Goal: Task Accomplishment & Management: Manage account settings

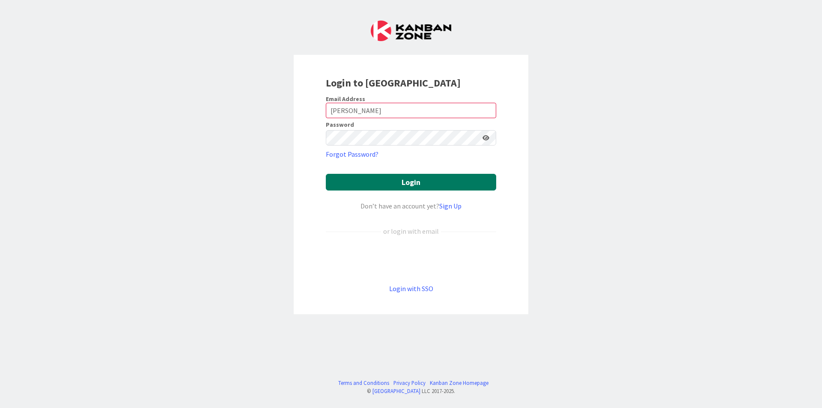
click at [392, 182] on button "Login" at bounding box center [411, 182] width 170 height 17
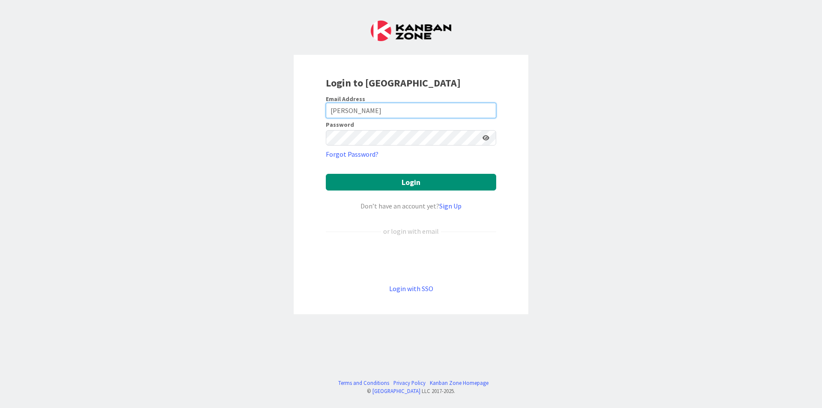
click at [397, 116] on input "[PERSON_NAME]" at bounding box center [411, 110] width 170 height 15
click at [358, 112] on input "[PERSON_NAME]" at bounding box center [411, 110] width 170 height 15
drag, startPoint x: 359, startPoint y: 112, endPoint x: 312, endPoint y: 114, distance: 47.1
click at [312, 114] on div "Login to [GEOGRAPHIC_DATA] Email Address [PERSON_NAME] Password Forgot Password…" at bounding box center [411, 184] width 235 height 259
click at [370, 113] on input "[PERSON_NAME]" at bounding box center [411, 110] width 170 height 15
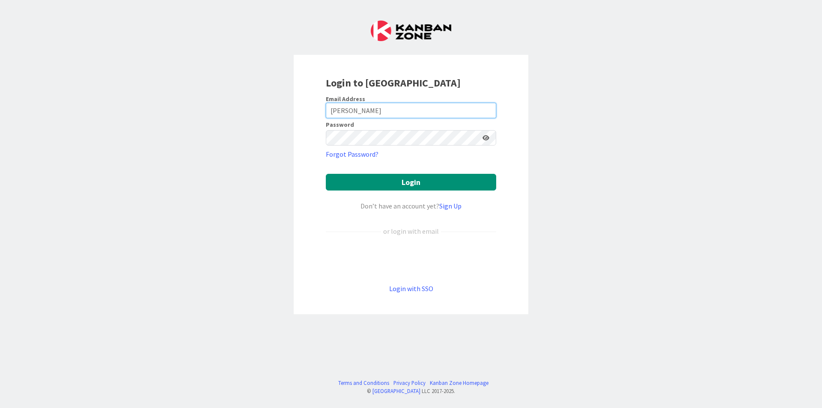
drag, startPoint x: 359, startPoint y: 113, endPoint x: 326, endPoint y: 110, distance: 33.5
click at [326, 110] on input "[PERSON_NAME]" at bounding box center [411, 110] width 170 height 15
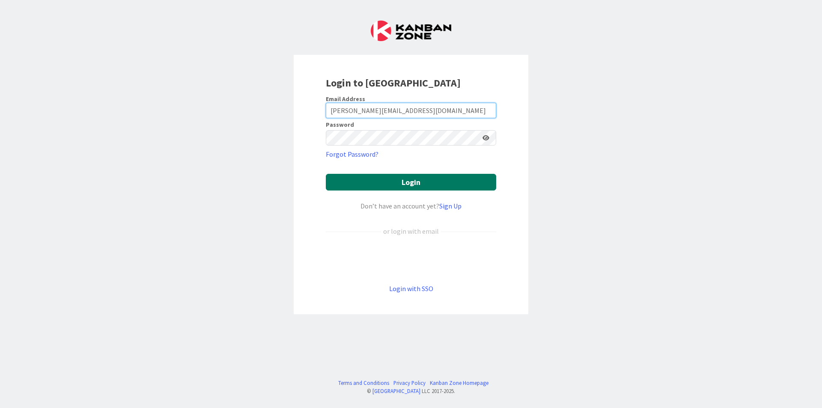
type input "[PERSON_NAME][EMAIL_ADDRESS][DOMAIN_NAME]"
click at [381, 181] on button "Login" at bounding box center [411, 182] width 170 height 17
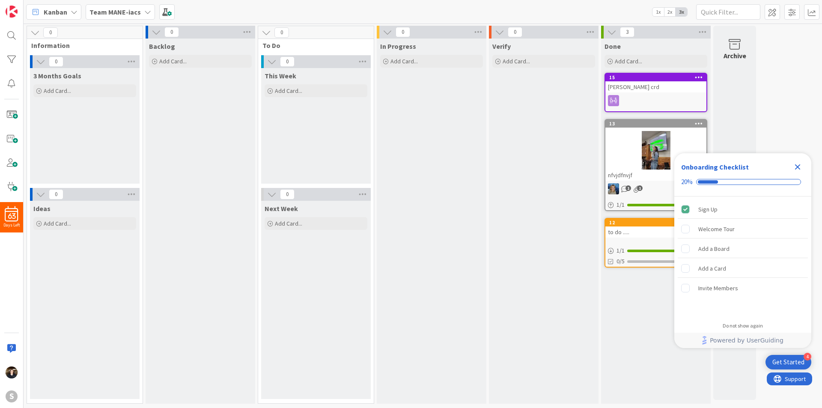
click at [800, 170] on icon "Close Checklist" at bounding box center [798, 167] width 6 height 6
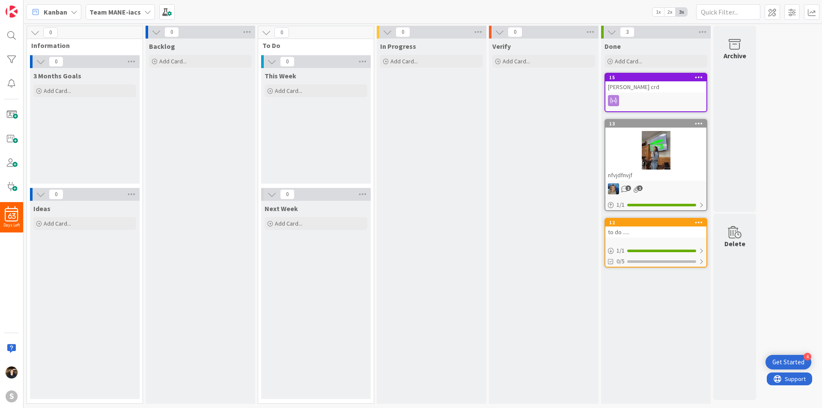
click at [144, 14] on icon at bounding box center [147, 12] width 7 height 7
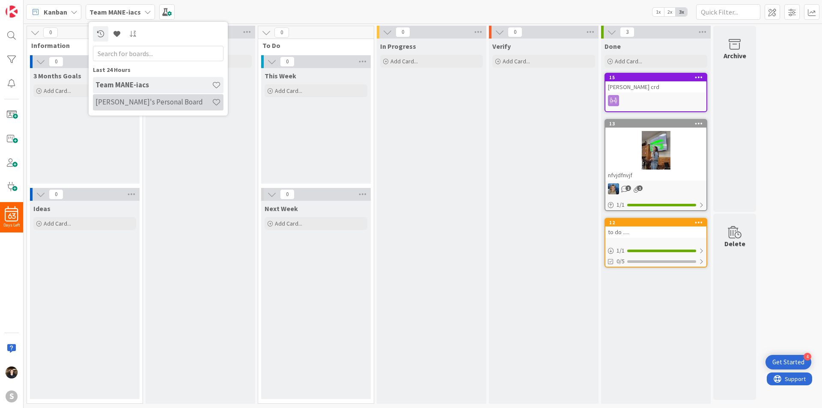
click at [145, 98] on h4 "[PERSON_NAME]'s Personal Board" at bounding box center [153, 102] width 116 height 9
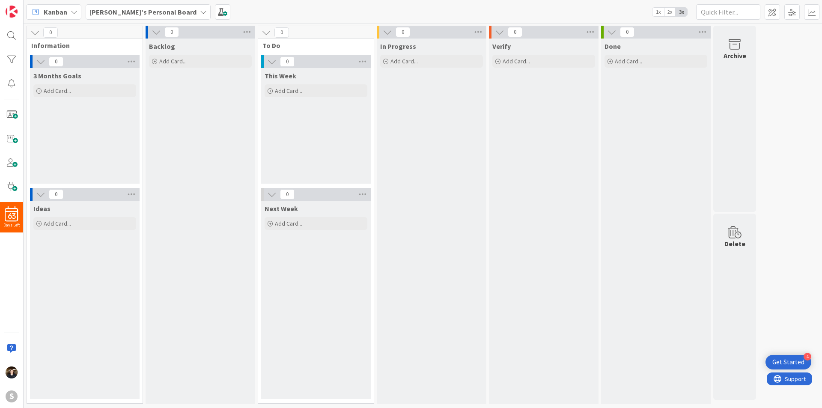
click at [200, 14] on icon at bounding box center [203, 12] width 7 height 7
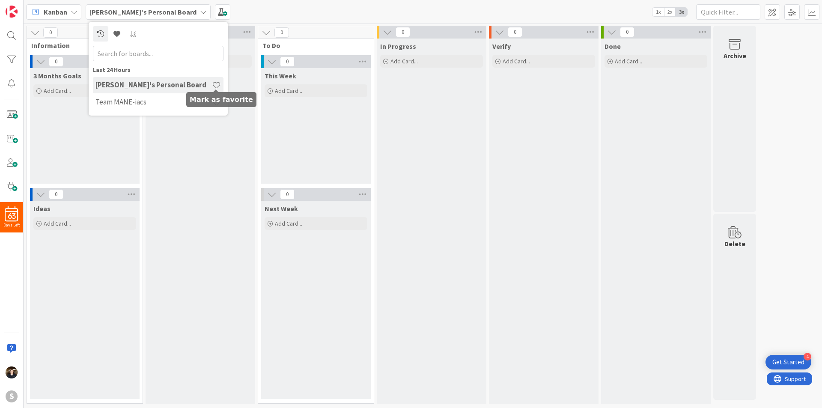
click at [215, 86] on span at bounding box center [216, 84] width 9 height 9
click at [245, 7] on div "Kanban [PERSON_NAME]'s Personal Board Last 24 Hours [PERSON_NAME]'s Personal Bo…" at bounding box center [423, 12] width 799 height 24
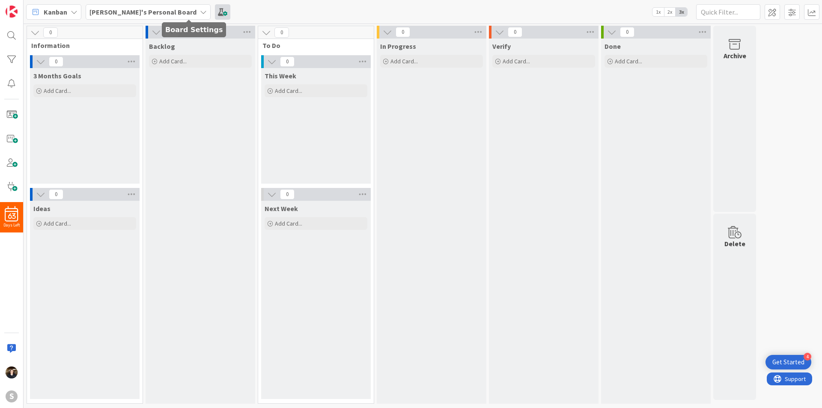
click at [215, 13] on span at bounding box center [222, 11] width 15 height 15
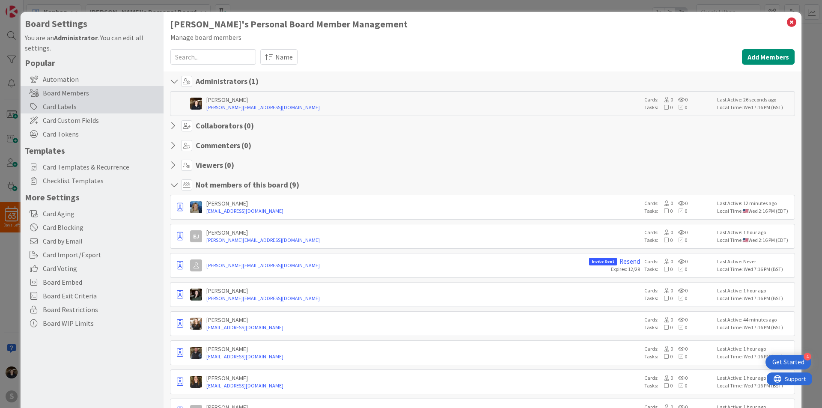
click at [72, 109] on div "Card Labels" at bounding box center [92, 107] width 143 height 14
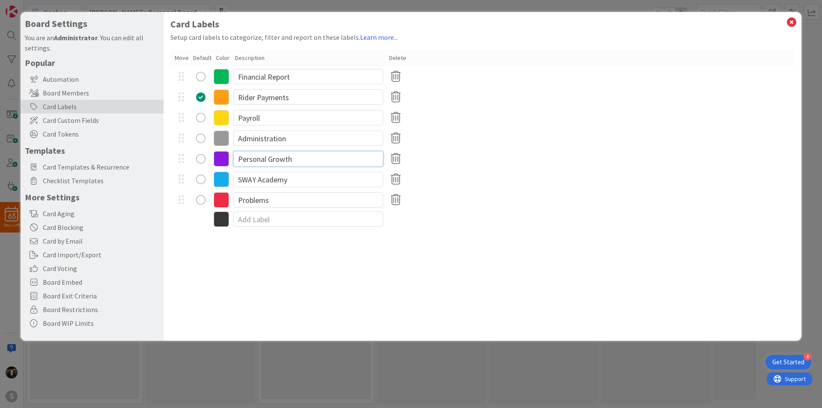
click at [318, 162] on input "Personal Growth" at bounding box center [308, 158] width 150 height 15
click at [334, 185] on input "SWAY Academy" at bounding box center [308, 179] width 150 height 15
click at [306, 156] on input "Personal Growth" at bounding box center [308, 158] width 150 height 15
click at [293, 139] on input "Administration" at bounding box center [308, 138] width 150 height 15
click at [285, 120] on input "Payroll" at bounding box center [308, 117] width 150 height 15
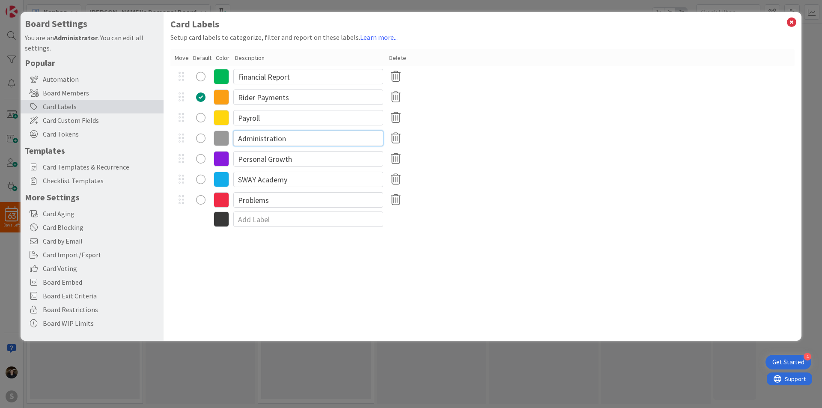
click at [315, 137] on input "Administration" at bounding box center [308, 138] width 150 height 15
type input "A"
type input "Staff"
click at [470, 137] on div "Staff" at bounding box center [482, 138] width 624 height 21
click at [305, 101] on input "Rider Payments" at bounding box center [308, 96] width 150 height 15
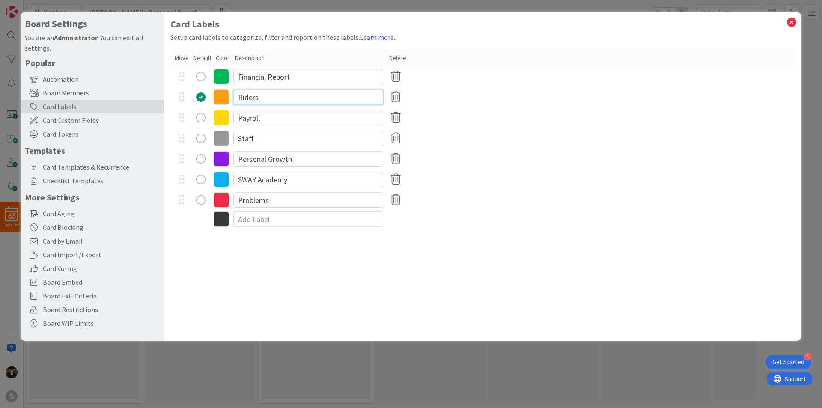
click at [289, 101] on input "Riders" at bounding box center [308, 96] width 150 height 15
drag, startPoint x: 281, startPoint y: 101, endPoint x: 218, endPoint y: 92, distance: 64.1
click at [218, 92] on div "Riders" at bounding box center [482, 97] width 624 height 21
type input "Participants"
click at [292, 119] on input "Payroll" at bounding box center [308, 117] width 150 height 15
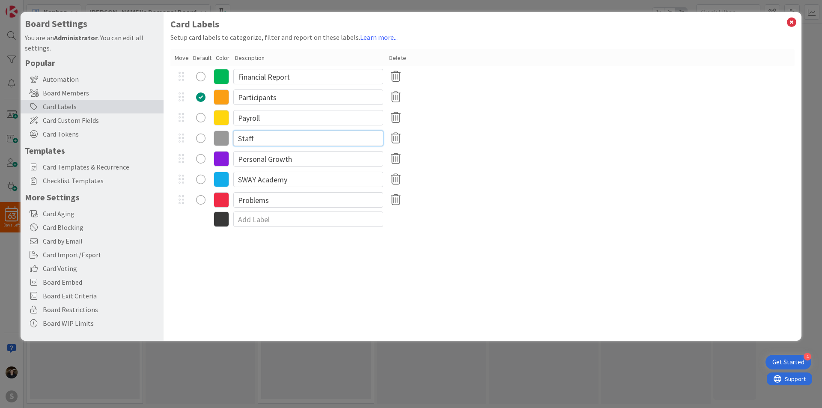
click at [280, 140] on input "Staff" at bounding box center [308, 138] width 150 height 15
click at [298, 159] on input "Personal Growth" at bounding box center [308, 158] width 150 height 15
click at [289, 137] on input "Staff" at bounding box center [308, 138] width 150 height 15
click at [287, 118] on input "Payroll" at bounding box center [308, 117] width 150 height 15
click at [294, 95] on input "Participants" at bounding box center [308, 96] width 150 height 15
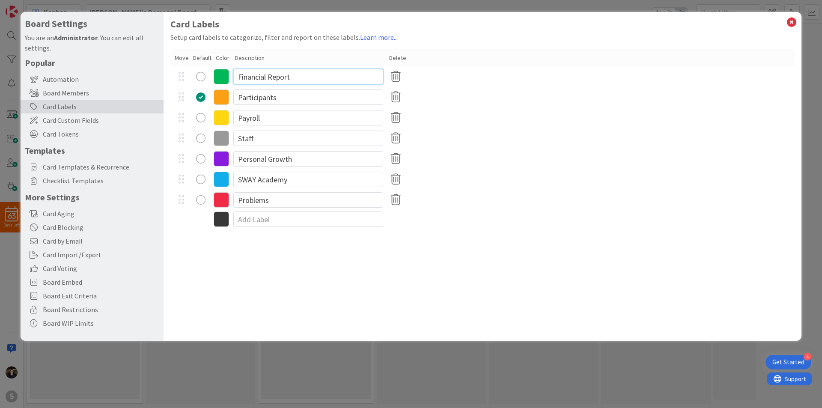
drag, startPoint x: 302, startPoint y: 79, endPoint x: 308, endPoint y: 80, distance: 6.1
click at [302, 78] on input "Financial Report" at bounding box center [308, 76] width 150 height 15
type input "Financials"
click at [250, 219] on input at bounding box center [308, 219] width 150 height 15
click at [295, 180] on input "SWAY Academy" at bounding box center [308, 179] width 150 height 15
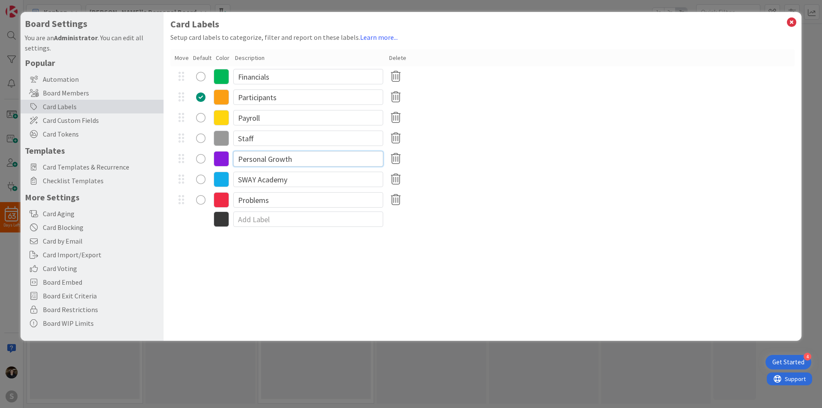
click at [302, 161] on input "Personal Growth" at bounding box center [308, 158] width 150 height 15
click at [305, 187] on div "SWAY Academy" at bounding box center [482, 179] width 624 height 21
click at [300, 180] on input "SWAY Academy" at bounding box center [308, 179] width 150 height 15
click at [299, 160] on input "Personal Growth" at bounding box center [308, 158] width 150 height 15
click at [304, 182] on input "SWAY Academy" at bounding box center [308, 179] width 150 height 15
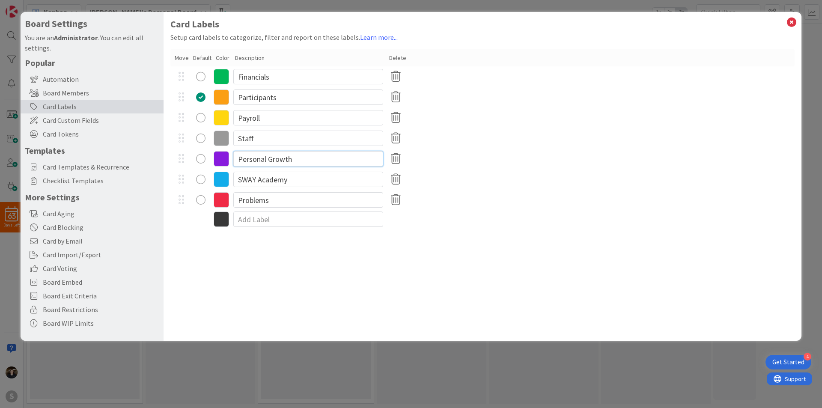
click at [295, 160] on input "Personal Growth" at bounding box center [308, 158] width 150 height 15
click at [443, 194] on div "Problems" at bounding box center [482, 200] width 624 height 21
click at [290, 180] on input "SWAY Academy" at bounding box center [308, 179] width 150 height 15
drag, startPoint x: 292, startPoint y: 180, endPoint x: 225, endPoint y: 178, distance: 67.3
click at [225, 176] on div "SWAY Academy" at bounding box center [482, 179] width 624 height 21
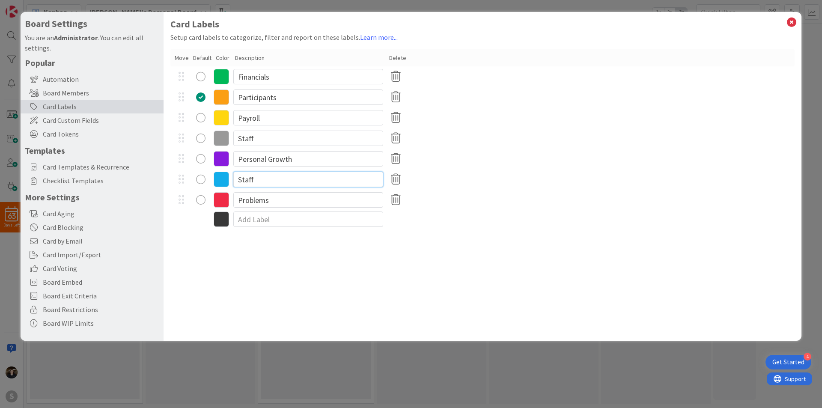
type input "Staff"
click at [279, 142] on input "Staff" at bounding box center [308, 138] width 150 height 15
drag, startPoint x: 266, startPoint y: 139, endPoint x: 236, endPoint y: 138, distance: 30.4
click at [236, 138] on input "Staff" at bounding box center [308, 138] width 150 height 15
type input "Donor"
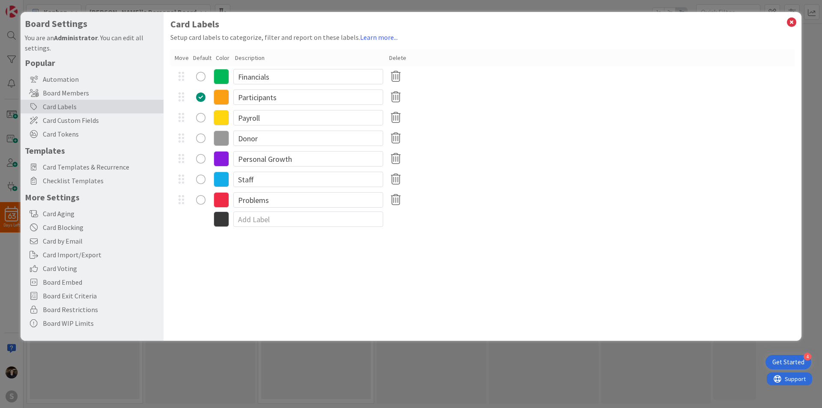
drag, startPoint x: 379, startPoint y: 252, endPoint x: 375, endPoint y: 249, distance: 4.6
click at [378, 252] on div "Card Labels Setup card labels to categorize, filter and report on these labels.…" at bounding box center [483, 176] width 638 height 329
click at [792, 27] on icon at bounding box center [791, 22] width 11 height 12
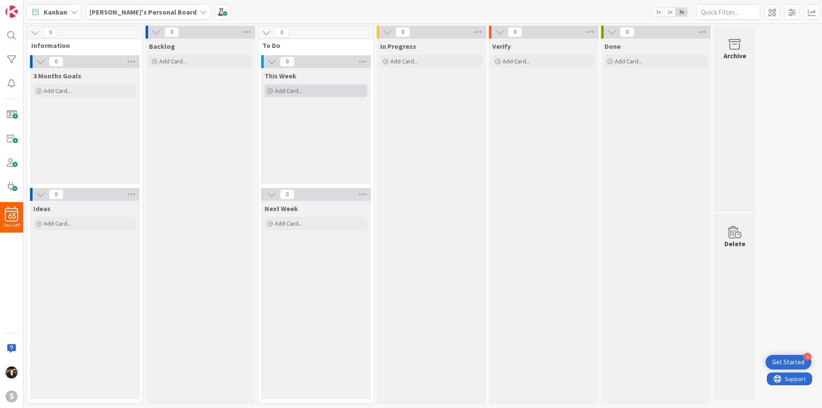
click at [279, 91] on span "Add Card..." at bounding box center [288, 91] width 27 height 8
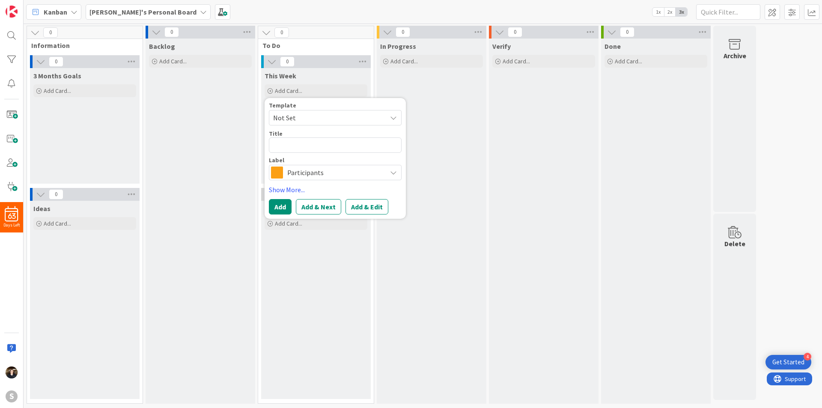
type textarea "x"
type textarea "R"
type textarea "x"
type textarea "Re"
type textarea "x"
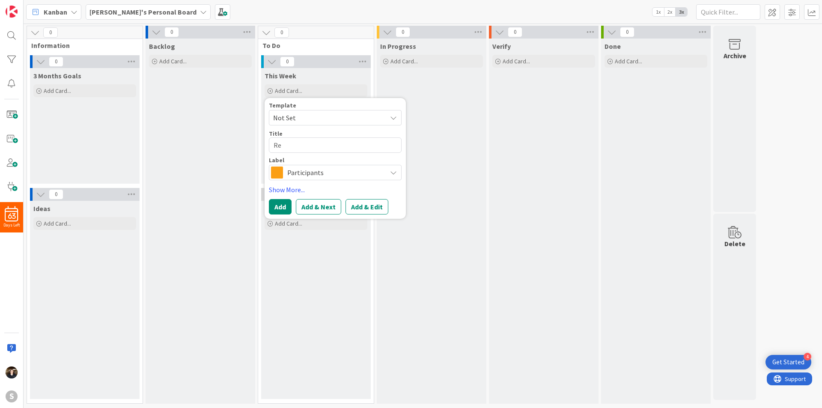
type textarea "Rec"
type textarea "x"
type textarea "Recor"
type textarea "x"
type textarea "Record"
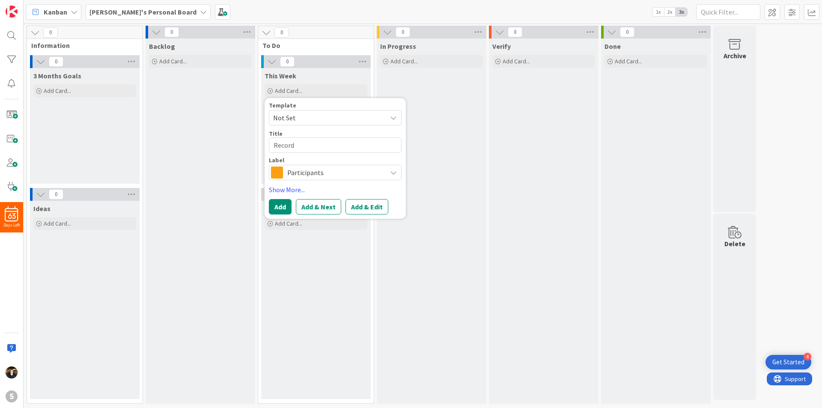
type textarea "x"
type textarea "Record"
type textarea "x"
type textarea "Record p"
type textarea "x"
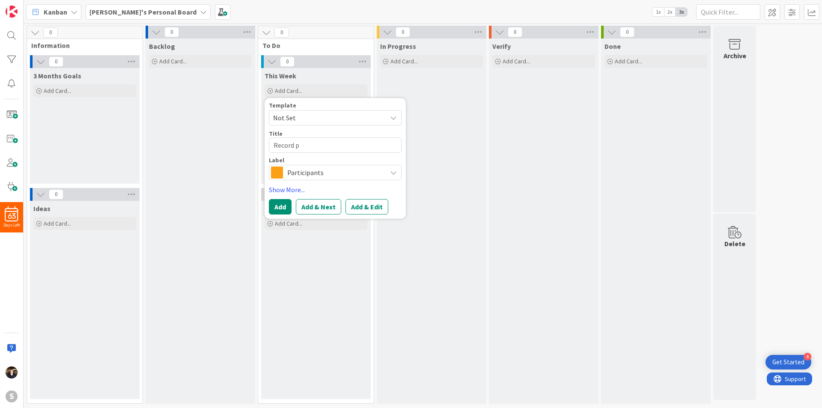
type textarea "Record pa"
type textarea "x"
type textarea "Record pay"
type textarea "x"
type textarea "Record paym"
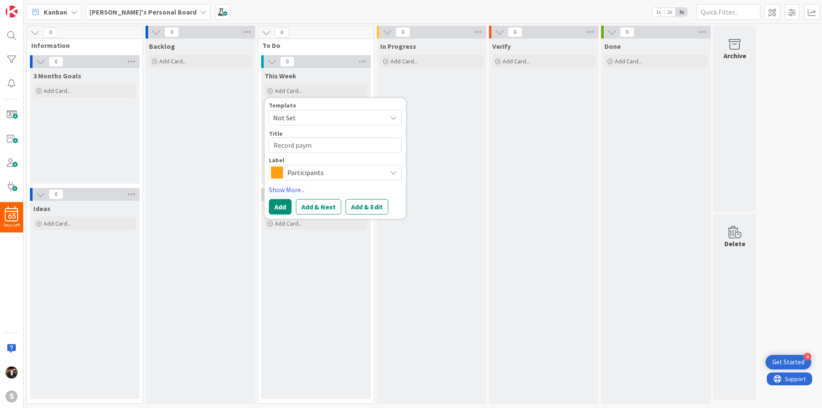
type textarea "x"
type textarea "Record payme"
type textarea "x"
type textarea "Record paymen"
type textarea "x"
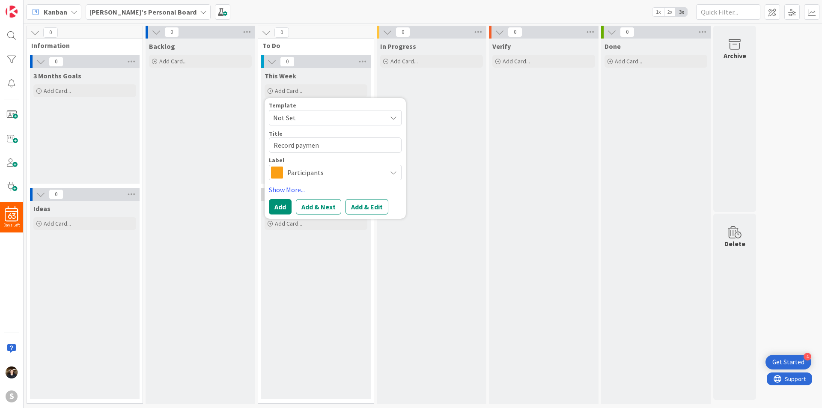
type textarea "Record payment"
type textarea "x"
type textarea "Record payments"
type textarea "x"
type textarea "Record payments"
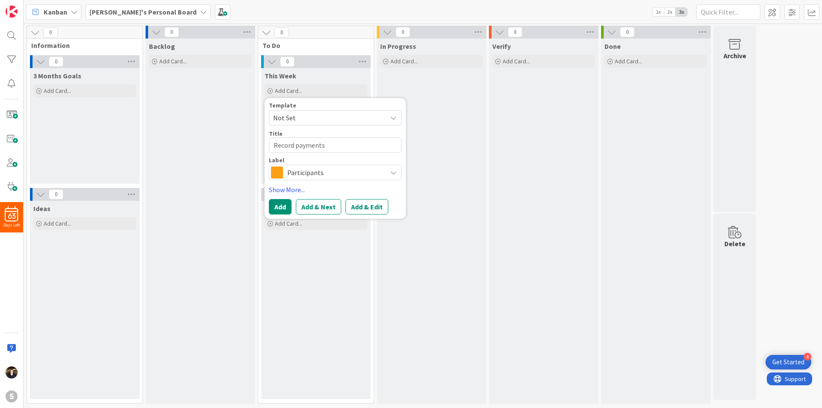
type textarea "x"
type textarea "Record payments f"
type textarea "x"
type textarea "Record payments fo"
type textarea "x"
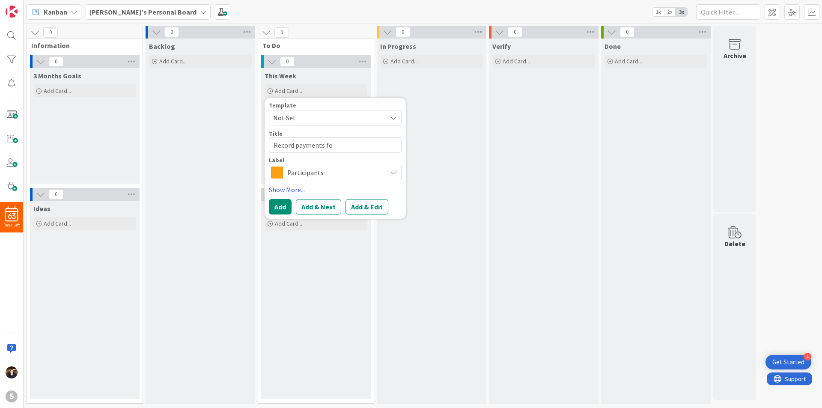
type textarea "Record payments for"
type textarea "x"
type textarea "Record payments for"
type textarea "x"
type textarea "Record payments for d"
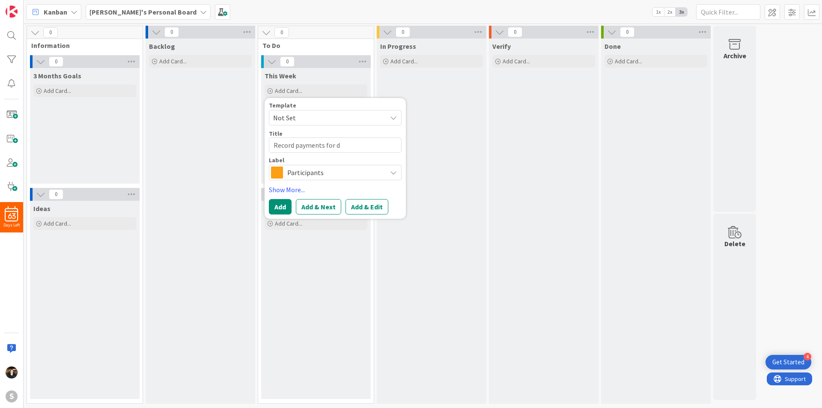
type textarea "x"
type textarea "Record payments for de"
type textarea "x"
type textarea "Record payments for dep"
type textarea "x"
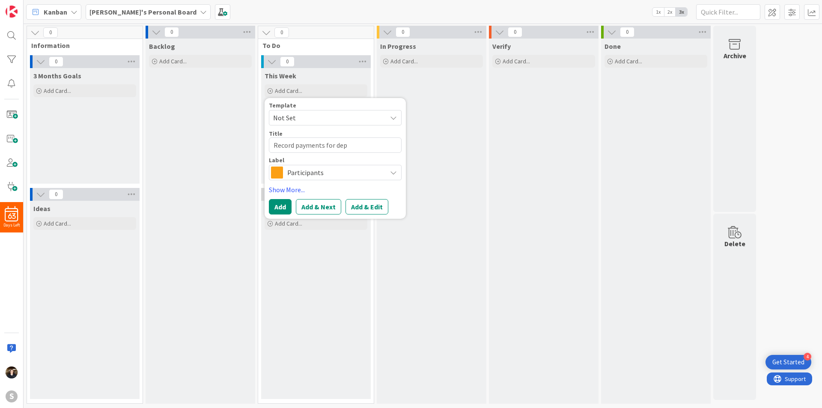
type textarea "Record payments for depo"
type textarea "x"
type textarea "Record payments for depos"
type textarea "x"
type textarea "Record payments for deposi"
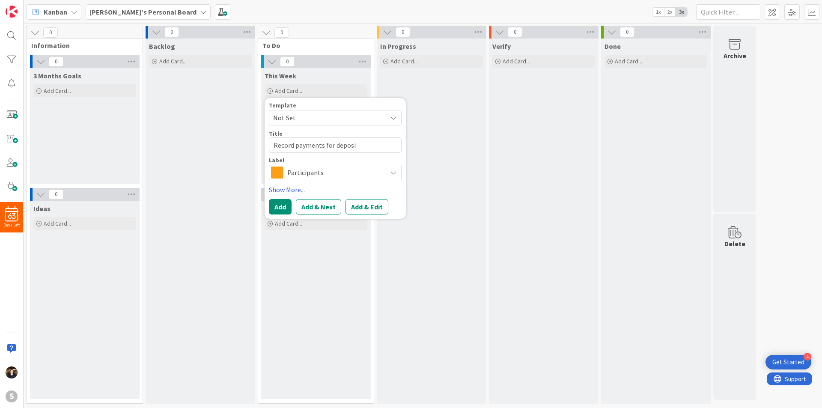
type textarea "x"
type textarea "Record payments for deposit"
click at [276, 206] on button "Add" at bounding box center [280, 206] width 23 height 15
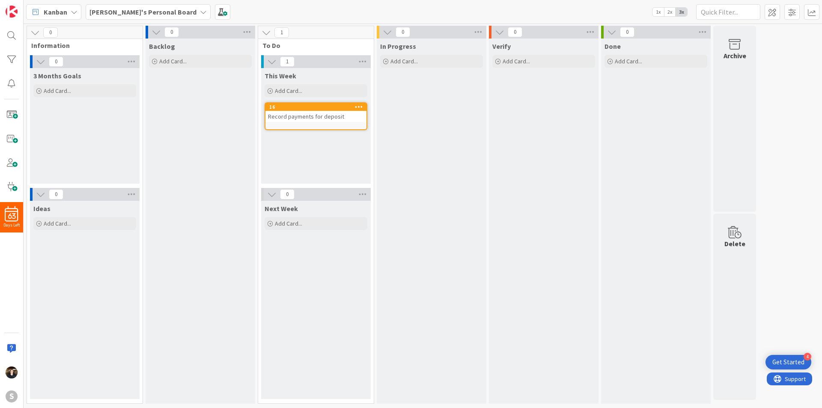
click at [320, 144] on div "This Week Add Card... Template Not Set Title 0 / 128 Label Participants Show Mo…" at bounding box center [316, 126] width 110 height 116
click at [334, 150] on div "This Week Add Card... Template Not Set Title 0 / 128 Label Participants Show Mo…" at bounding box center [316, 126] width 110 height 116
click at [291, 92] on span "Add Card..." at bounding box center [288, 91] width 27 height 8
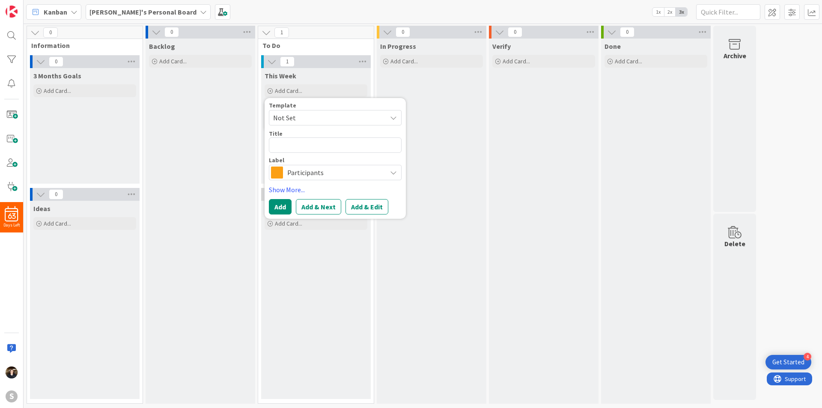
click at [331, 178] on span "Participants" at bounding box center [334, 173] width 95 height 12
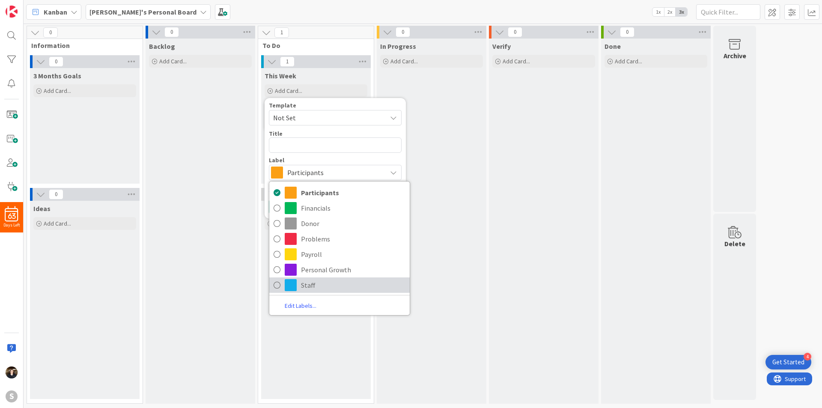
click at [316, 288] on span "Staff" at bounding box center [353, 285] width 104 height 13
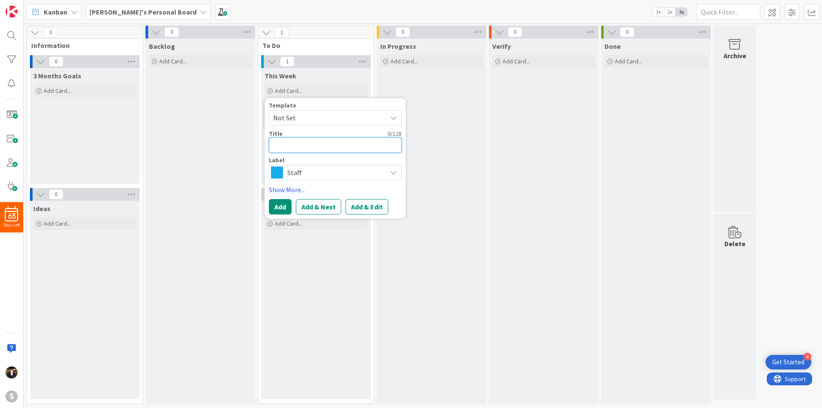
click at [304, 143] on textarea at bounding box center [335, 144] width 133 height 15
type textarea "x"
type textarea "F"
type textarea "x"
type textarea "Fo"
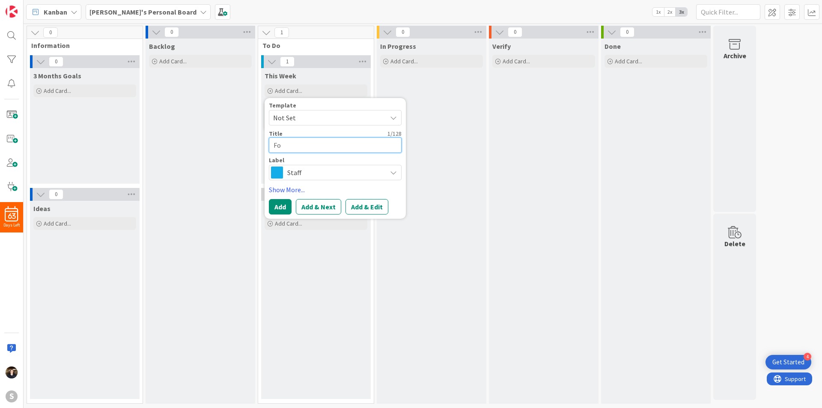
type textarea "x"
type textarea "Fol"
type textarea "x"
type textarea "Foll"
type textarea "x"
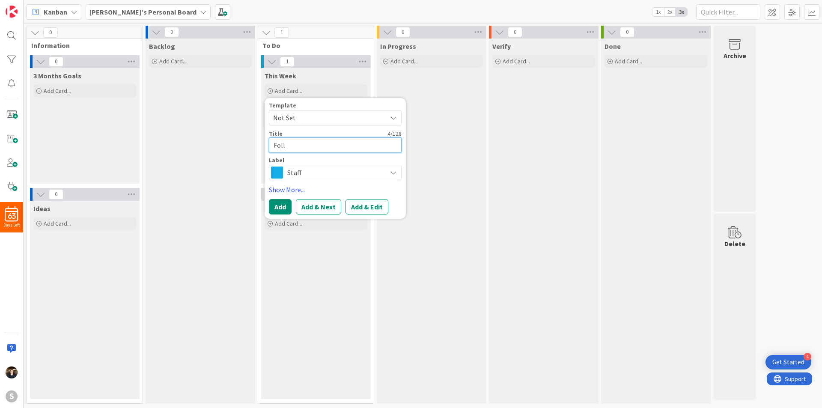
type textarea "Follo"
type textarea "x"
type textarea "Follow"
type textarea "x"
type textarea "Follow"
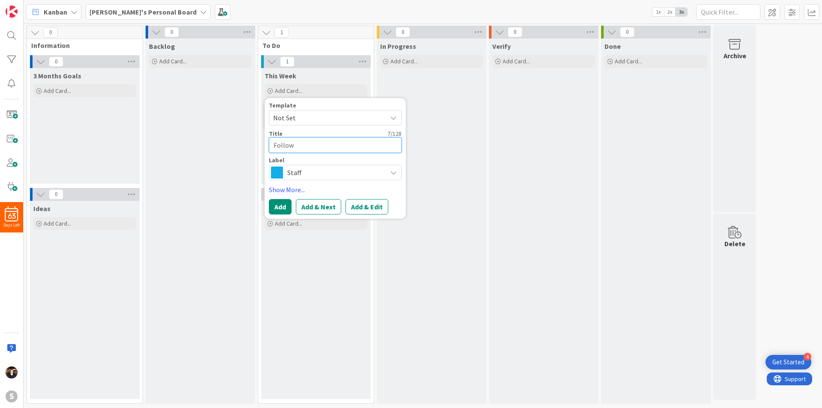
type textarea "x"
type textarea "Follow u"
type textarea "x"
type textarea "Follow up"
type textarea "x"
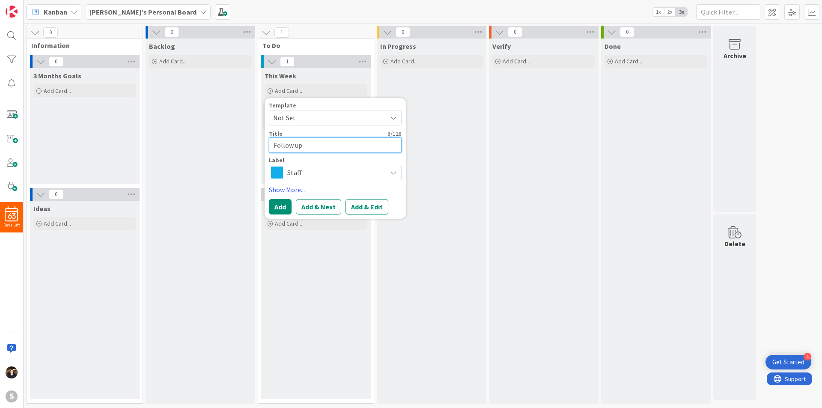
type textarea "Follow up"
type textarea "x"
type textarea "Follow up w"
type textarea "x"
type textarea "Follow up wi"
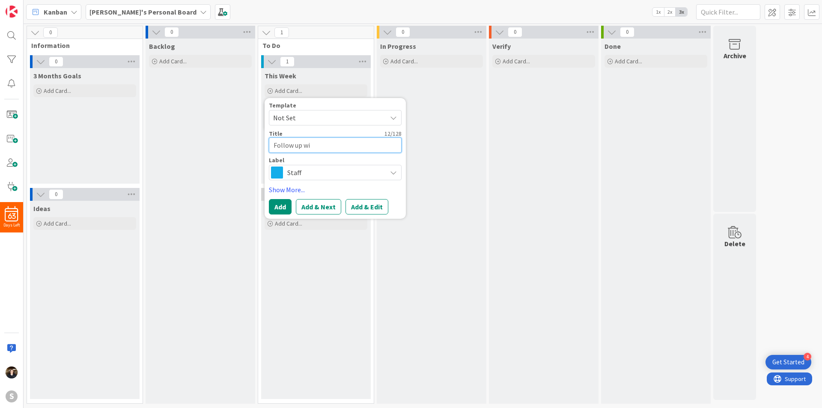
type textarea "x"
type textarea "Follow up wit"
type textarea "x"
type textarea "Follow up with"
type textarea "x"
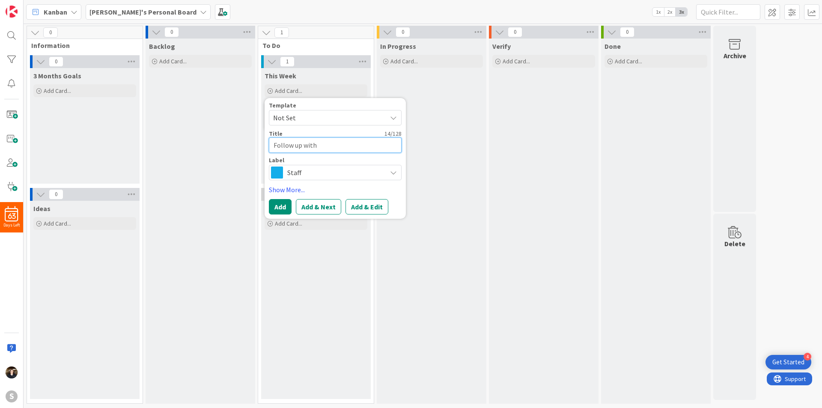
type textarea "Follow up with"
type textarea "x"
type textarea "Follow up with A"
type textarea "x"
type textarea "Follow up with Ab"
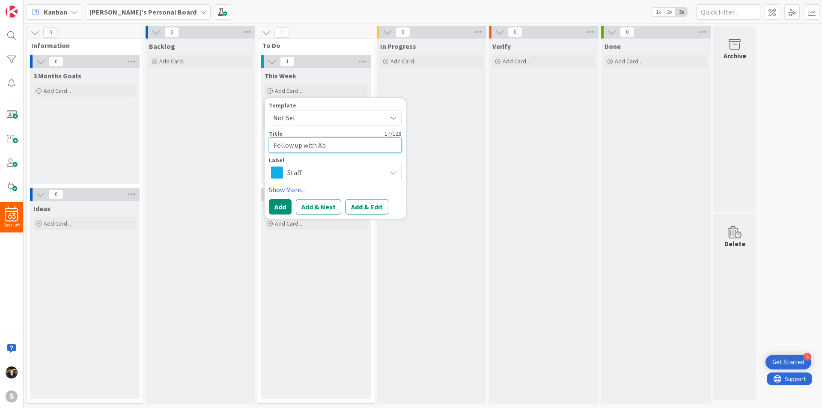
type textarea "x"
type textarea "Follow up with Abb"
type textarea "x"
type textarea "Follow up with [PERSON_NAME]"
type textarea "x"
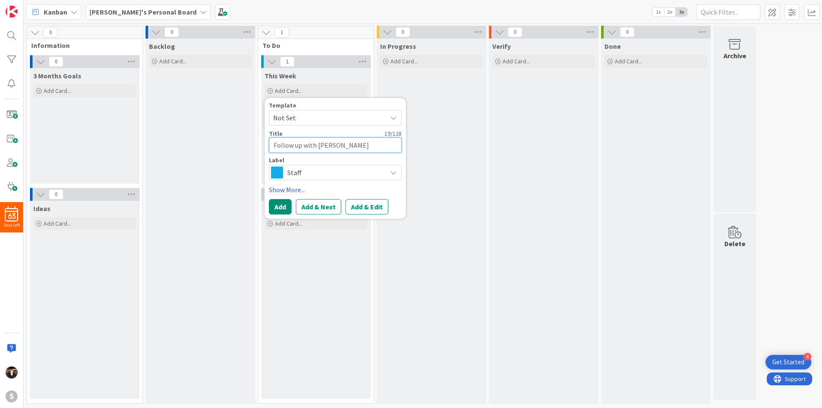
type textarea "Follow up with [PERSON_NAME]"
type textarea "x"
type textarea "Follow up with [PERSON_NAME]"
type textarea "x"
type textarea "Follow up with [PERSON_NAME] on"
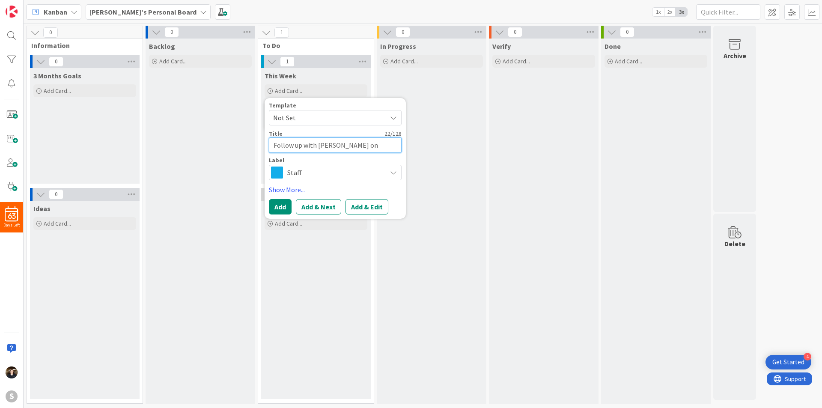
type textarea "x"
type textarea "Follow up with [PERSON_NAME] on"
type textarea "x"
type textarea "Follow up with [PERSON_NAME] on I"
type textarea "x"
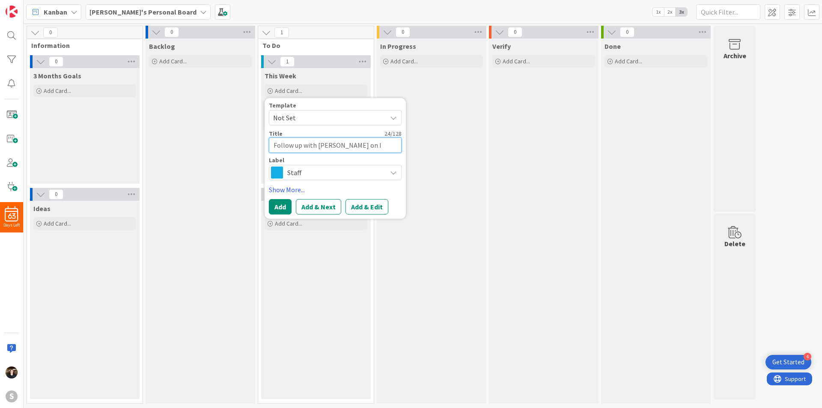
type textarea "Follow up with [PERSON_NAME] on In"
type textarea "x"
type textarea "Follow up with [PERSON_NAME] on Ins"
type textarea "x"
type textarea "Follow up with [PERSON_NAME] on Insu"
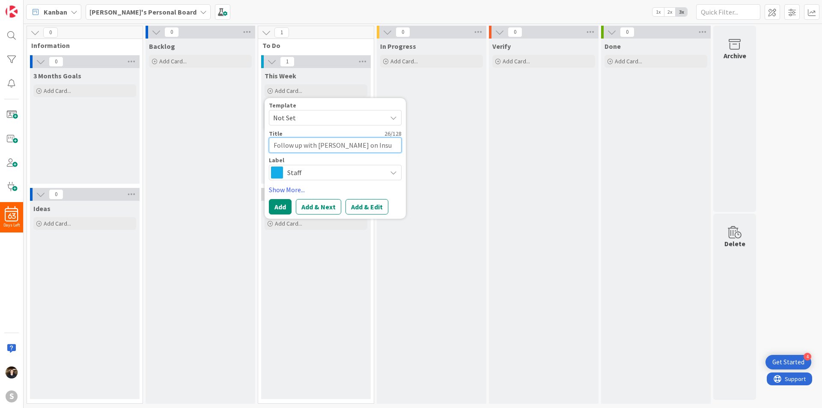
type textarea "x"
type textarea "Follow up with [PERSON_NAME] on Insur"
type textarea "x"
type textarea "Follow up with [PERSON_NAME] on Insura"
type textarea "x"
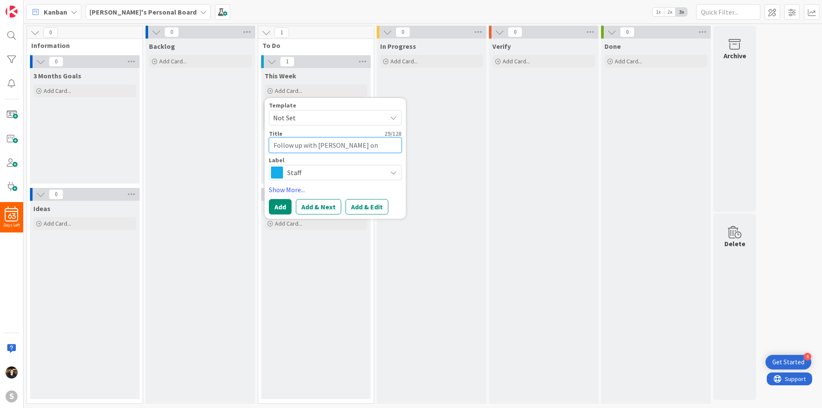
type textarea "Follow up with [PERSON_NAME] on Insuran"
type textarea "x"
type textarea "Follow up with [PERSON_NAME] on Insuranc"
type textarea "x"
type textarea "Follow up with [PERSON_NAME] on Insurancc"
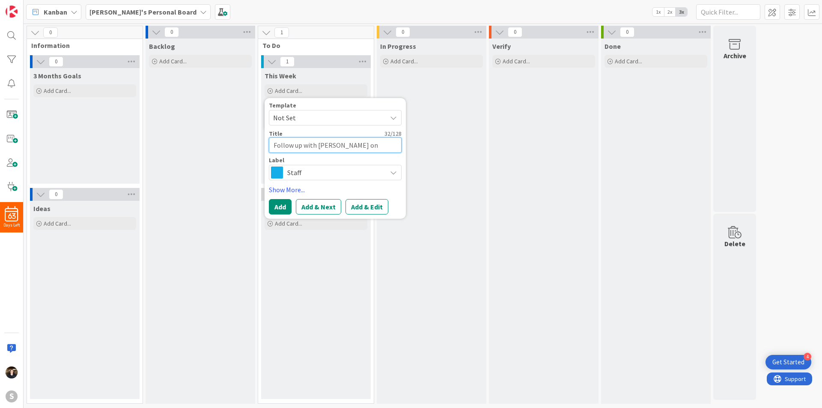
type textarea "x"
type textarea "Follow up with [PERSON_NAME] on Insurancce"
type textarea "x"
type textarea "Follow up with [PERSON_NAME] on Insurancc"
type textarea "x"
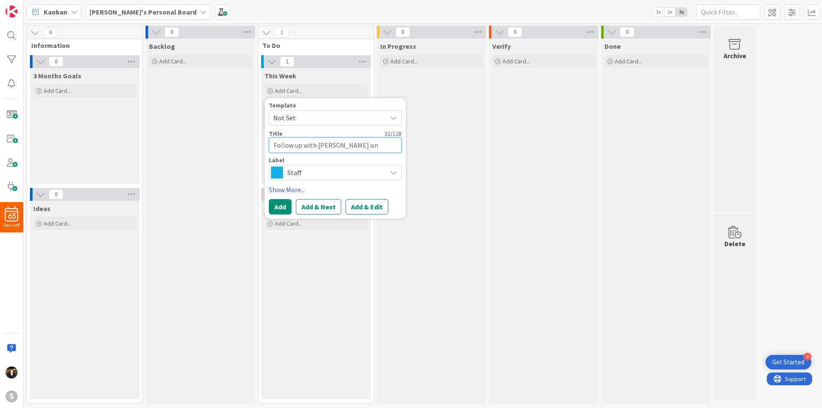
type textarea "Follow up with [PERSON_NAME] on Insuranc"
type textarea "x"
type textarea "Follow up with Abby on Insurance"
click at [284, 209] on button "Add" at bounding box center [280, 206] width 23 height 15
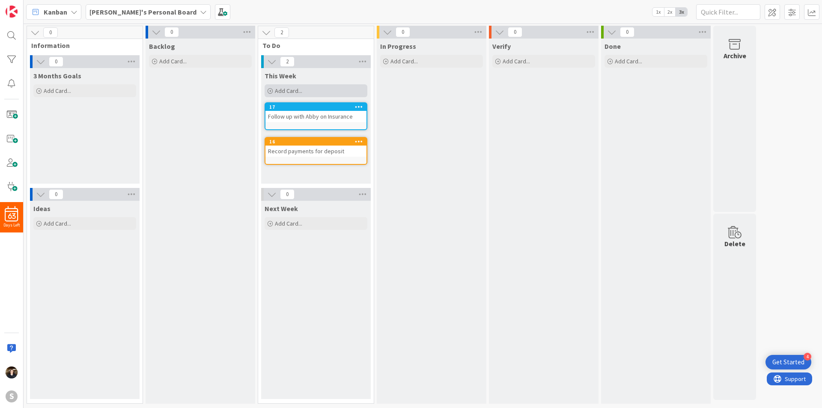
click at [289, 92] on span "Add Card..." at bounding box center [288, 91] width 27 height 8
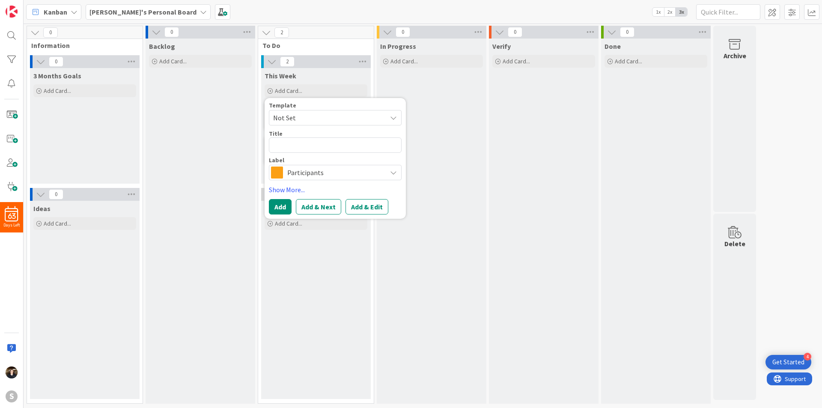
click at [377, 169] on span "Participants" at bounding box center [334, 173] width 95 height 12
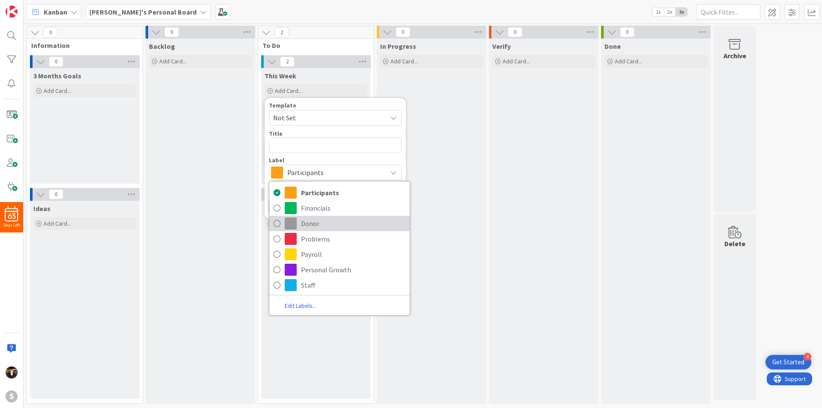
click at [279, 222] on icon at bounding box center [277, 223] width 7 height 13
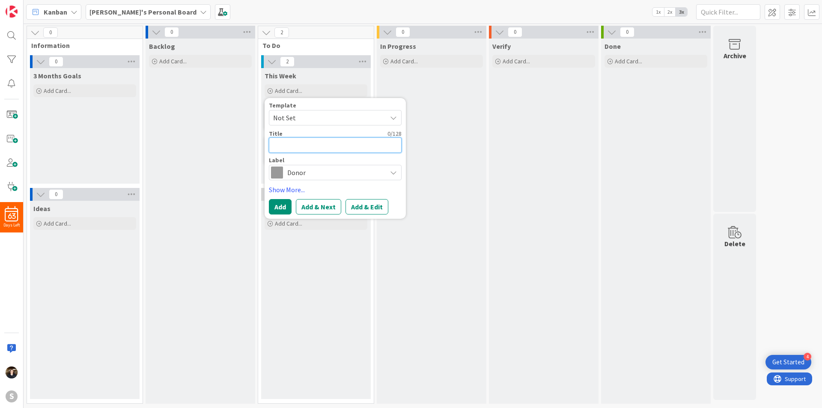
click at [335, 144] on textarea at bounding box center [335, 144] width 133 height 15
type textarea "x"
type textarea "U"
type textarea "x"
type textarea "Up"
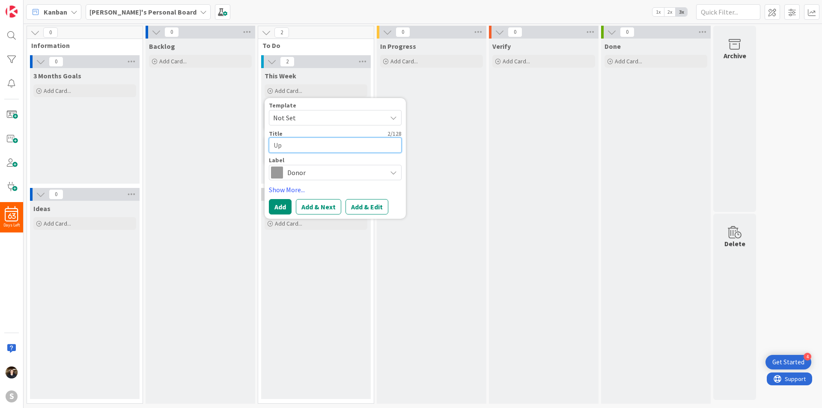
type textarea "x"
type textarea "Upa"
type textarea "x"
type textarea "Up"
type textarea "x"
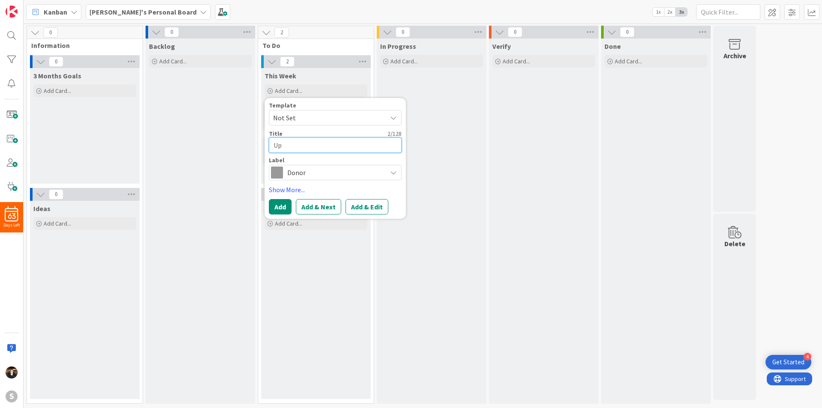
type textarea "Upd"
type textarea "x"
type textarea "Upda"
type textarea "x"
type textarea "Updat"
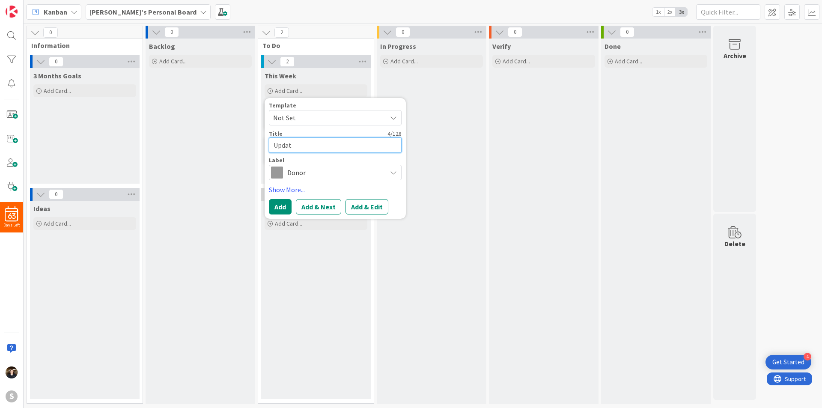
type textarea "x"
type textarea "Update"
type textarea "x"
type textarea "Update"
type textarea "x"
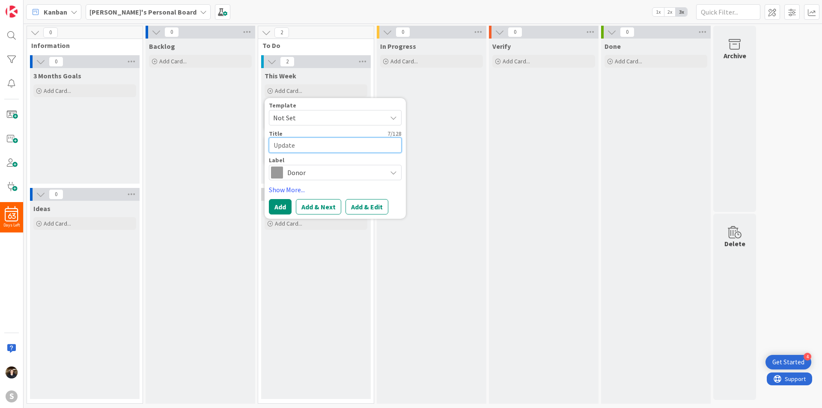
type textarea "Update H"
type textarea "x"
type textarea "Update Ho"
type textarea "x"
type textarea "Update Hor"
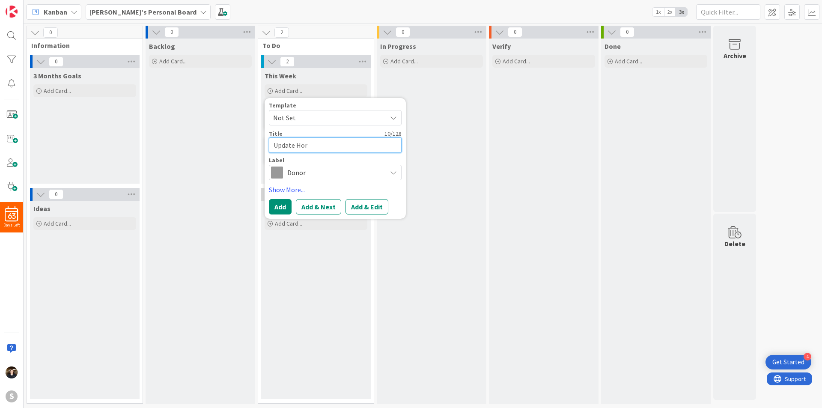
type textarea "x"
type textarea "Update Horse"
type textarea "x"
type textarea "Update Horse"
type textarea "x"
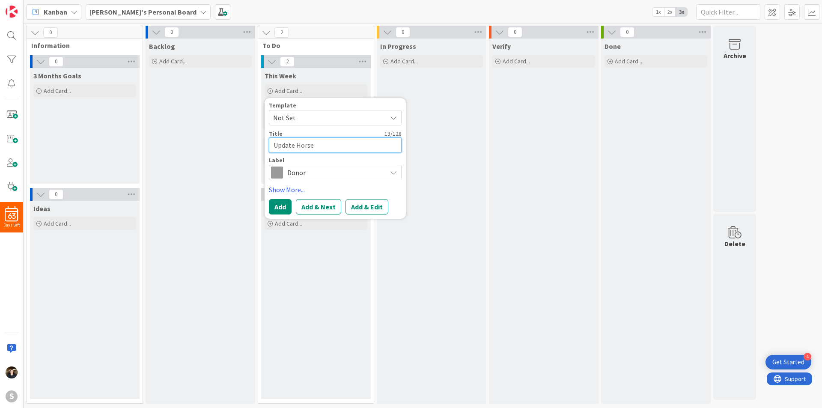
type textarea "Update Horse S"
type textarea "x"
type textarea "Update Horse Sp"
type textarea "x"
type textarea "Update Horse Spo"
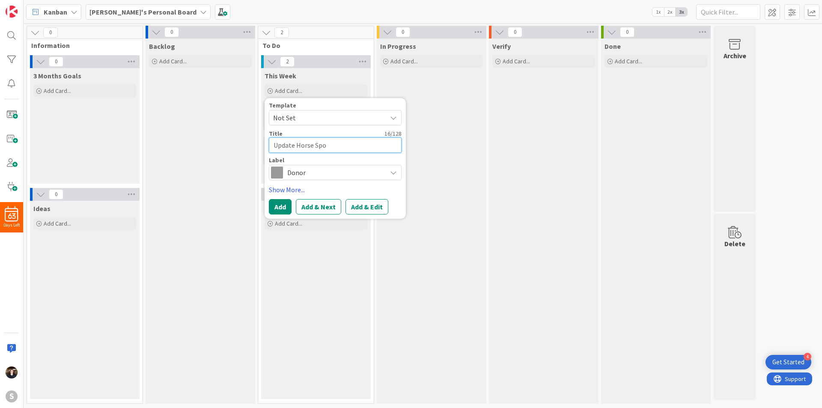
type textarea "x"
type textarea "Update Horse Spons"
type textarea "x"
type textarea "Update Horse Sponsor"
type textarea "x"
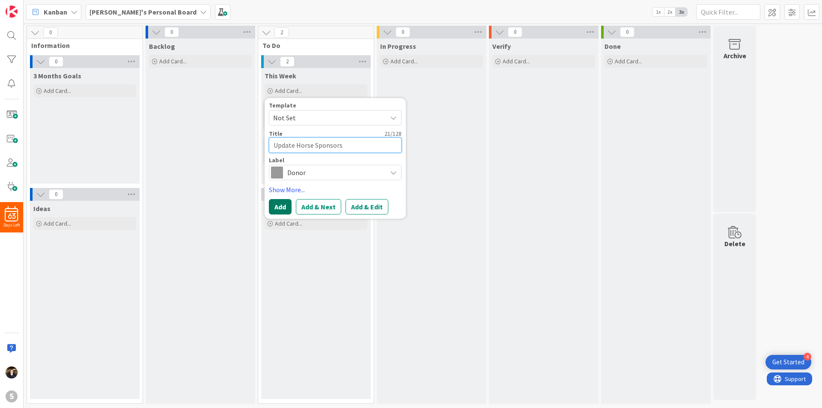
type textarea "Update Horse Sponsors"
drag, startPoint x: 284, startPoint y: 203, endPoint x: 357, endPoint y: 227, distance: 76.8
click at [283, 203] on button "Add" at bounding box center [280, 206] width 23 height 15
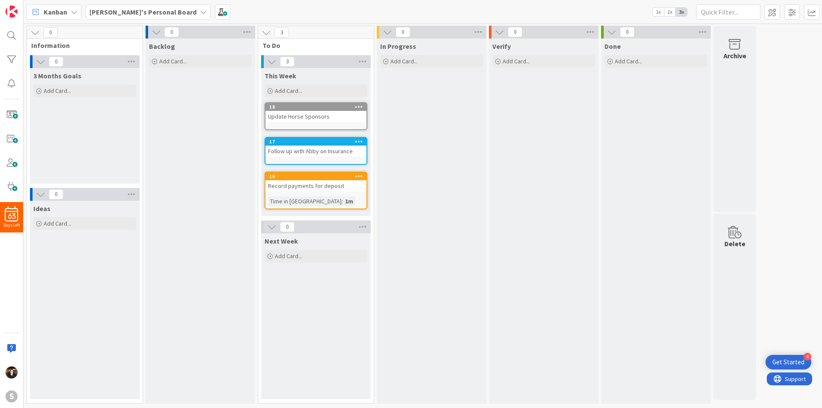
click at [360, 107] on icon at bounding box center [359, 107] width 8 height 6
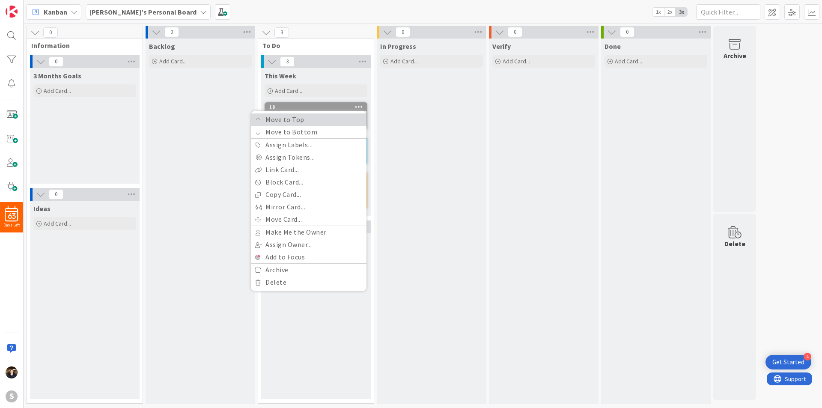
click at [350, 116] on link "Move to Top" at bounding box center [309, 119] width 116 height 12
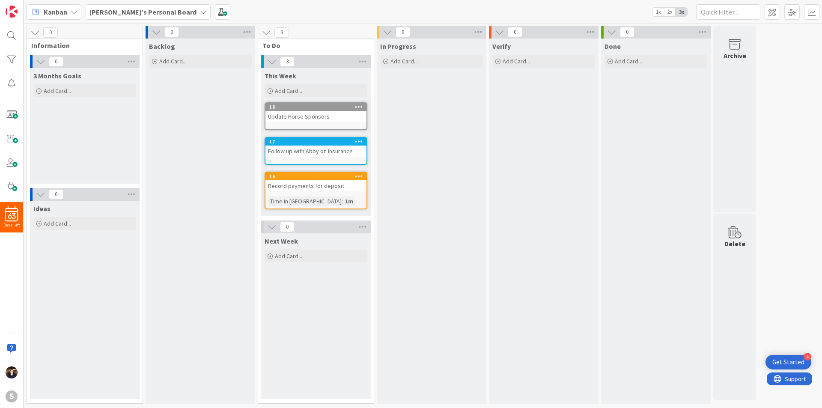
click at [344, 119] on div "Update Horse Sponsors" at bounding box center [315, 116] width 101 height 11
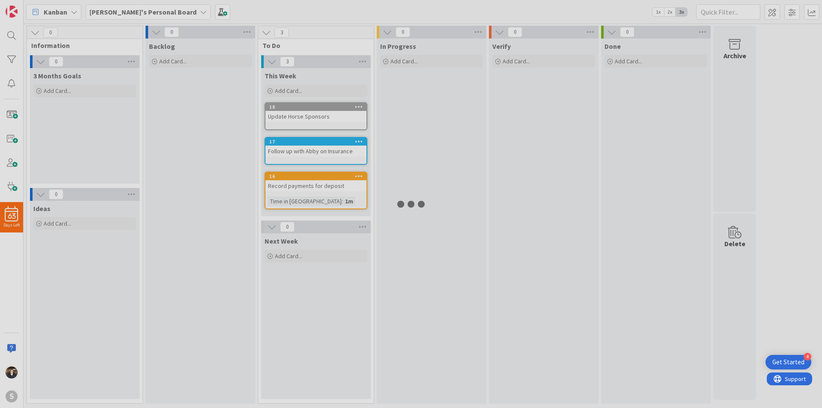
click at [344, 119] on div at bounding box center [411, 204] width 822 height 408
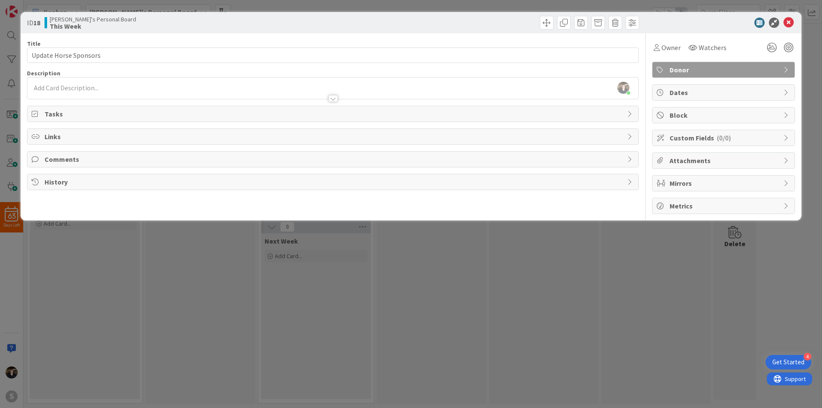
click at [36, 114] on icon at bounding box center [36, 113] width 9 height 7
click at [81, 132] on button "Add Checklist" at bounding box center [62, 133] width 60 height 15
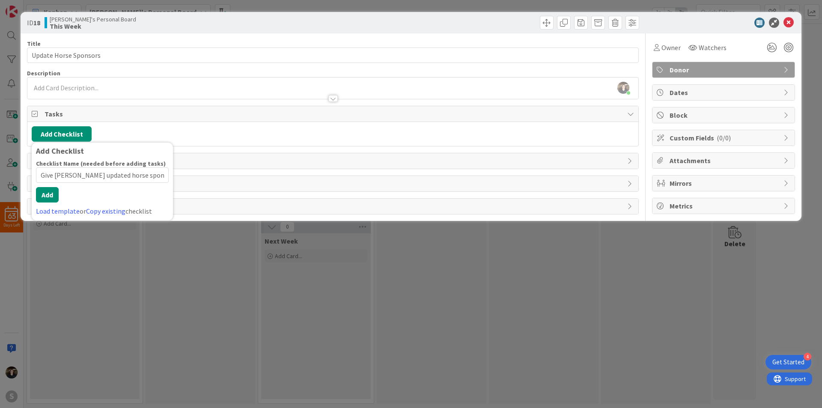
type input "Give [PERSON_NAME] updated horse sponsors"
click at [54, 211] on div "Checklist Name (needed before adding tasks) 33 / 64 Give [PERSON_NAME] updated …" at bounding box center [102, 188] width 133 height 57
click at [48, 195] on button "Add" at bounding box center [47, 194] width 23 height 15
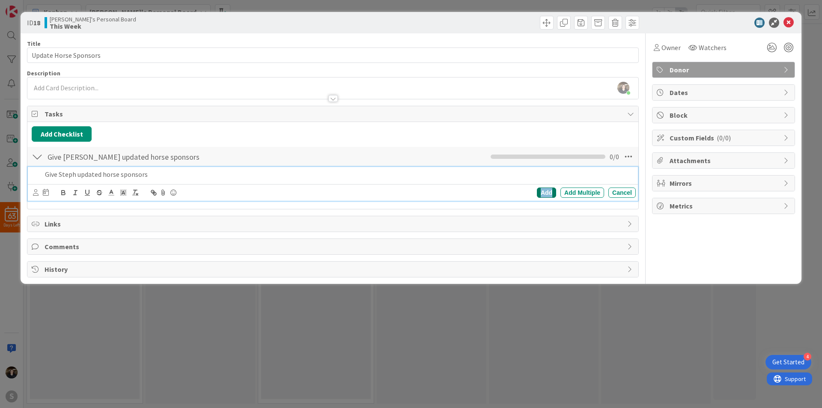
click at [544, 191] on div "Add" at bounding box center [546, 193] width 19 height 10
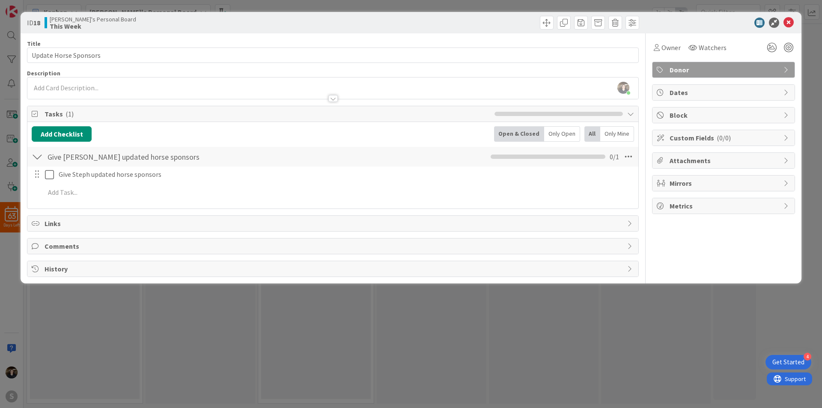
click at [467, 307] on div "ID 18 [PERSON_NAME]'s Personal Board This Week Title 21 / 128 Update Horse Spon…" at bounding box center [411, 204] width 822 height 408
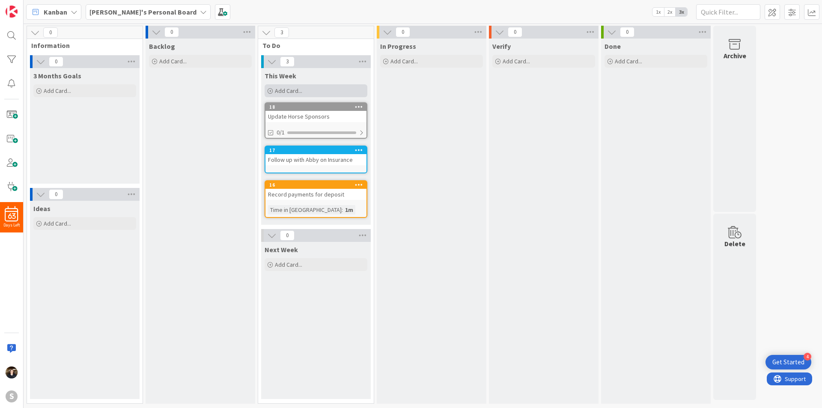
click at [316, 89] on div "Add Card..." at bounding box center [316, 90] width 103 height 13
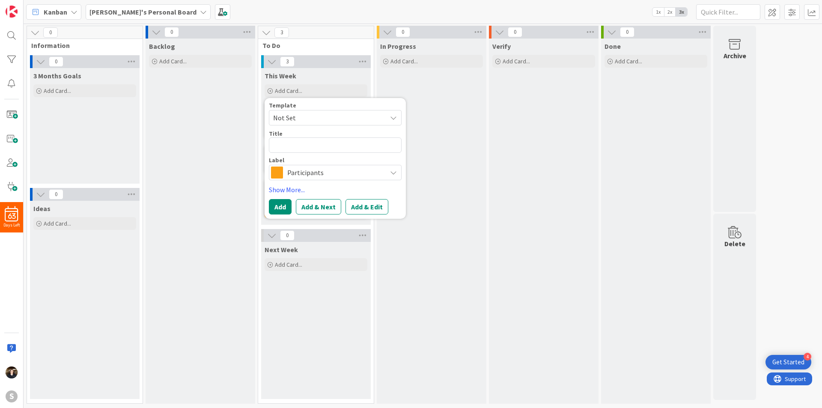
click at [346, 118] on span "Not Set" at bounding box center [326, 117] width 107 height 11
click at [328, 149] on textarea at bounding box center [335, 144] width 133 height 15
type textarea "x"
type textarea "L"
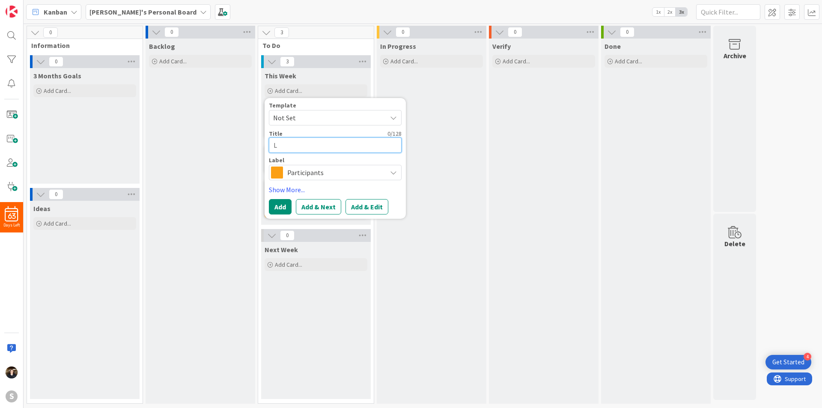
type textarea "x"
type textarea "Le"
type textarea "x"
type textarea "Let"
type textarea "x"
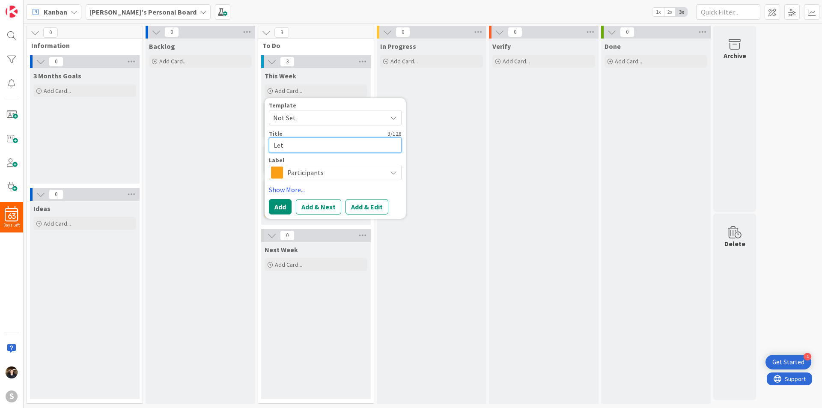
type textarea "Lete"
type textarea "x"
type textarea "Leter"
type textarea "x"
type textarea "Leter"
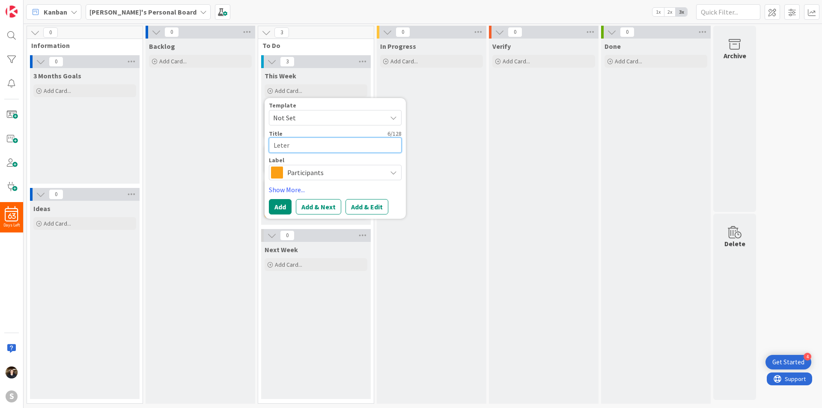
type textarea "x"
type textarea "Leter t"
type textarea "x"
type textarea "Leter to"
type textarea "x"
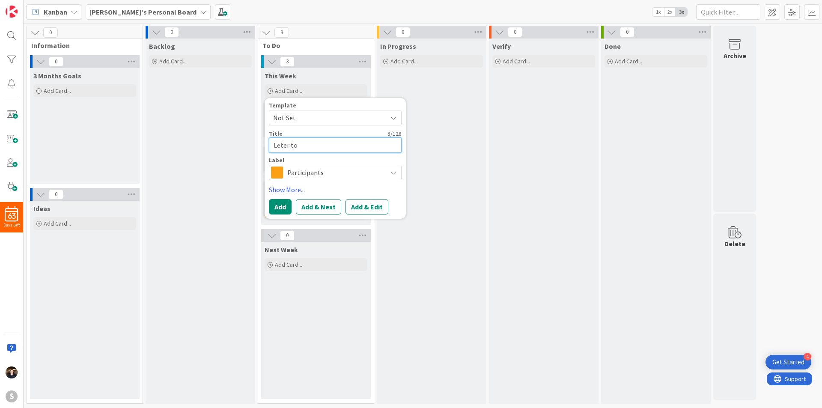
type textarea "Leter to"
type textarea "x"
type textarea "Leter to"
type textarea "x"
type textarea "Leter t"
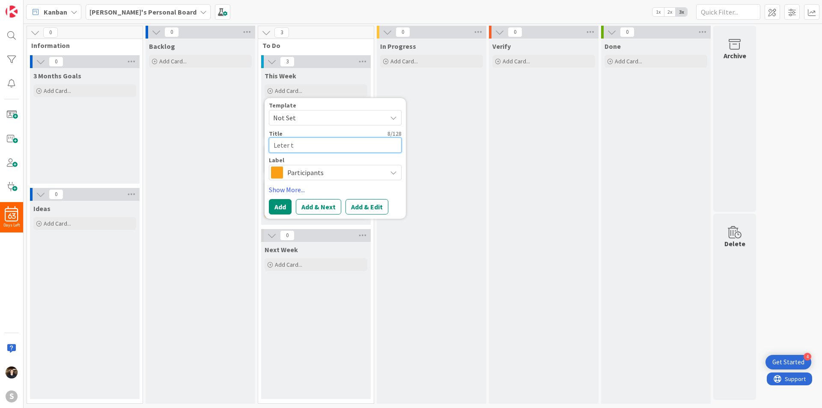
type textarea "x"
type textarea "Leter"
type textarea "x"
type textarea "Leter"
type textarea "x"
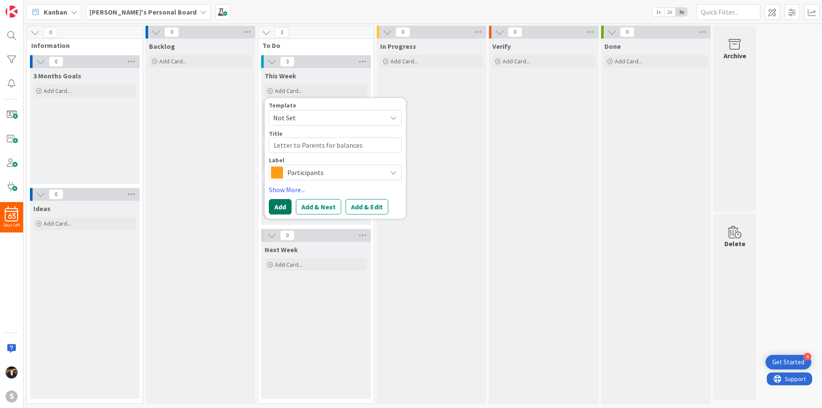
click at [282, 205] on button "Add" at bounding box center [280, 206] width 23 height 15
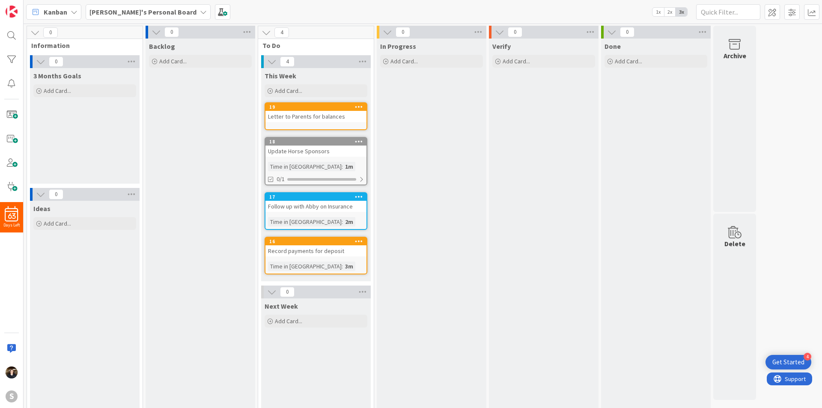
click at [335, 124] on div "19 Letter to Parents for balances" at bounding box center [316, 116] width 103 height 28
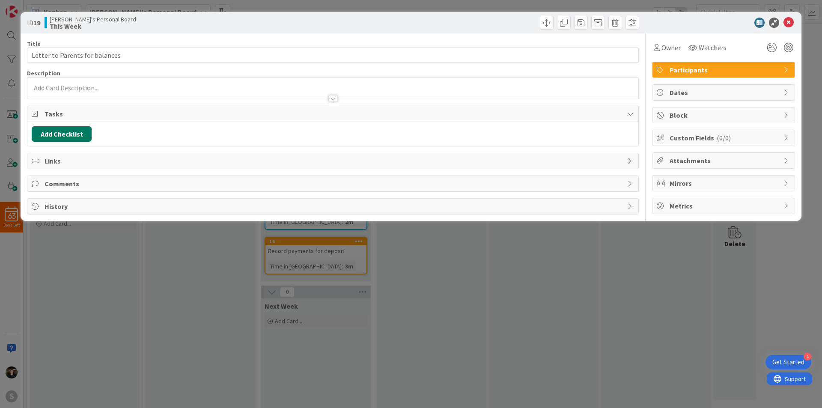
click at [80, 137] on button "Add Checklist" at bounding box center [62, 133] width 60 height 15
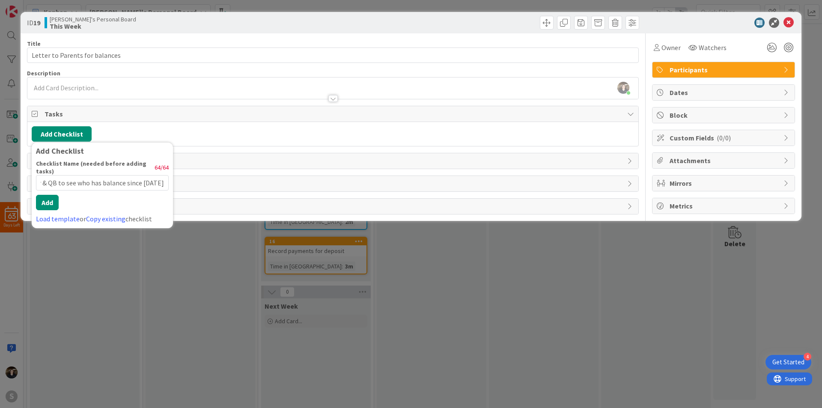
scroll to position [0, 67]
click at [49, 198] on button "Add" at bounding box center [47, 202] width 23 height 15
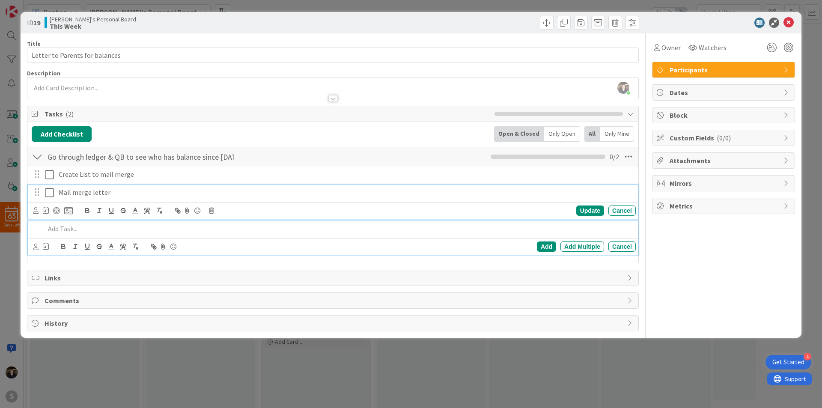
click at [97, 186] on div "Mail merge letter" at bounding box center [345, 192] width 581 height 15
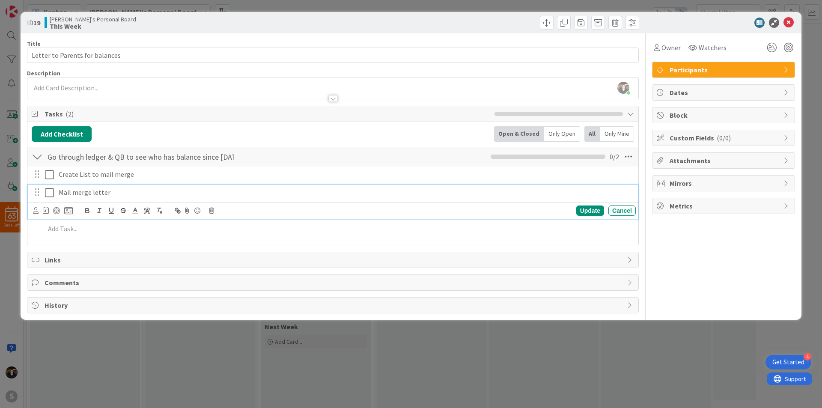
click at [60, 195] on p "Mail merge letter" at bounding box center [346, 193] width 574 height 10
drag, startPoint x: 58, startPoint y: 192, endPoint x: 161, endPoint y: 187, distance: 103.3
click at [161, 187] on div "Mail merge letter" at bounding box center [345, 192] width 581 height 15
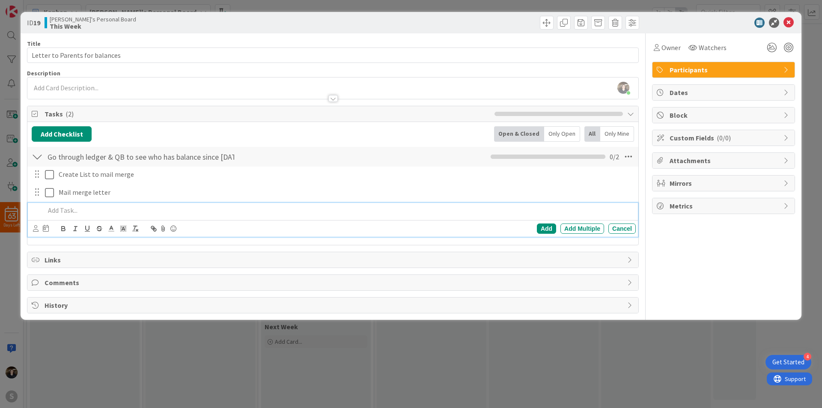
click at [67, 211] on p at bounding box center [338, 211] width 587 height 10
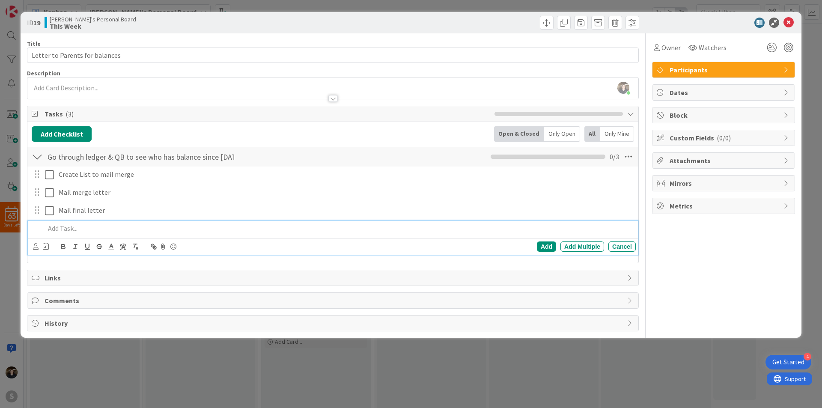
click at [342, 347] on div "ID 19 [PERSON_NAME]'s Personal Board This Week Title 30 / 128 Letter to Parents…" at bounding box center [411, 204] width 822 height 408
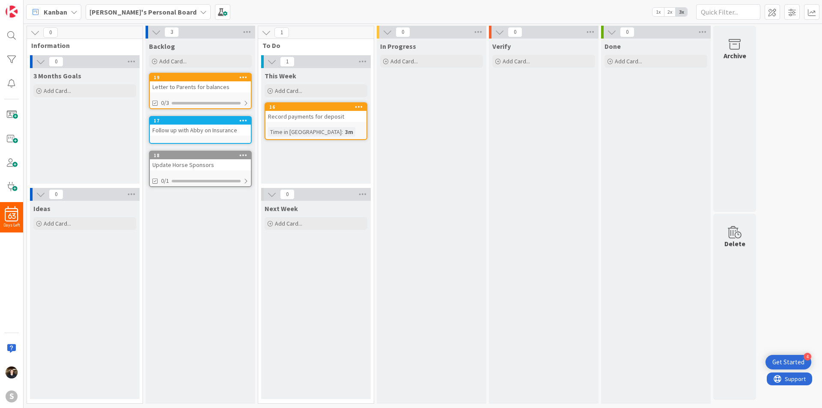
drag, startPoint x: 320, startPoint y: 104, endPoint x: 235, endPoint y: 133, distance: 90.3
click at [230, 136] on div "0 Information 0 3 Months Goals Add Card... 0 Ideas Add Card... 3 Backlog Add Ca…" at bounding box center [391, 217] width 732 height 382
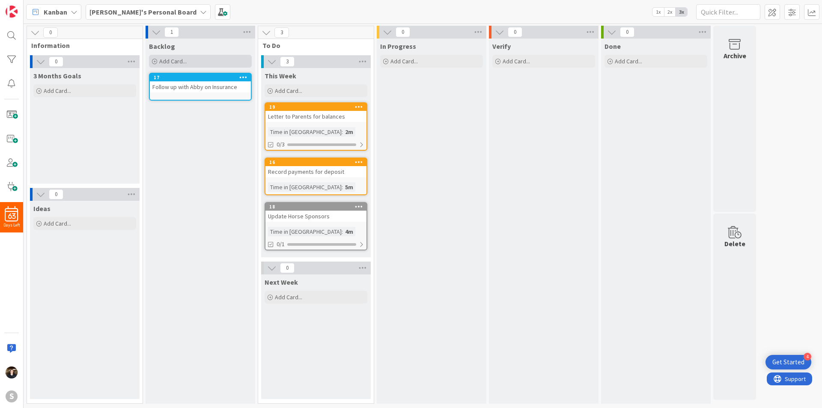
click at [163, 64] on span "Add Card..." at bounding box center [172, 61] width 27 height 8
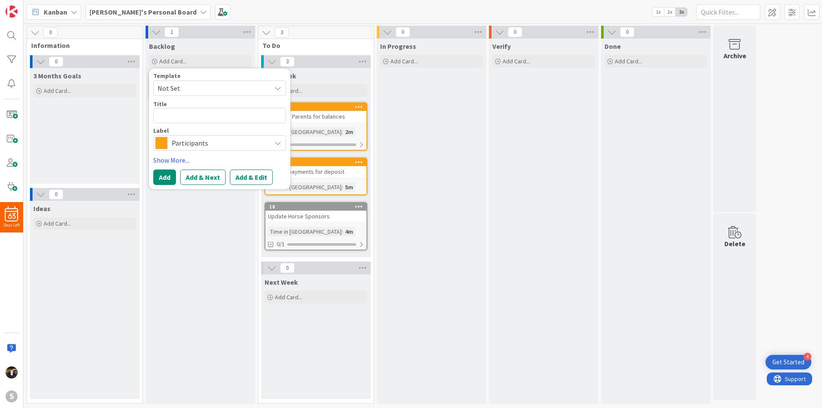
click at [221, 114] on textarea at bounding box center [219, 115] width 133 height 15
click at [221, 141] on span "Participants" at bounding box center [219, 143] width 95 height 12
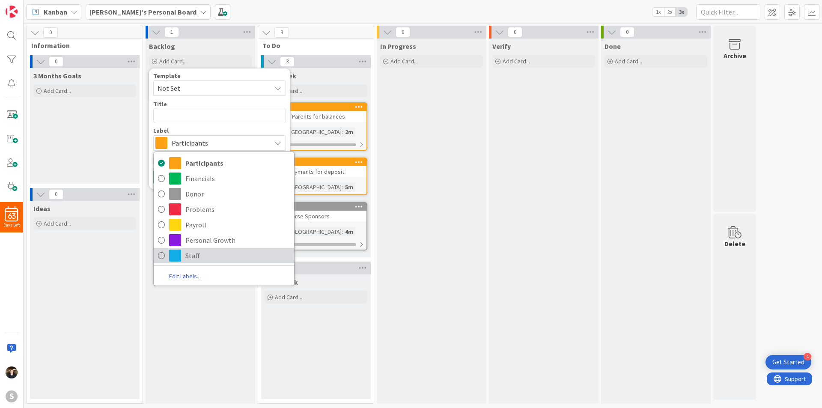
click at [181, 255] on span at bounding box center [175, 256] width 12 height 12
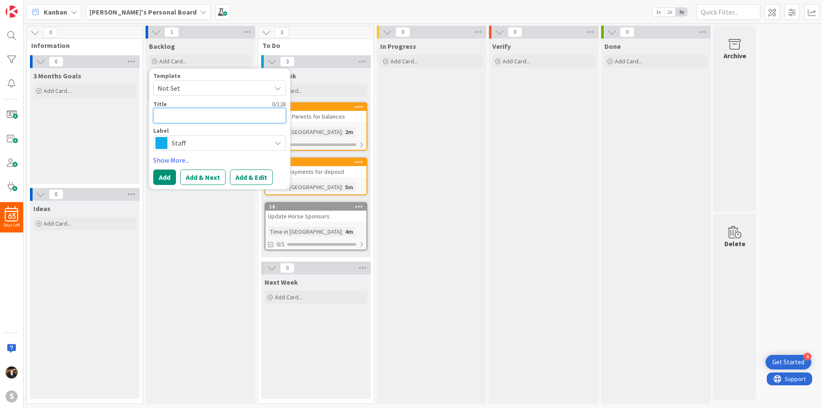
click at [184, 117] on textarea at bounding box center [219, 115] width 133 height 15
click at [242, 181] on button "Add & Edit" at bounding box center [251, 177] width 43 height 15
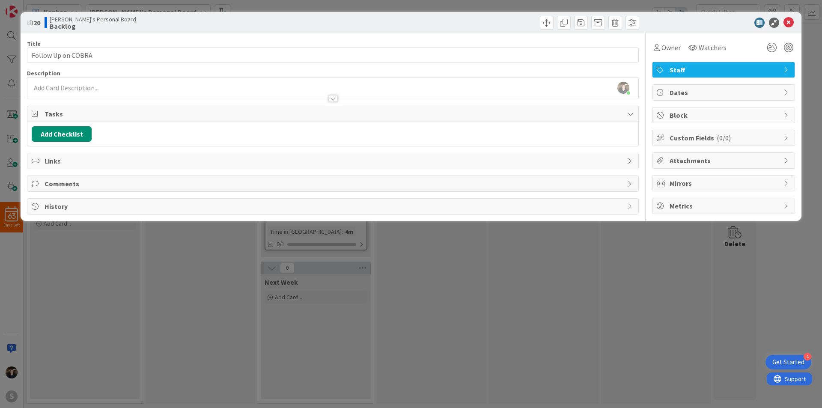
click at [159, 86] on div "[PERSON_NAME] just joined" at bounding box center [332, 87] width 611 height 21
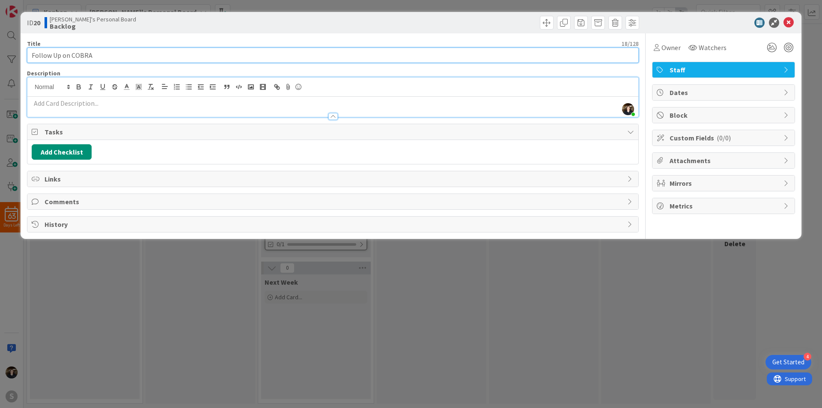
click at [233, 56] on input "Follow Up on COBRA" at bounding box center [333, 55] width 612 height 15
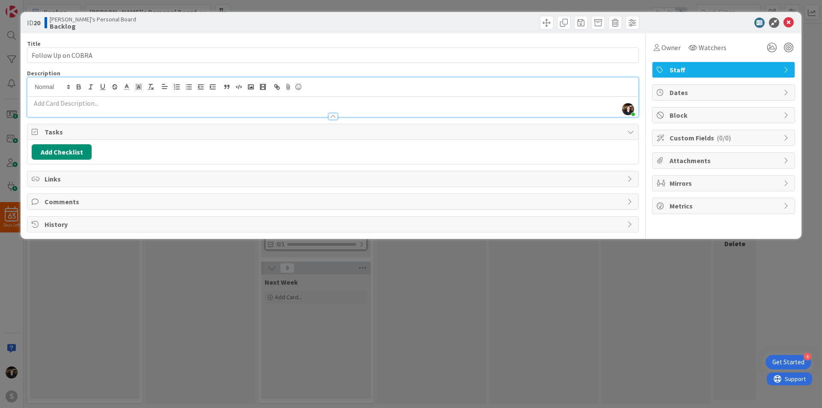
drag, startPoint x: 645, startPoint y: 263, endPoint x: 662, endPoint y: 279, distance: 22.7
click at [644, 263] on div "ID 20 [PERSON_NAME]'s Personal Board Backlog Title 18 / 128 Follow Up on COBRA …" at bounding box center [411, 204] width 822 height 408
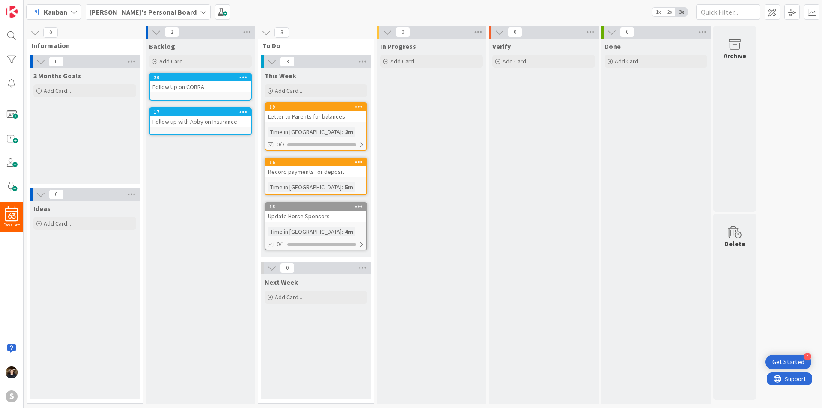
click at [195, 155] on div "Backlog Add Card... Template Not Set Title 0 / 128 Label Participants Participa…" at bounding box center [201, 221] width 110 height 365
click at [289, 92] on span "Add Card..." at bounding box center [288, 91] width 27 height 8
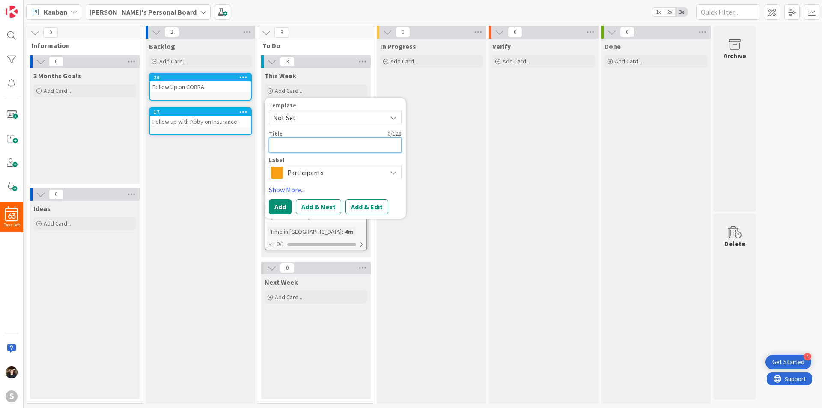
click at [317, 145] on textarea at bounding box center [335, 144] width 133 height 15
click at [362, 206] on button "Add & Edit" at bounding box center [367, 206] width 43 height 15
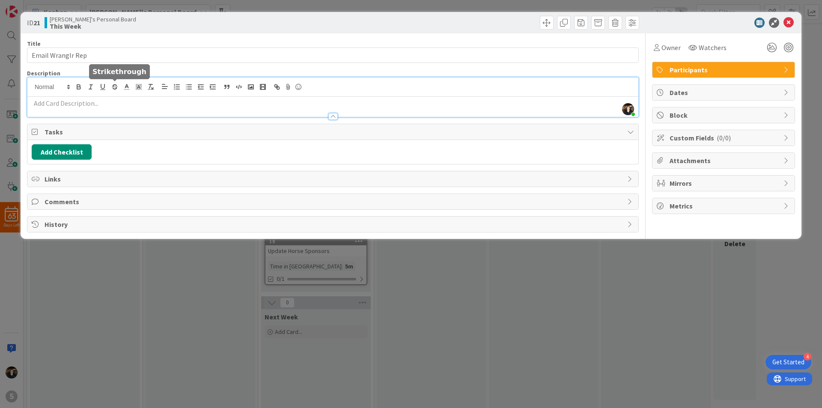
click at [111, 82] on div "[PERSON_NAME] just joined" at bounding box center [332, 96] width 611 height 39
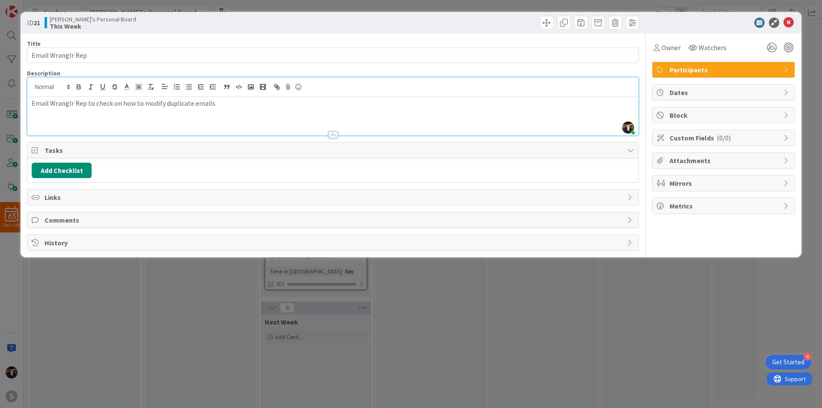
click at [539, 286] on div "ID 21 [PERSON_NAME]'s Personal Board This Week Title 17 / 128 Email Wranglr Rep…" at bounding box center [411, 204] width 822 height 408
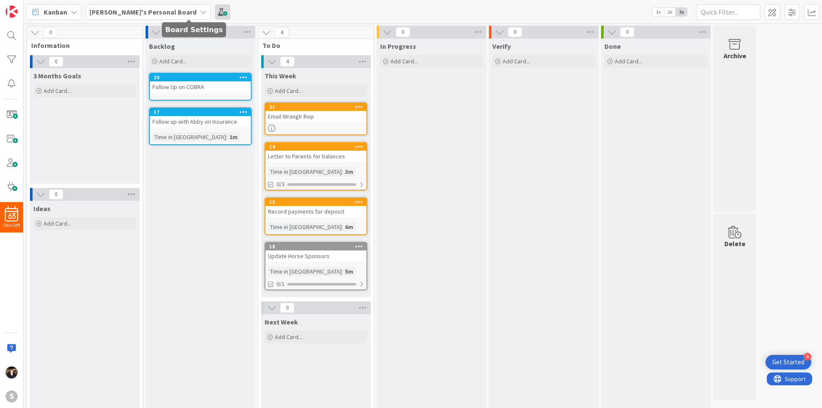
click at [215, 9] on span at bounding box center [222, 11] width 15 height 15
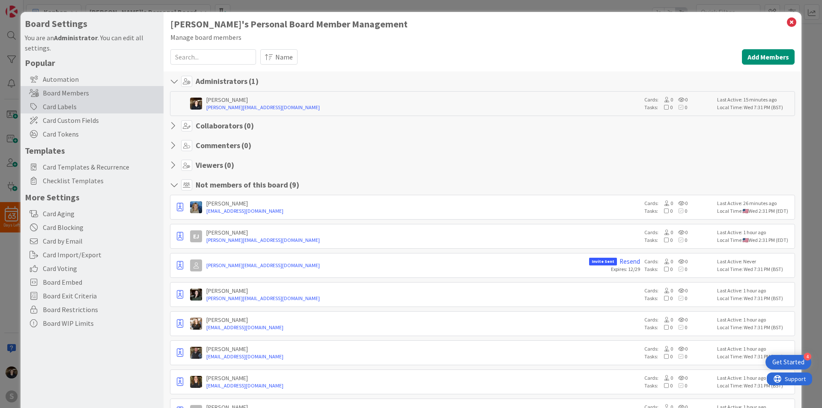
click at [70, 106] on div "Card Labels" at bounding box center [92, 107] width 143 height 14
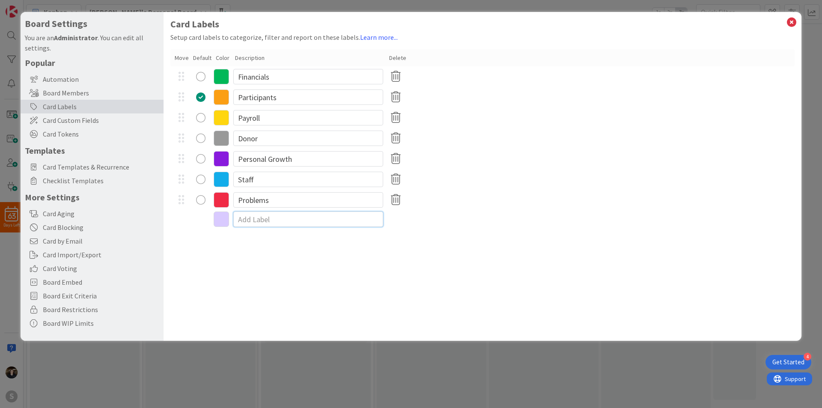
click at [264, 217] on input at bounding box center [308, 219] width 150 height 15
click at [791, 18] on icon at bounding box center [791, 22] width 11 height 12
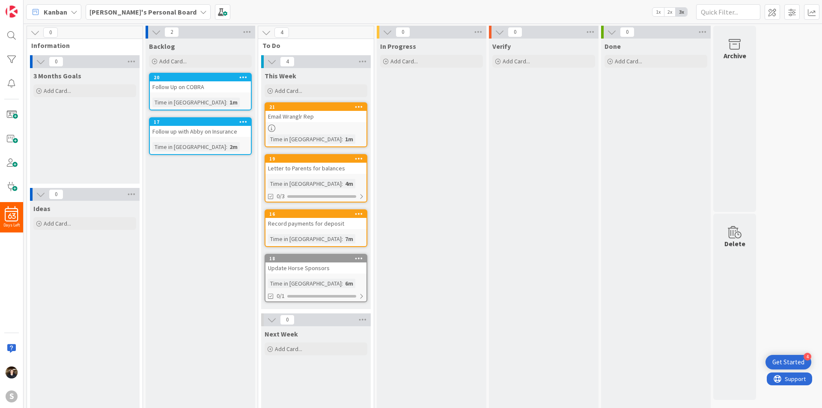
click at [328, 117] on div "Email Wranglr Rep" at bounding box center [315, 116] width 101 height 11
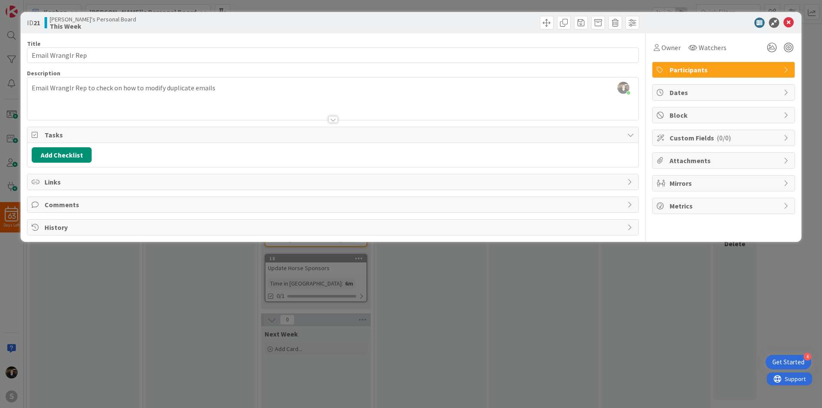
click at [718, 68] on span "Participants" at bounding box center [725, 70] width 110 height 10
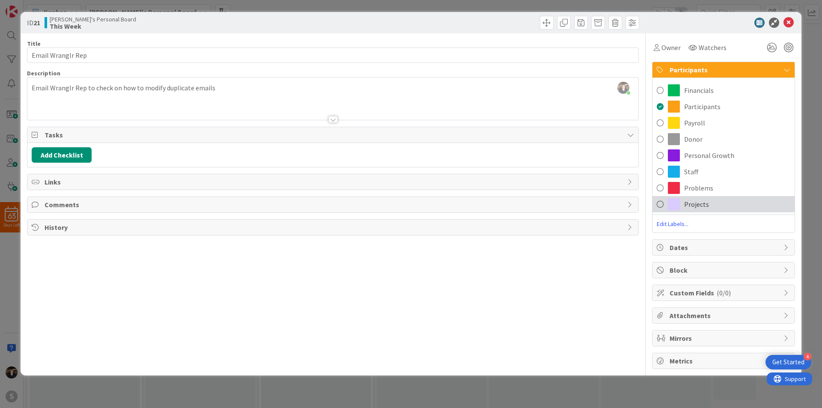
click at [661, 204] on span at bounding box center [660, 204] width 7 height 13
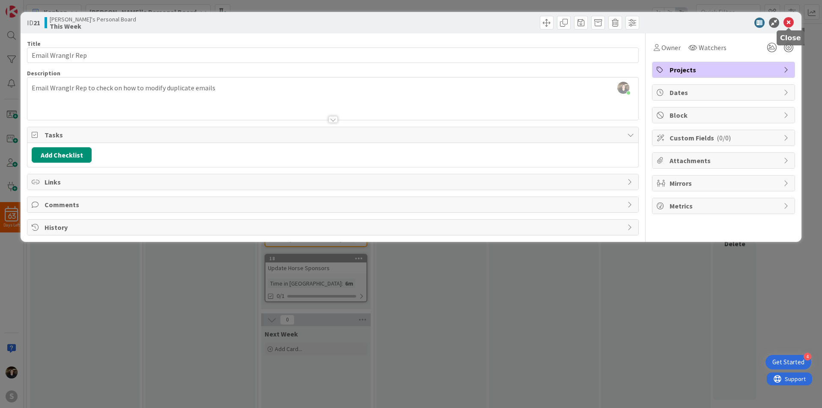
click at [788, 22] on icon at bounding box center [789, 23] width 10 height 10
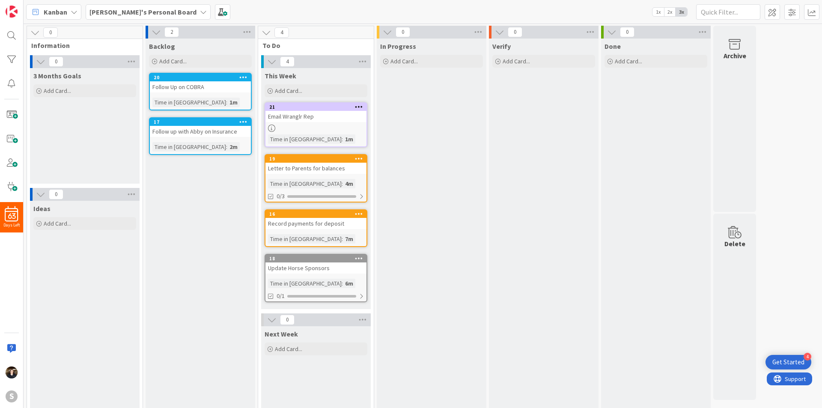
click at [627, 295] on div "Done Add Card..." at bounding box center [656, 243] width 110 height 408
click at [185, 179] on div "Backlog Add Card... Template Not Set Title 0 / 128 Label Participants Financial…" at bounding box center [201, 243] width 110 height 408
click at [176, 62] on span "Add Card..." at bounding box center [172, 61] width 27 height 8
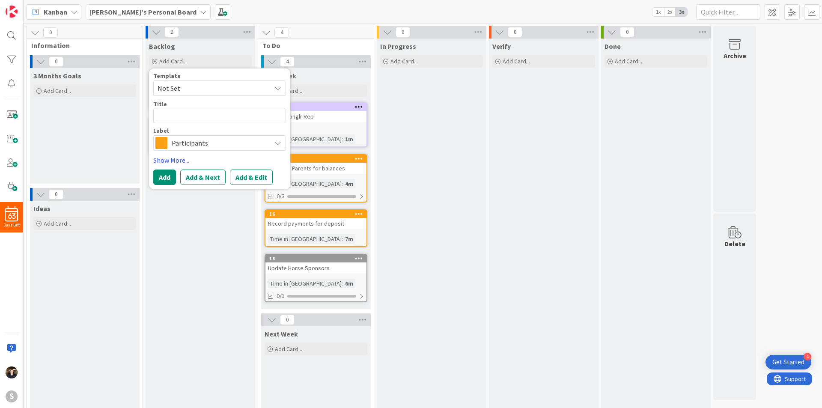
click at [200, 141] on span "Participants" at bounding box center [219, 143] width 95 height 12
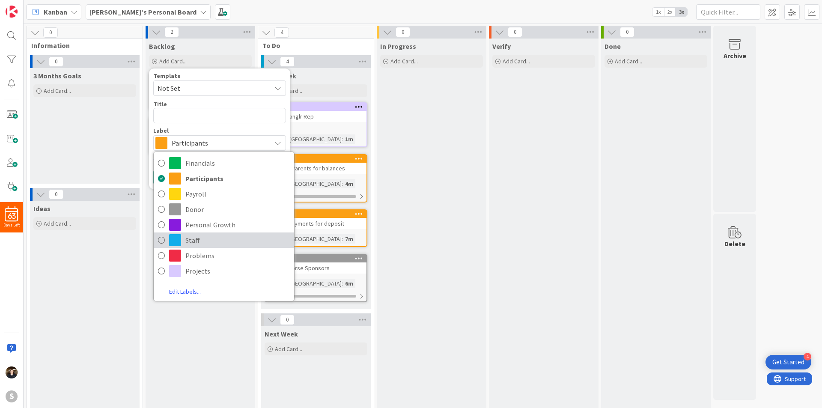
click at [201, 241] on span "Staff" at bounding box center [237, 240] width 104 height 13
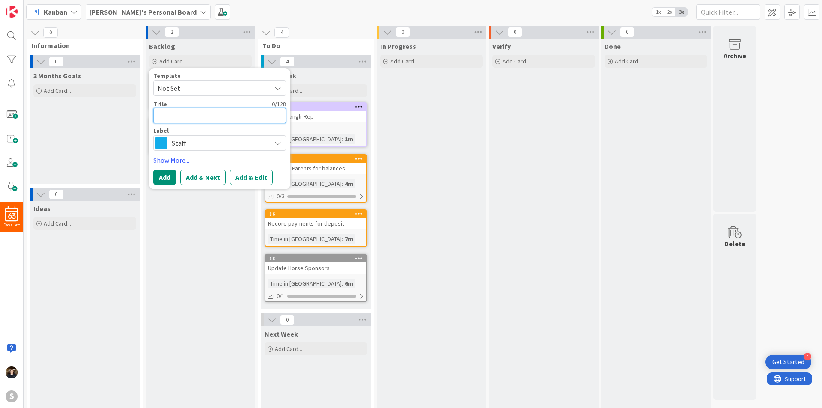
click at [191, 112] on textarea at bounding box center [219, 115] width 133 height 15
click at [250, 178] on button "Add & Edit" at bounding box center [251, 177] width 43 height 15
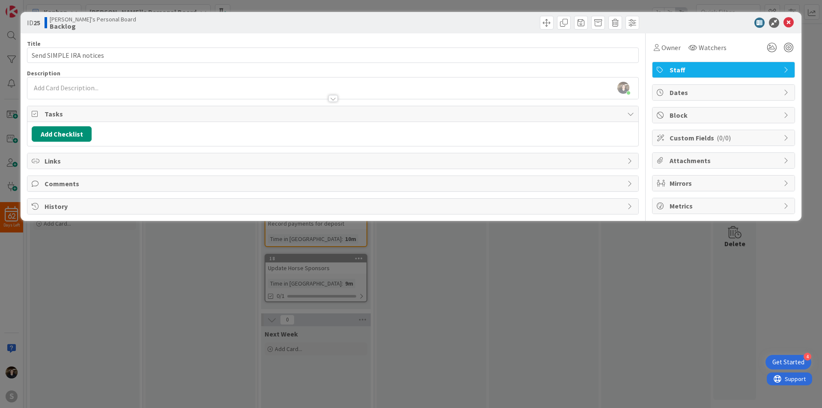
click at [96, 87] on div "[PERSON_NAME] just joined" at bounding box center [332, 87] width 611 height 21
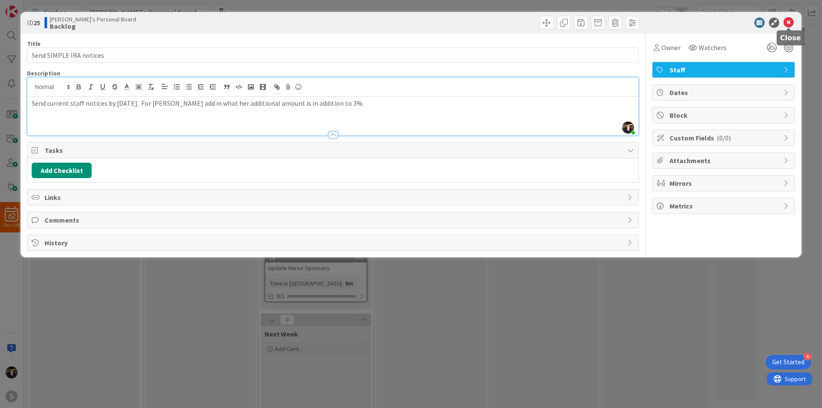
drag, startPoint x: 787, startPoint y: 25, endPoint x: 798, endPoint y: 40, distance: 18.2
click at [788, 27] on icon at bounding box center [789, 23] width 10 height 10
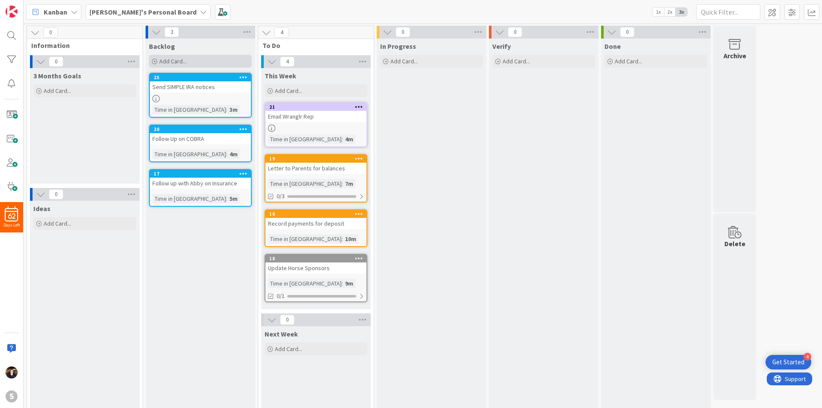
click at [159, 60] on div "Add Card..." at bounding box center [200, 61] width 103 height 13
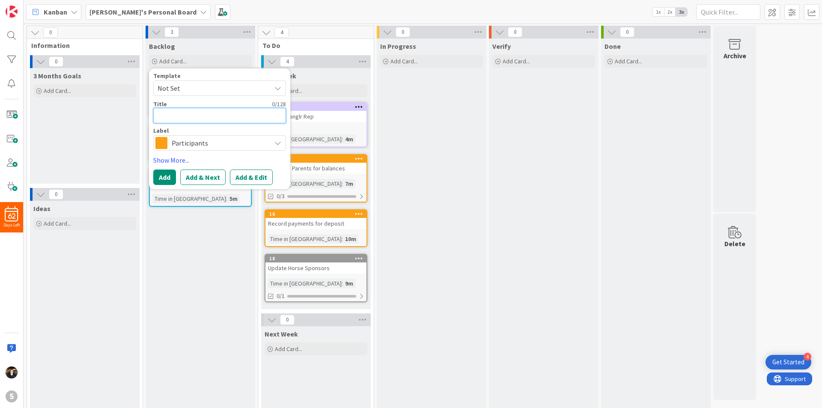
click at [211, 118] on textarea at bounding box center [219, 115] width 133 height 15
click at [248, 141] on span "Participants" at bounding box center [219, 143] width 95 height 12
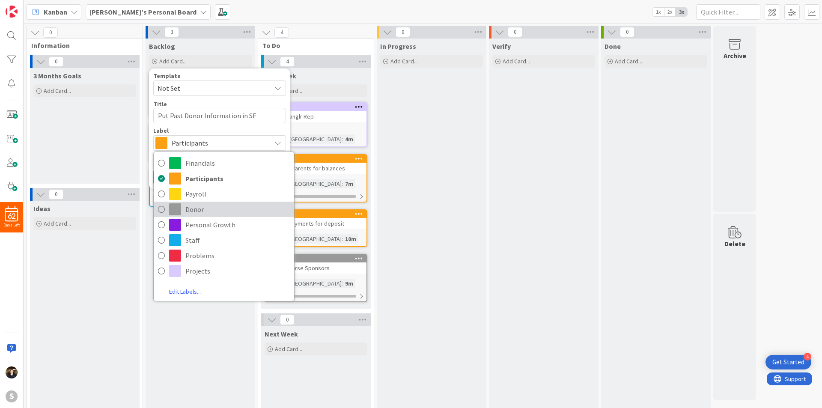
click at [161, 208] on icon at bounding box center [161, 209] width 7 height 13
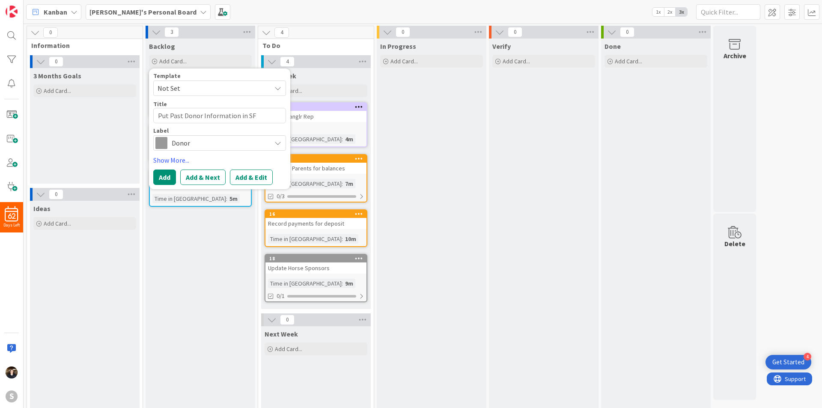
click at [267, 143] on div "Donor" at bounding box center [219, 142] width 133 height 15
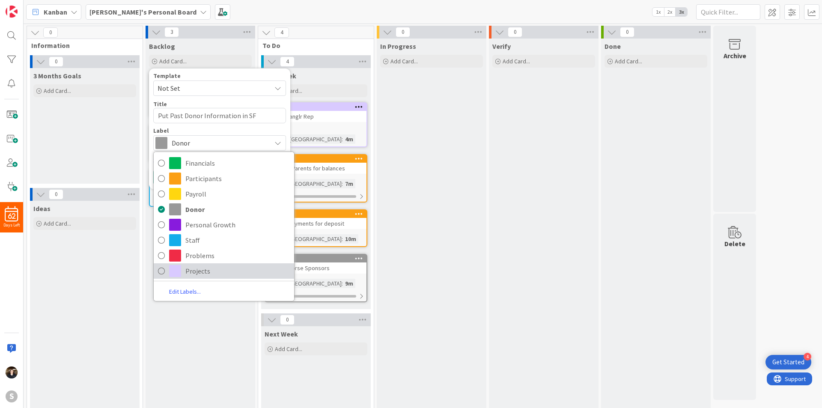
click at [162, 269] on icon at bounding box center [161, 271] width 7 height 13
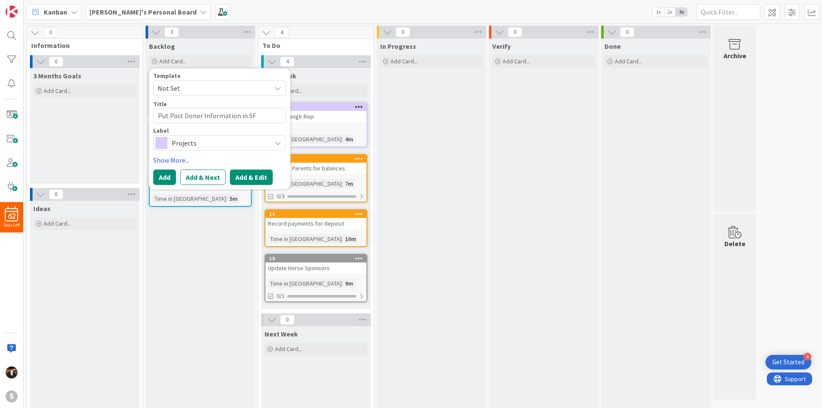
click at [266, 175] on button "Add & Edit" at bounding box center [251, 177] width 43 height 15
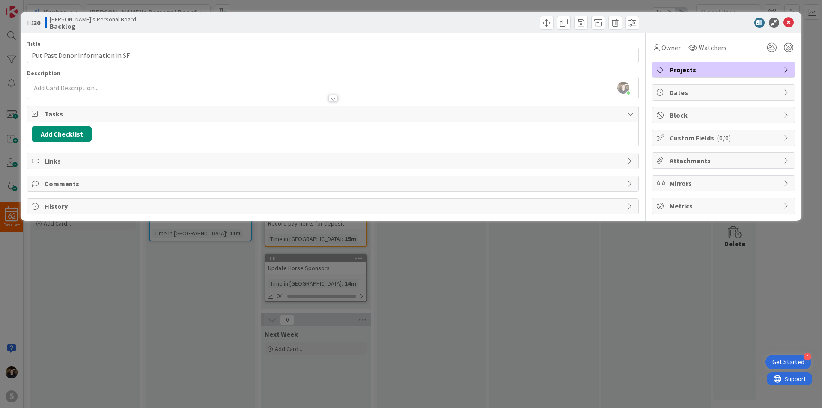
click at [72, 88] on div "[PERSON_NAME] just joined" at bounding box center [332, 87] width 611 height 21
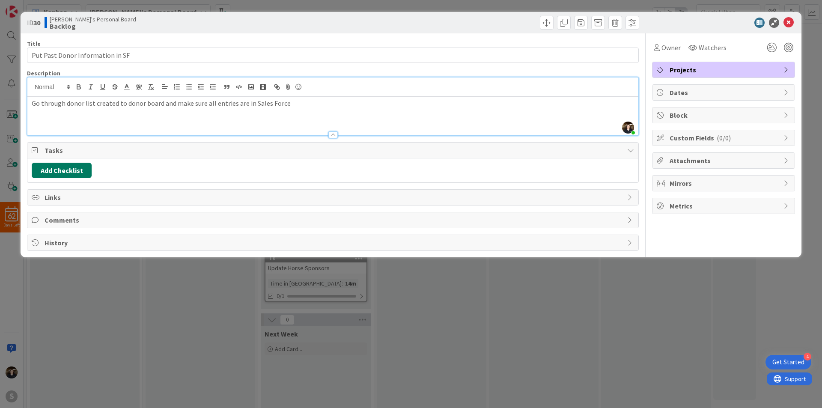
drag, startPoint x: 72, startPoint y: 167, endPoint x: 76, endPoint y: 165, distance: 4.6
click at [72, 167] on button "Add Checklist" at bounding box center [62, 170] width 60 height 15
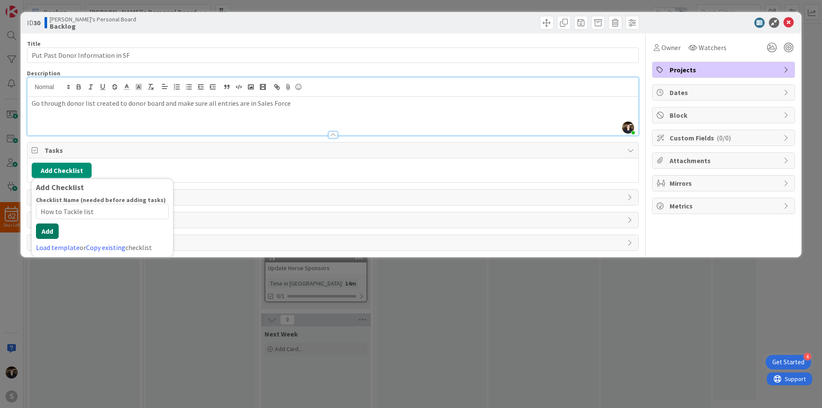
click at [54, 239] on div "Checklist Name (needed before adding tasks) 18 / 64 How to Tackle list Add Load…" at bounding box center [102, 224] width 133 height 57
click at [53, 232] on button "Add" at bounding box center [47, 231] width 23 height 15
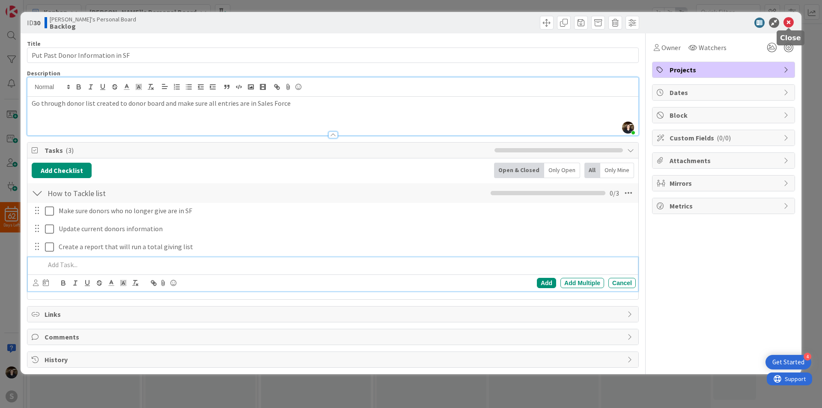
click at [790, 21] on icon at bounding box center [789, 23] width 10 height 10
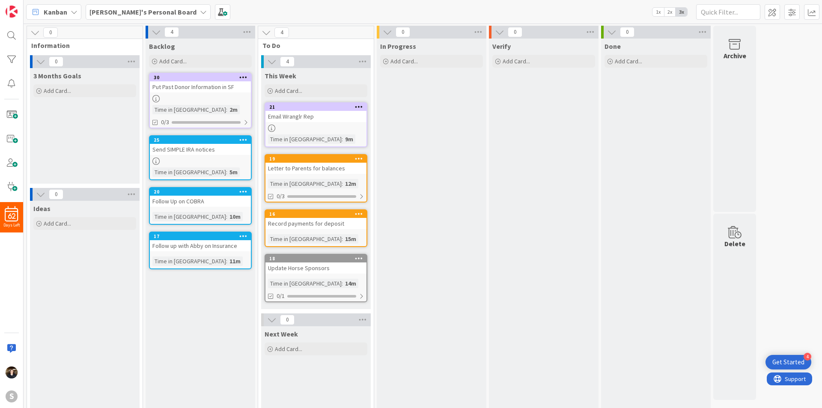
click at [349, 268] on div "Update Horse Sponsors" at bounding box center [315, 267] width 101 height 11
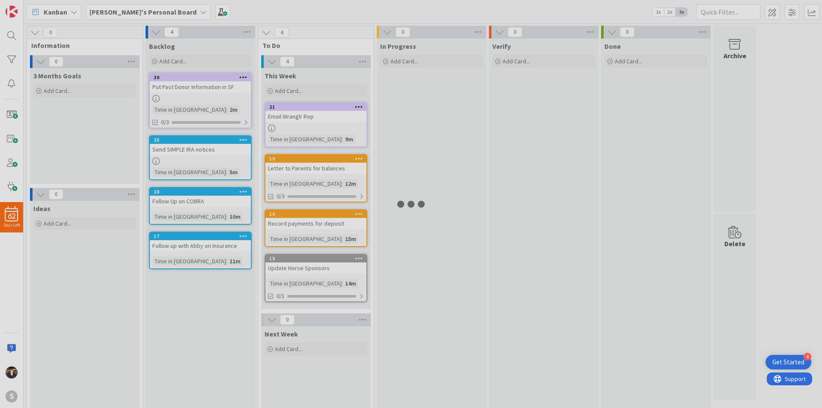
click at [349, 268] on div at bounding box center [411, 204] width 822 height 408
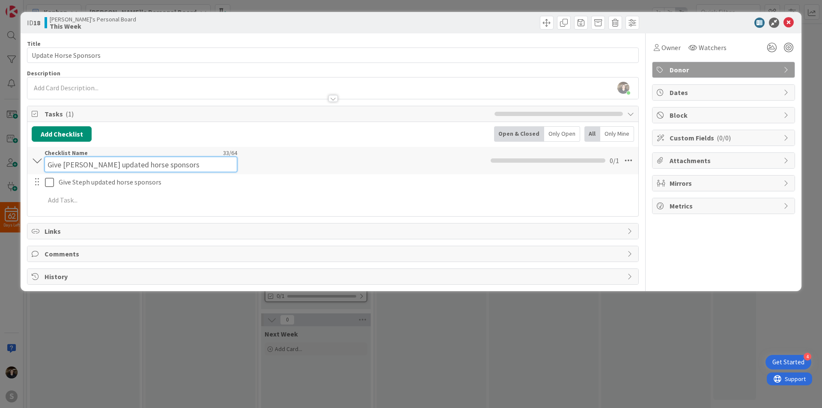
click at [69, 157] on input "Give [PERSON_NAME] updated horse sponsors" at bounding box center [141, 164] width 193 height 15
drag, startPoint x: 160, startPoint y: 165, endPoint x: 11, endPoint y: 159, distance: 149.6
click at [11, 159] on div "ID 18 [PERSON_NAME]'s Personal Board This Week Title 21 / 128 Update Horse Spon…" at bounding box center [411, 204] width 822 height 408
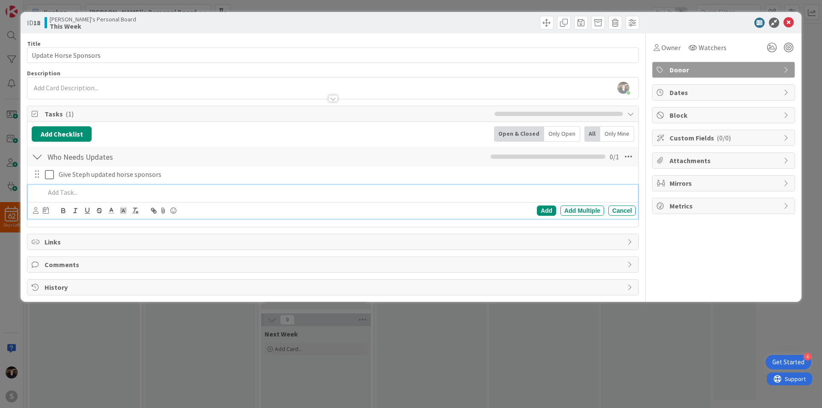
click at [92, 190] on p at bounding box center [338, 193] width 587 height 10
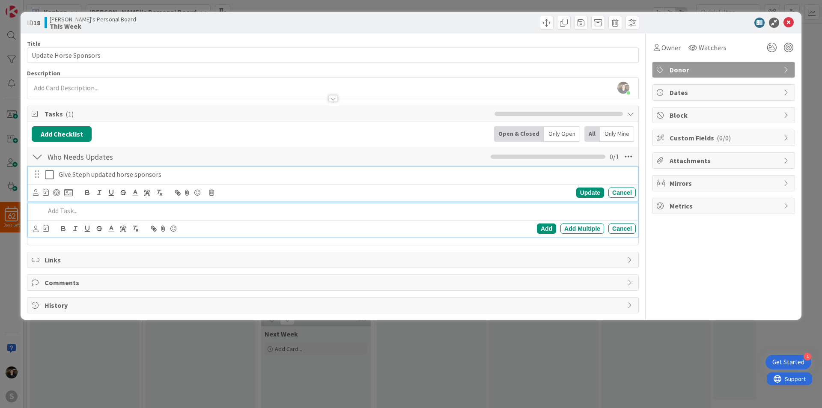
click at [184, 179] on p "Give Steph updated horse sponsors" at bounding box center [346, 175] width 574 height 10
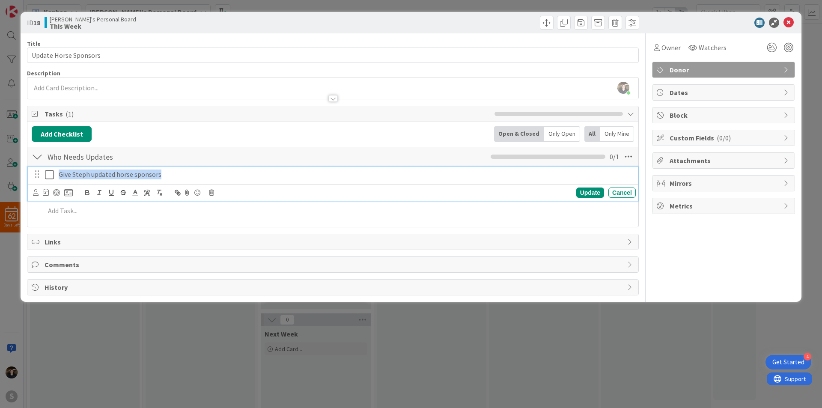
drag, startPoint x: 182, startPoint y: 174, endPoint x: 51, endPoint y: 172, distance: 131.0
click at [51, 172] on div "Give Steph updated horse sponsors" at bounding box center [333, 174] width 605 height 15
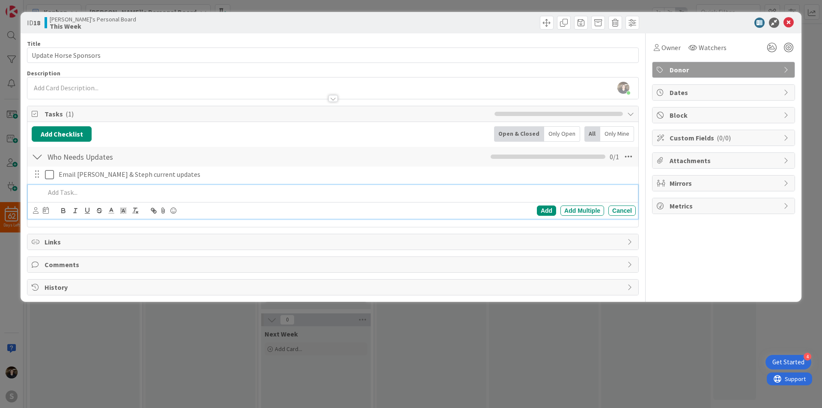
click at [72, 195] on p at bounding box center [338, 193] width 587 height 10
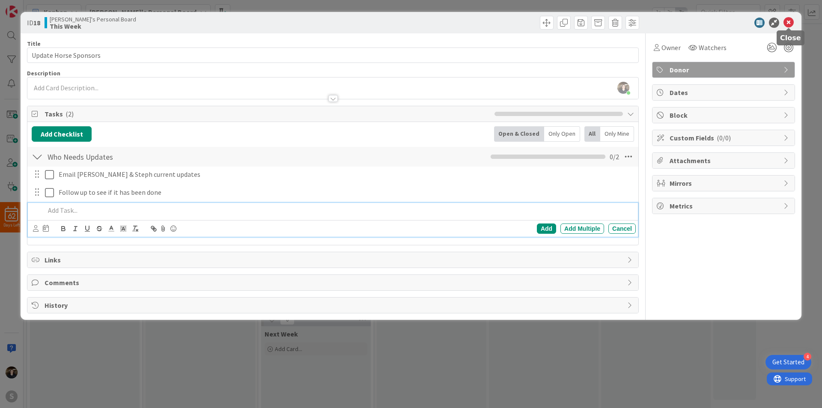
click at [787, 23] on icon at bounding box center [789, 23] width 10 height 10
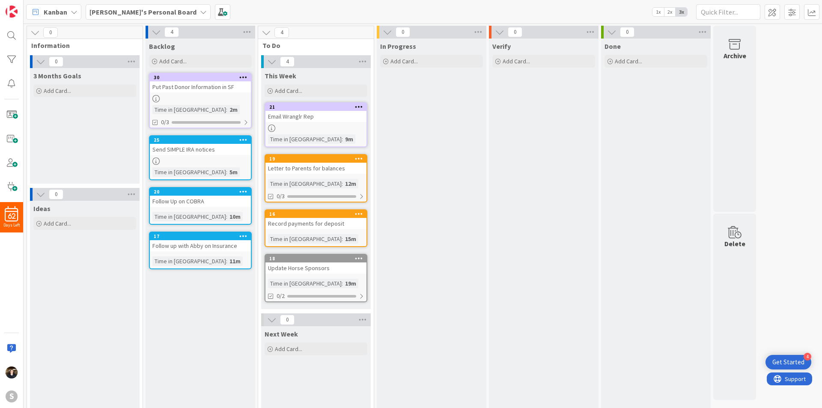
click at [280, 168] on div "Letter to Parents for balances" at bounding box center [315, 168] width 101 height 11
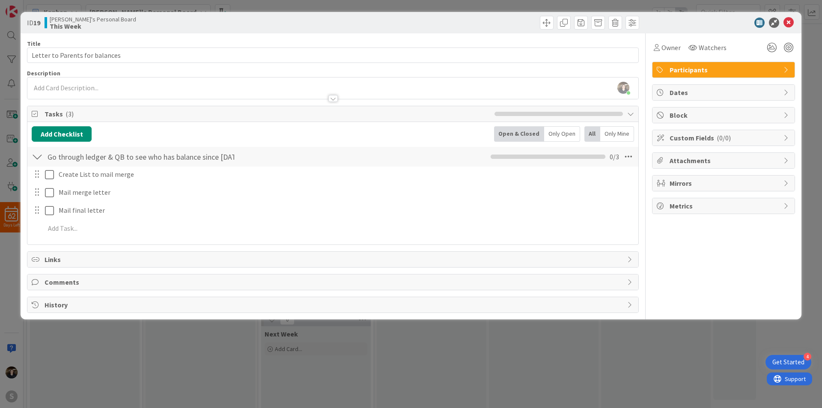
click at [247, 156] on div "Go through ledger & QB to see who has balance since [DATE] Checklist Name 64 / …" at bounding box center [332, 157] width 611 height 20
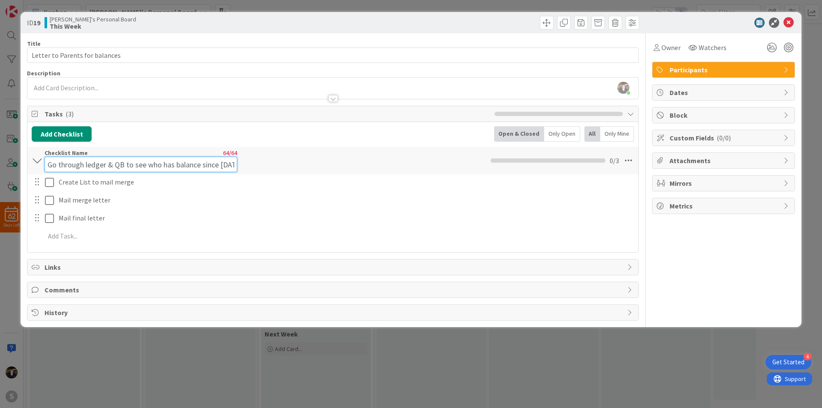
click at [228, 161] on input "Go through ledger & QB to see who has balance since [DATE]" at bounding box center [141, 164] width 193 height 15
drag, startPoint x: 48, startPoint y: 164, endPoint x: 348, endPoint y: 166, distance: 299.7
click at [348, 166] on div "Go through ledger & QB to see who has balance since [DATE] Checklist Name 64 / …" at bounding box center [332, 160] width 611 height 27
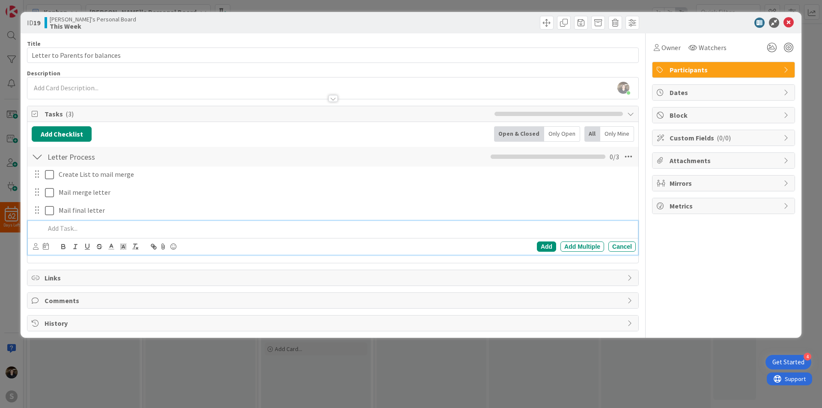
click at [99, 231] on p at bounding box center [338, 229] width 587 height 10
click at [549, 244] on div "Add" at bounding box center [546, 246] width 19 height 10
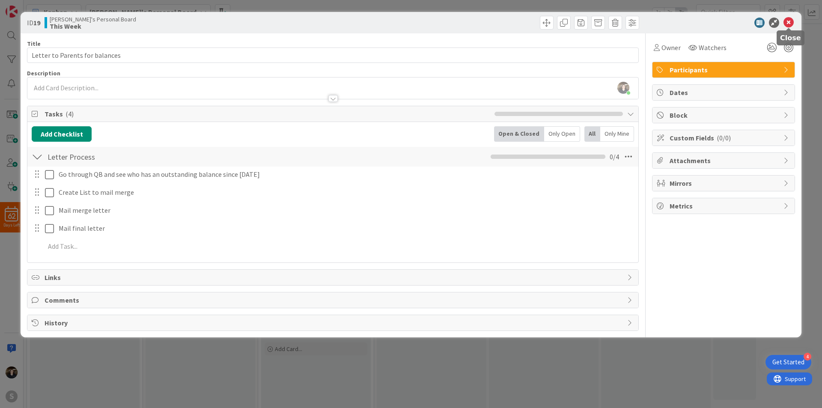
click at [788, 23] on icon at bounding box center [789, 23] width 10 height 10
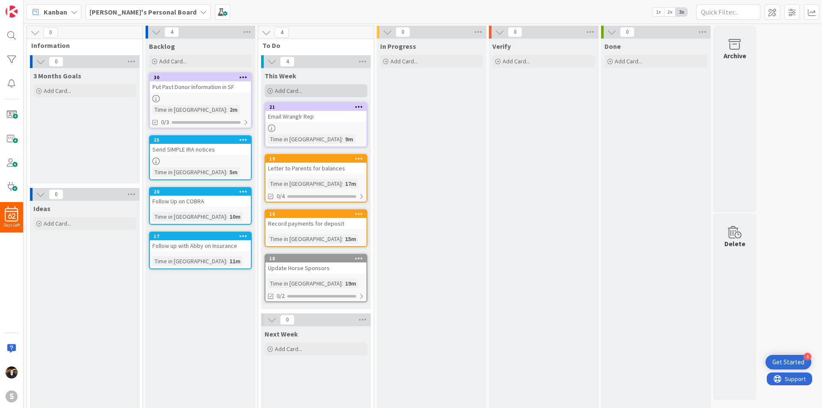
click at [280, 87] on span "Add Card..." at bounding box center [288, 91] width 27 height 8
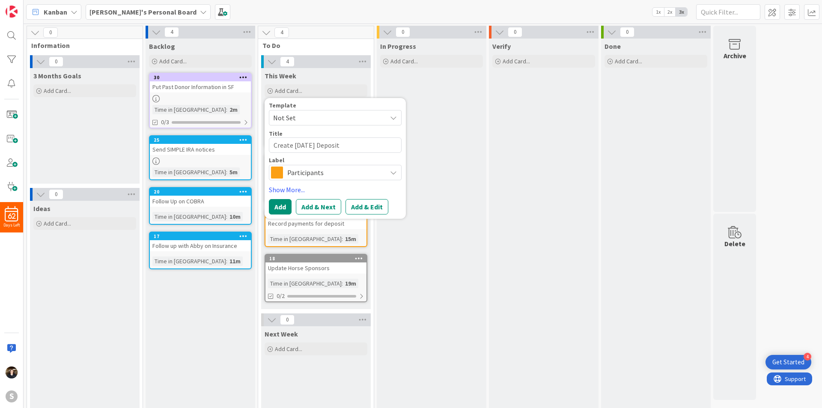
click at [385, 170] on div "Participants" at bounding box center [335, 172] width 133 height 15
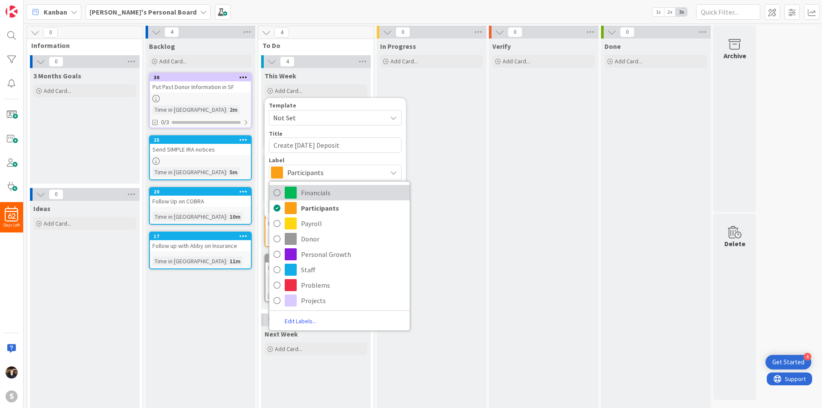
click at [276, 194] on icon at bounding box center [277, 192] width 7 height 13
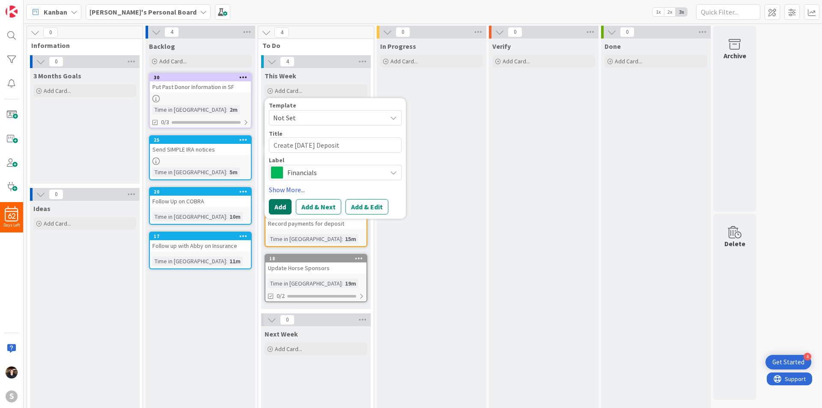
click at [283, 206] on button "Add" at bounding box center [280, 206] width 23 height 15
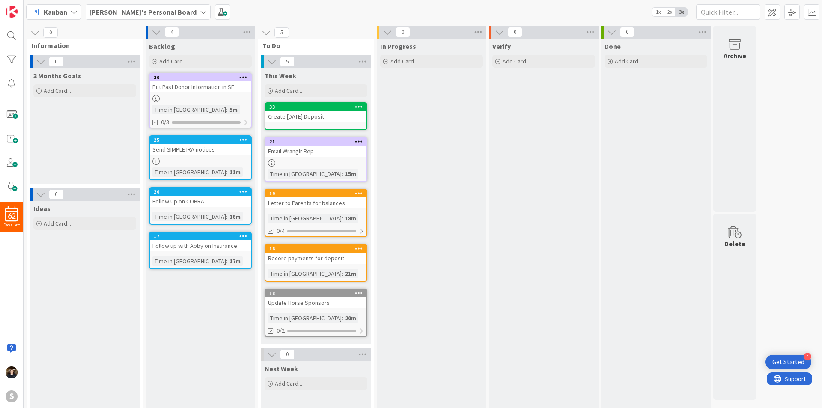
click at [336, 120] on div "Create [DATE] Deposit" at bounding box center [315, 116] width 101 height 11
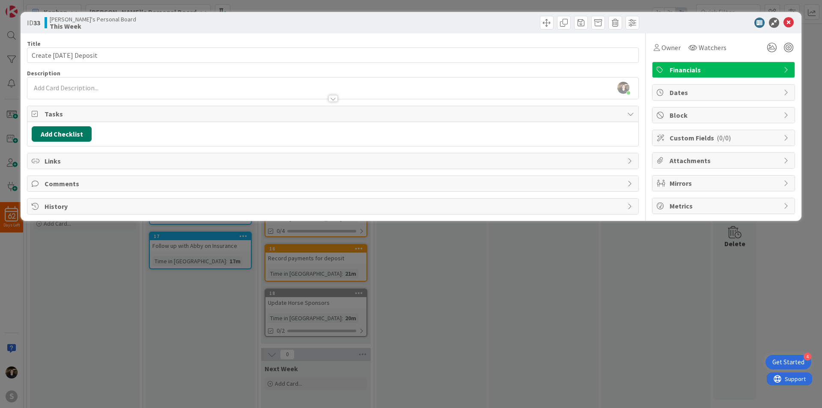
click at [73, 134] on button "Add Checklist" at bounding box center [62, 133] width 60 height 15
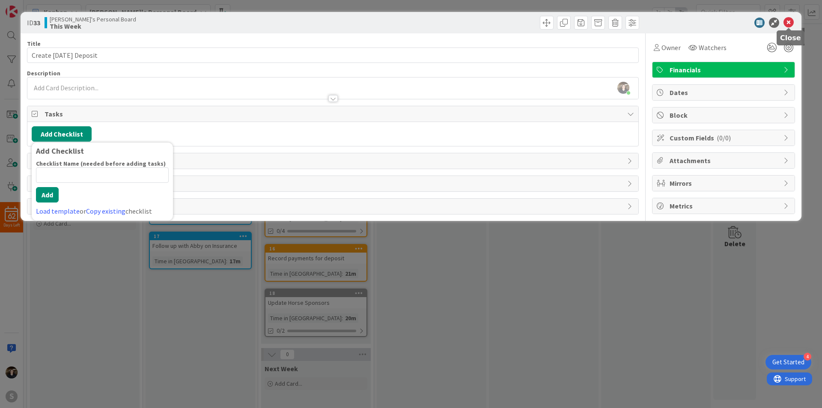
click at [789, 24] on icon at bounding box center [789, 23] width 10 height 10
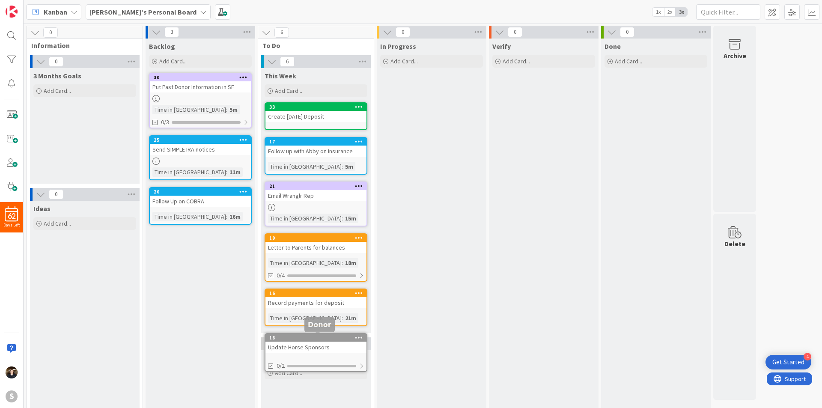
scroll to position [6, 0]
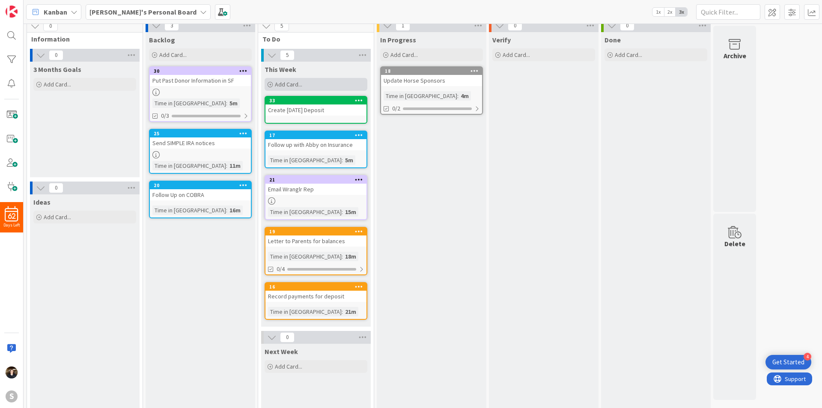
click at [277, 84] on span "Add Card..." at bounding box center [288, 84] width 27 height 8
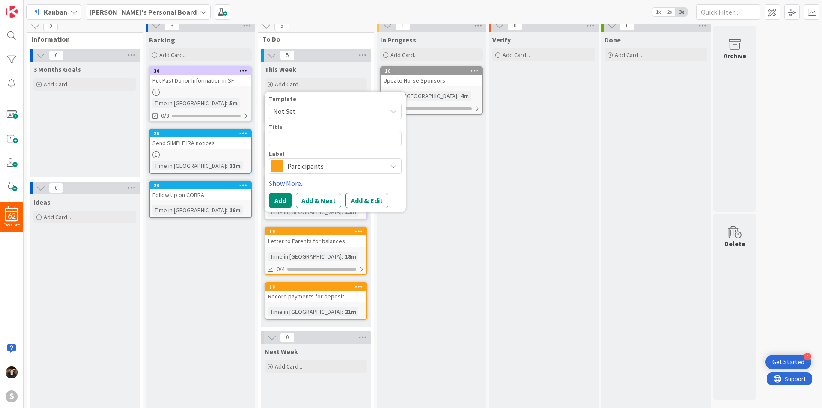
click at [367, 161] on span "Participants" at bounding box center [334, 166] width 95 height 12
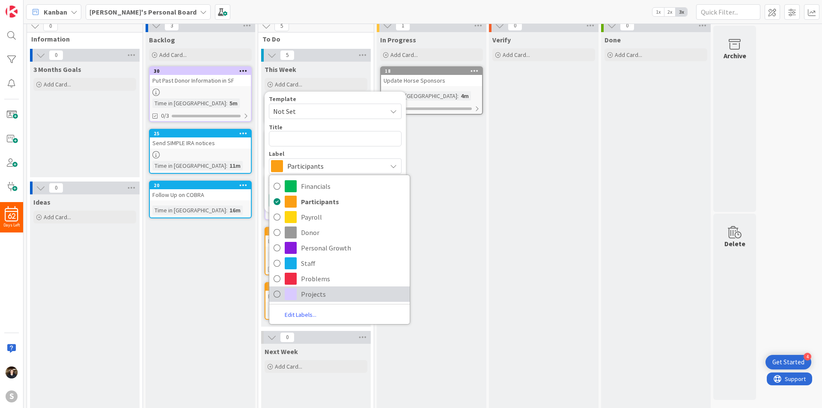
click at [275, 296] on icon at bounding box center [277, 294] width 7 height 13
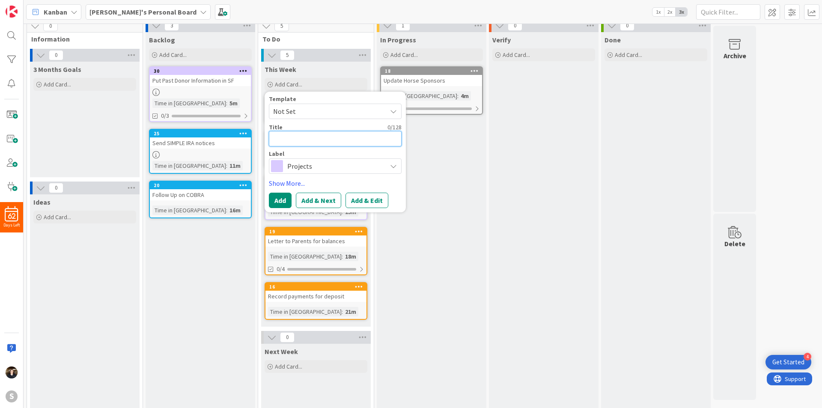
click at [311, 141] on textarea at bounding box center [335, 138] width 133 height 15
click at [282, 198] on button "Add" at bounding box center [280, 200] width 23 height 15
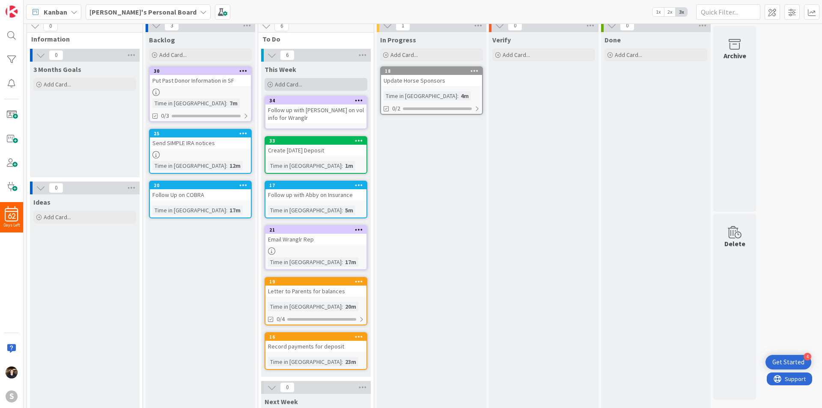
click at [291, 86] on span "Add Card..." at bounding box center [288, 84] width 27 height 8
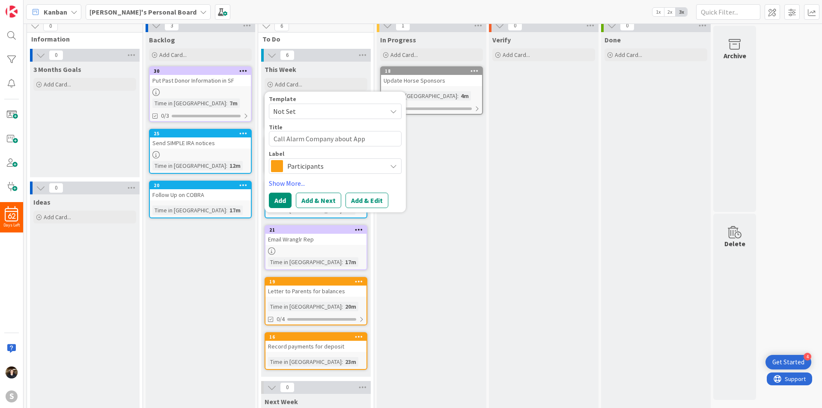
click at [365, 201] on button "Add & Edit" at bounding box center [367, 200] width 43 height 15
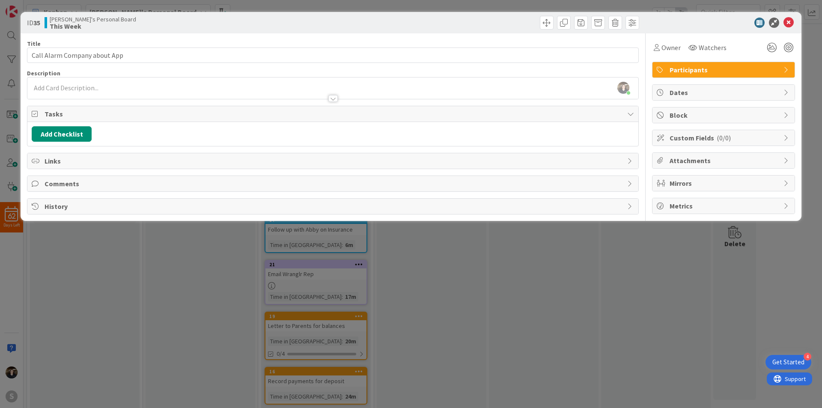
click at [733, 68] on span "Participants" at bounding box center [725, 70] width 110 height 10
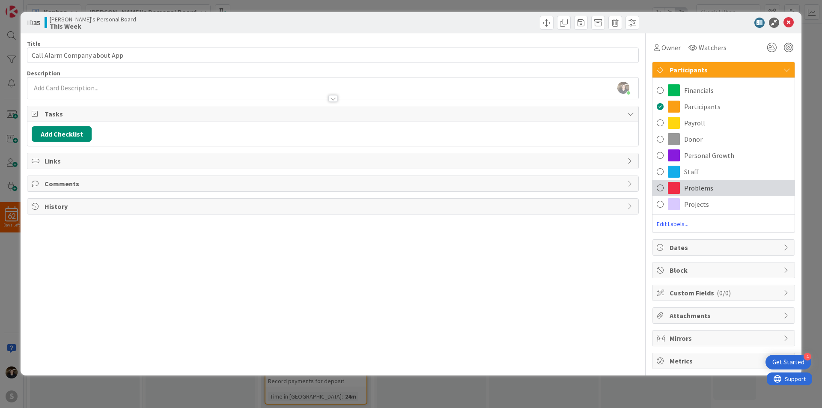
click at [698, 185] on span "Problems" at bounding box center [698, 188] width 29 height 10
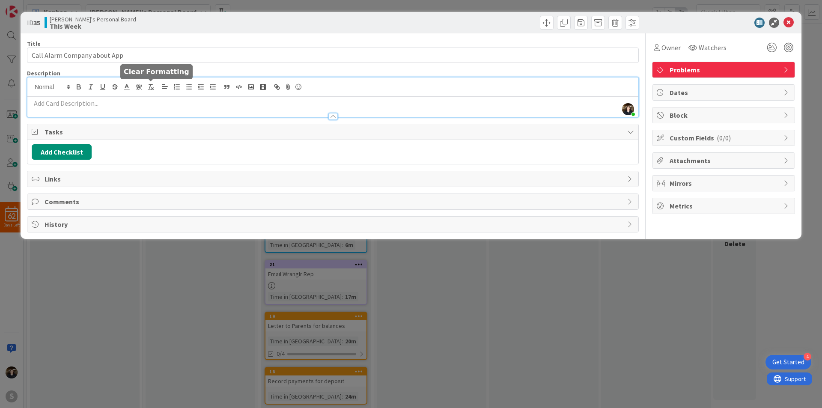
click at [153, 86] on div "[PERSON_NAME] just joined" at bounding box center [332, 96] width 611 height 39
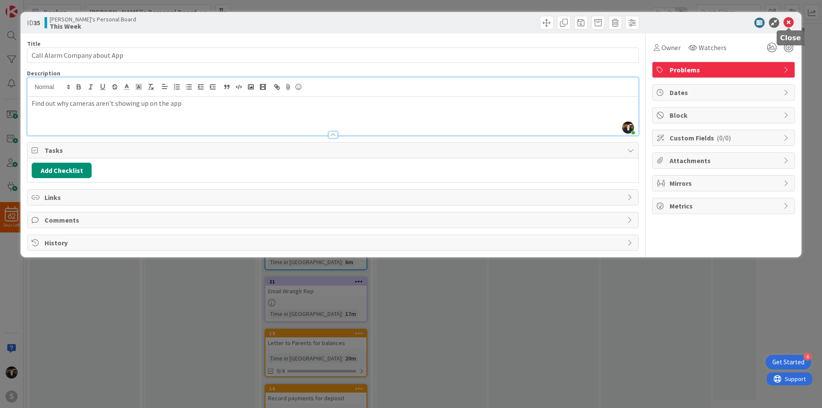
click at [789, 21] on icon at bounding box center [789, 23] width 10 height 10
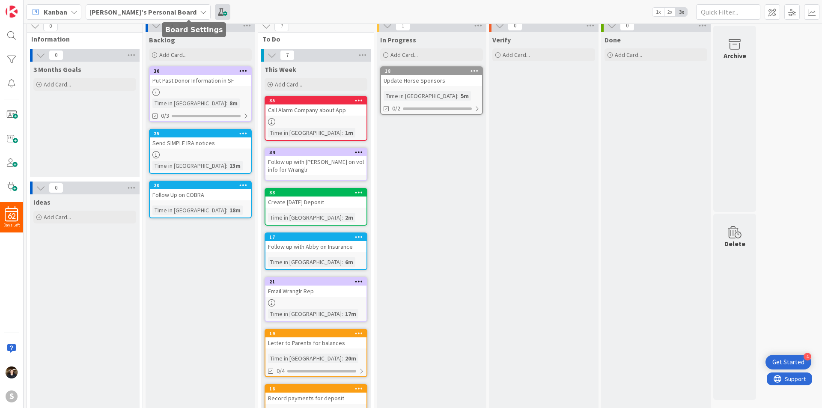
click at [215, 14] on span at bounding box center [222, 11] width 15 height 15
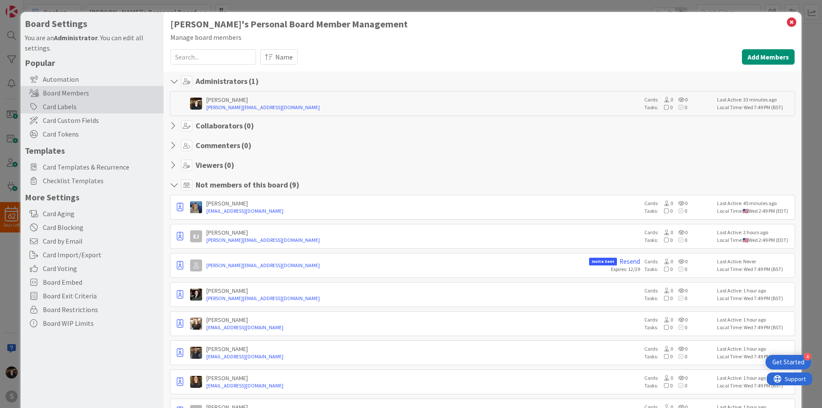
click at [59, 104] on div "Card Labels" at bounding box center [92, 107] width 143 height 14
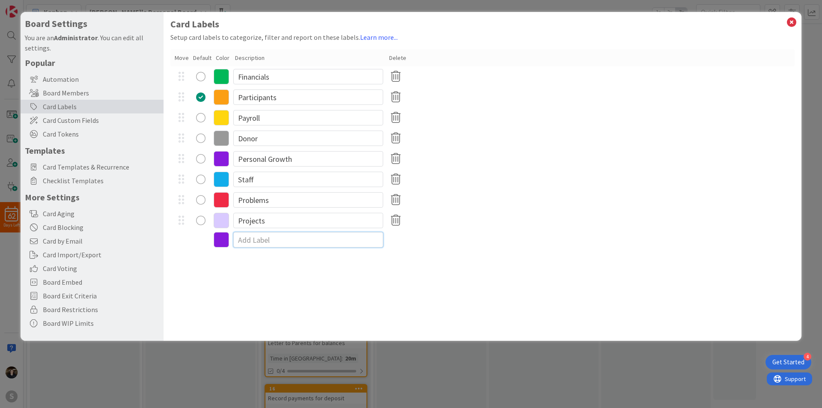
click at [284, 240] on input at bounding box center [308, 239] width 150 height 15
click at [301, 238] on input at bounding box center [308, 239] width 150 height 15
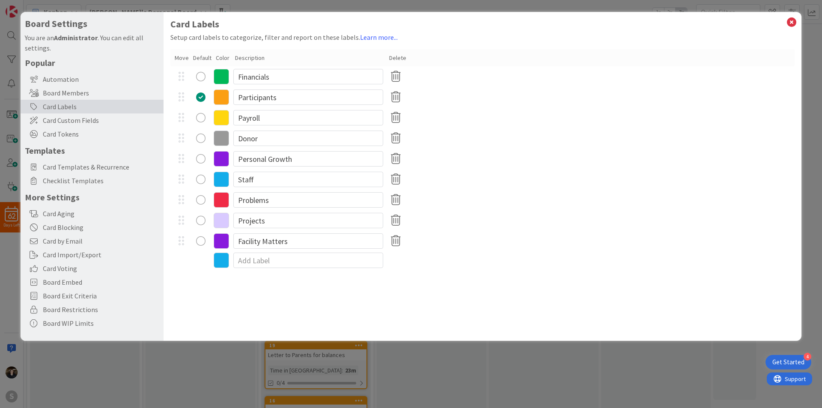
click at [218, 240] on icon at bounding box center [221, 240] width 15 height 15
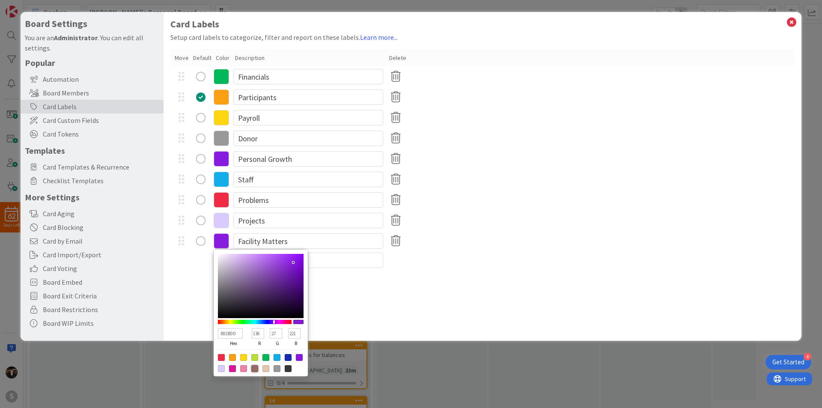
click at [255, 368] on div at bounding box center [254, 368] width 7 height 7
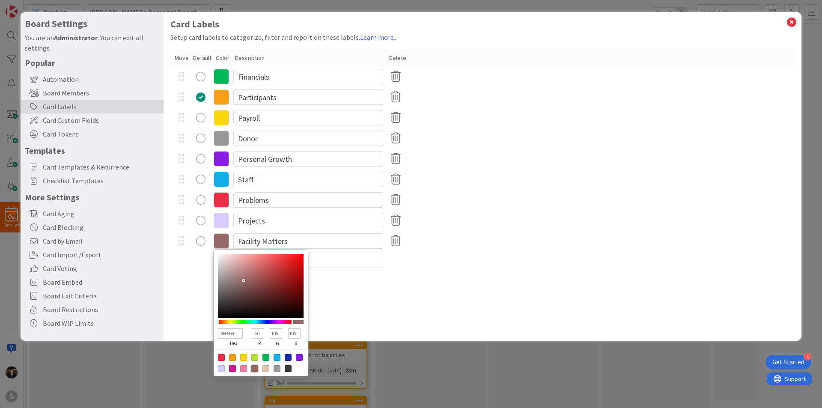
click at [379, 322] on div "Card Labels Setup card labels to categorize, filter and report on these labels.…" at bounding box center [483, 176] width 638 height 329
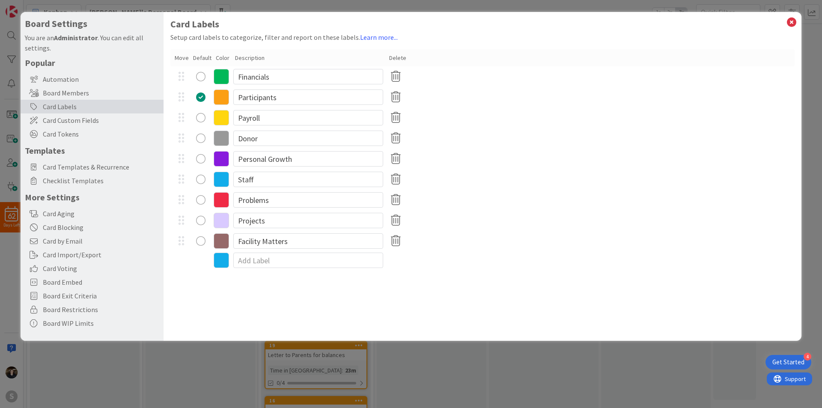
click at [202, 96] on div "radio" at bounding box center [200, 96] width 9 height 9
click at [793, 21] on icon at bounding box center [791, 22] width 11 height 12
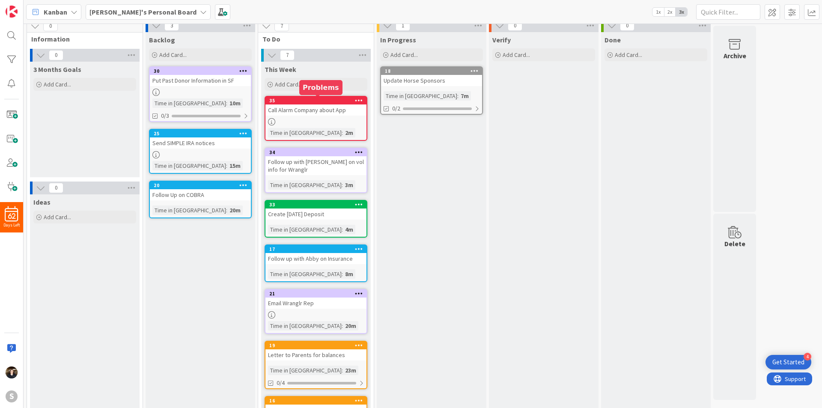
click at [311, 100] on div "35" at bounding box center [317, 101] width 97 height 6
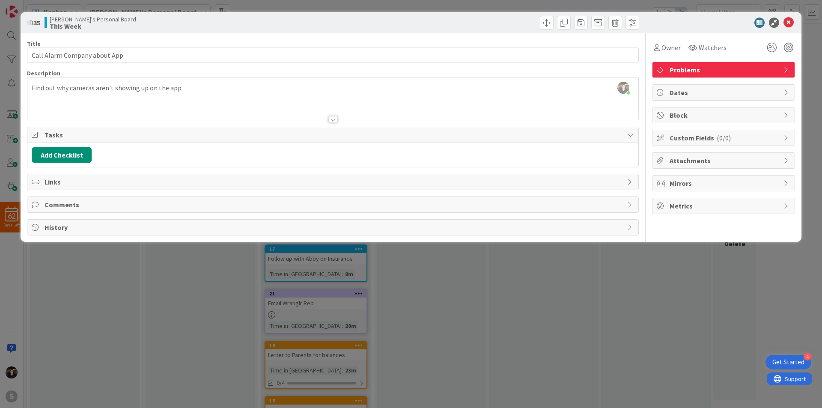
click at [726, 70] on span "Problems" at bounding box center [725, 70] width 110 height 10
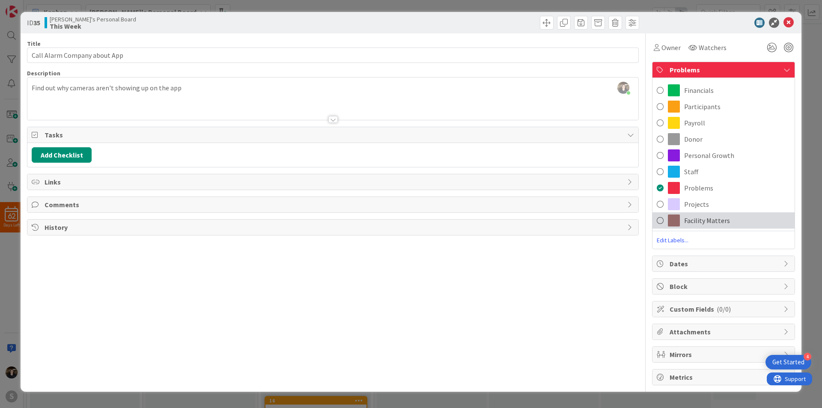
click at [660, 222] on span at bounding box center [660, 220] width 7 height 13
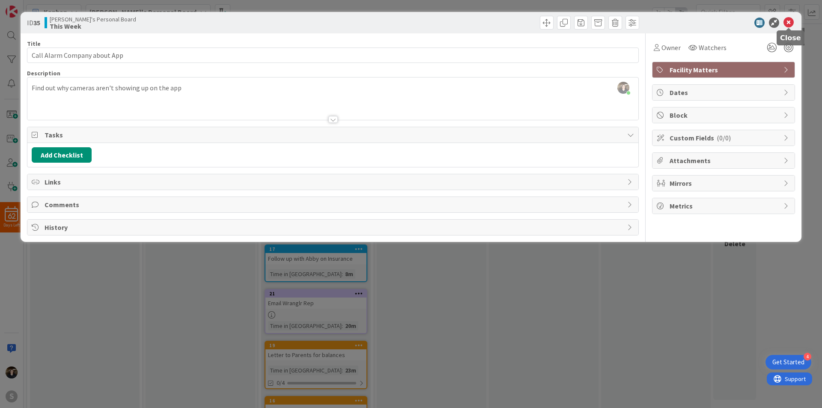
click at [789, 22] on icon at bounding box center [789, 23] width 10 height 10
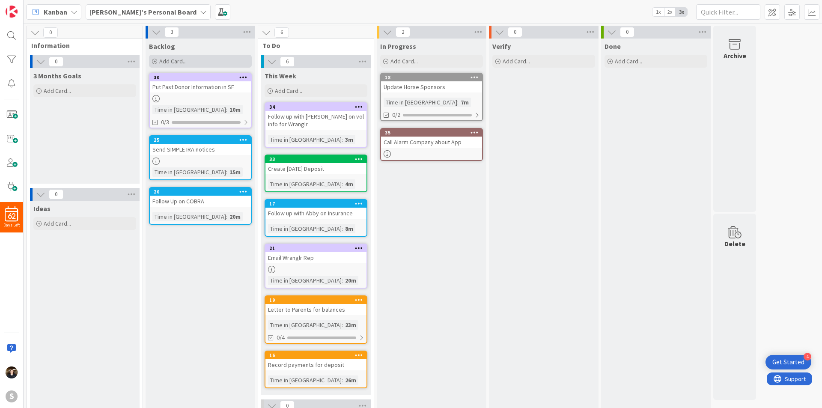
click at [163, 59] on span "Add Card..." at bounding box center [172, 61] width 27 height 8
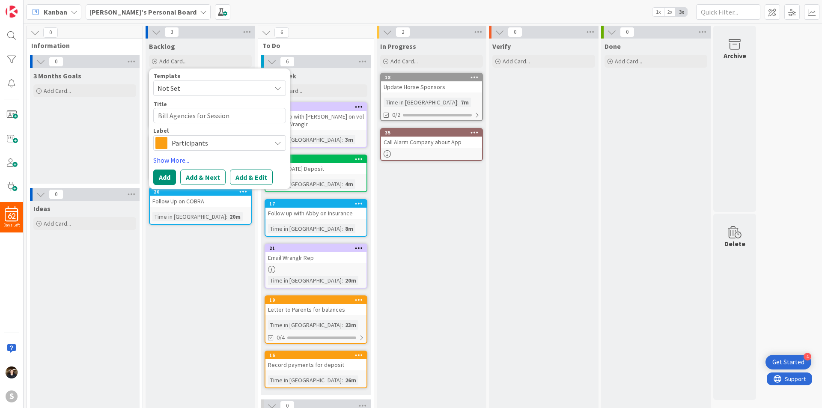
click at [239, 180] on button "Add & Edit" at bounding box center [251, 177] width 43 height 15
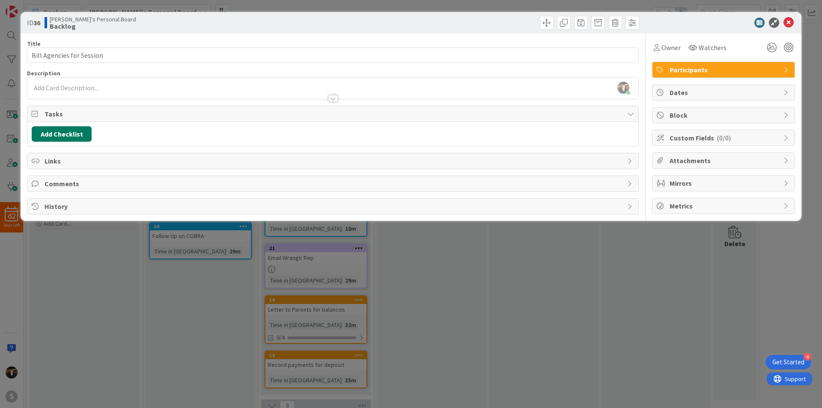
click at [78, 134] on button "Add Checklist" at bounding box center [62, 133] width 60 height 15
click at [52, 205] on div "Checklist Name (needed before adding tasks) 16 / 64 List of Agencies Add Load t…" at bounding box center [102, 188] width 133 height 57
click at [48, 197] on button "Add" at bounding box center [47, 194] width 23 height 15
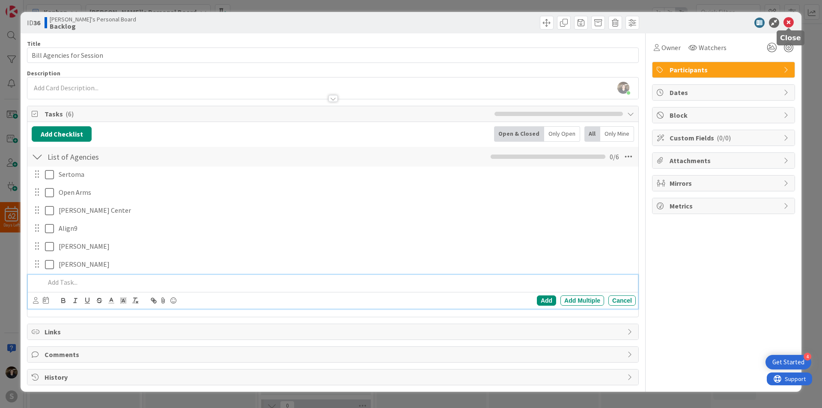
click at [790, 24] on icon at bounding box center [789, 23] width 10 height 10
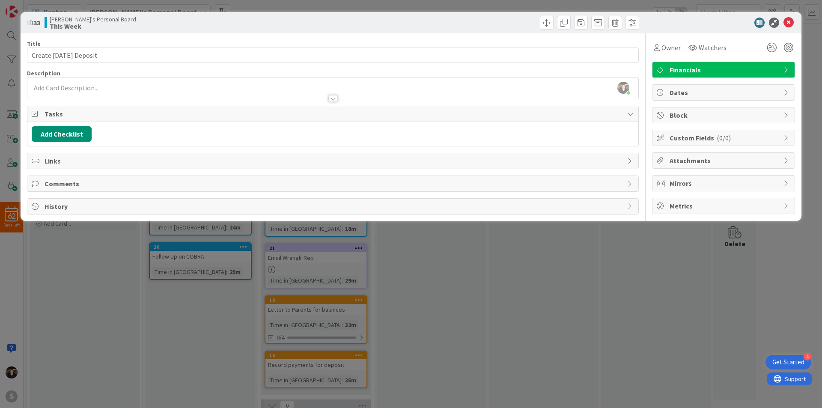
drag, startPoint x: 357, startPoint y: 160, endPoint x: 786, endPoint y: 22, distance: 451.0
click at [786, 22] on icon at bounding box center [789, 23] width 10 height 10
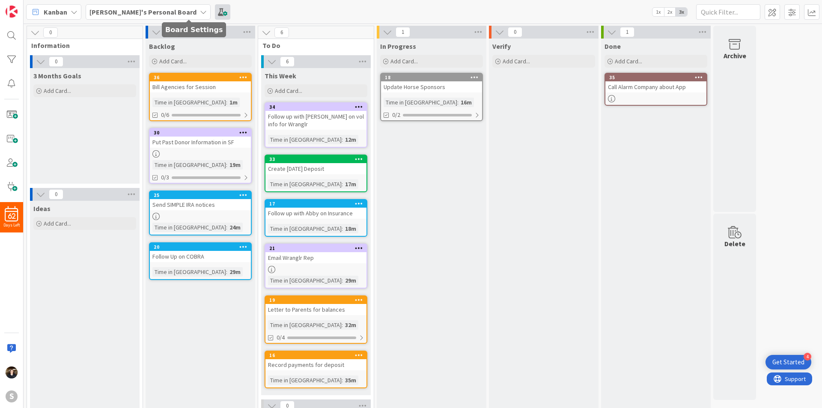
click at [215, 13] on span at bounding box center [222, 11] width 15 height 15
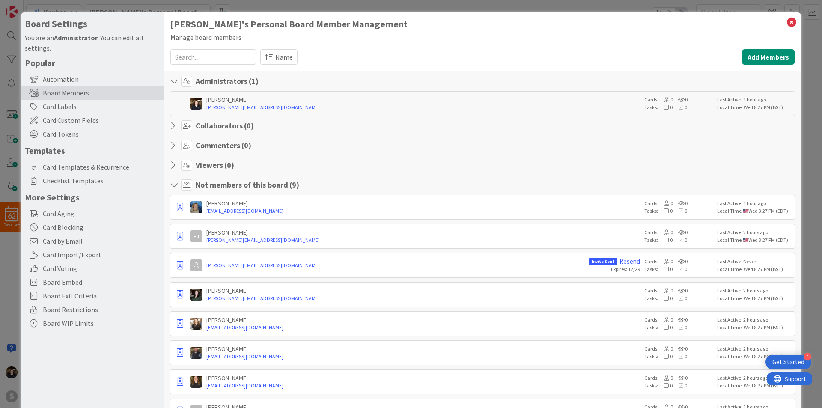
click at [569, 49] on div "Name" at bounding box center [498, 56] width 477 height 15
click at [786, 21] on icon at bounding box center [791, 22] width 11 height 12
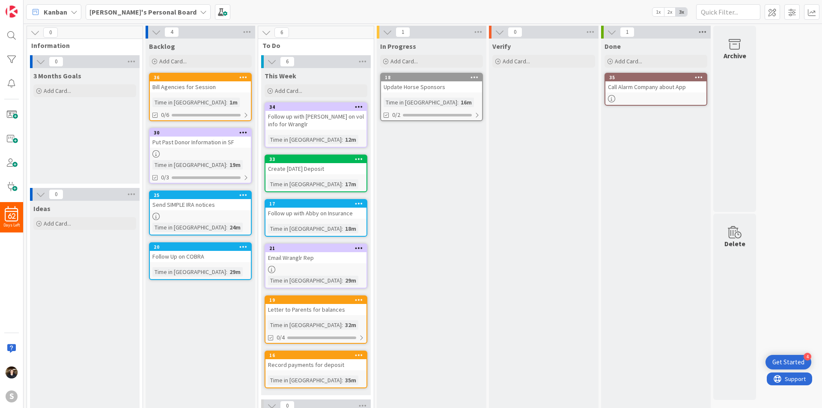
click at [703, 31] on icon at bounding box center [702, 32] width 11 height 13
click at [684, 41] on div "Done" at bounding box center [656, 45] width 110 height 12
click at [613, 35] on icon at bounding box center [611, 31] width 9 height 9
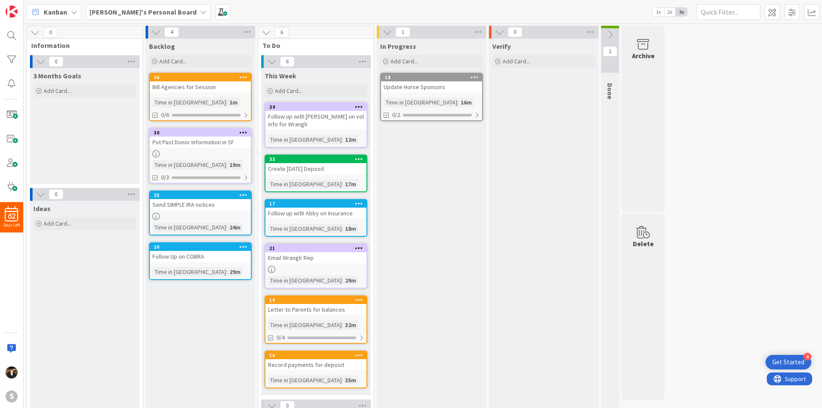
click at [613, 35] on icon at bounding box center [609, 34] width 9 height 9
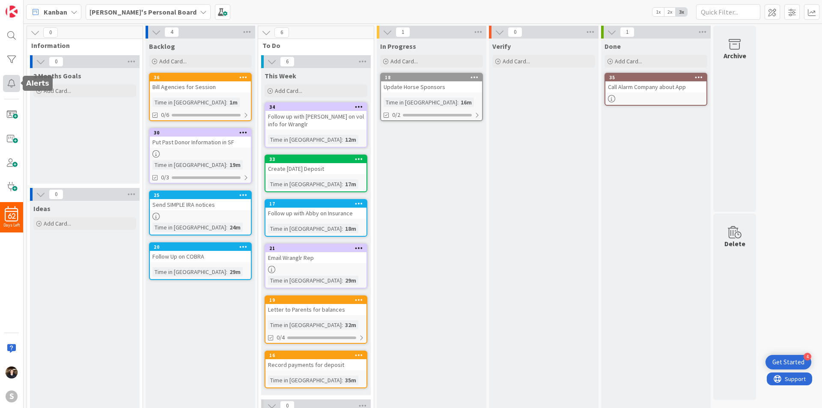
click at [9, 86] on div at bounding box center [11, 83] width 17 height 17
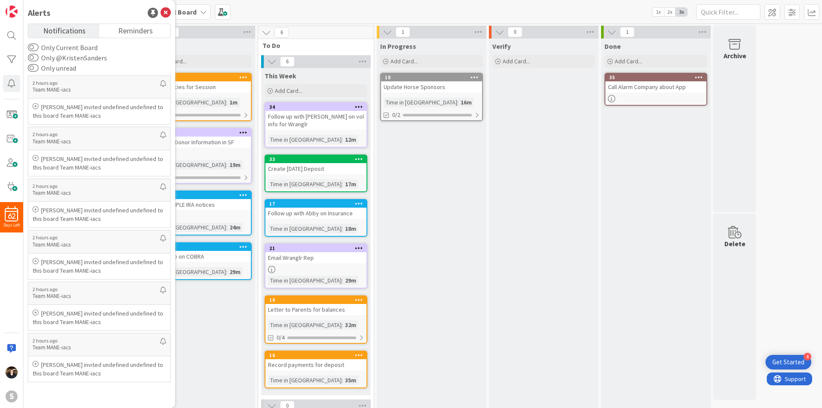
click at [133, 62] on div "Only Current Board Only @KristenSanders Only unread 2 hours ago Team MANE-iacs …" at bounding box center [99, 221] width 143 height 359
click at [9, 348] on div at bounding box center [11, 348] width 17 height 17
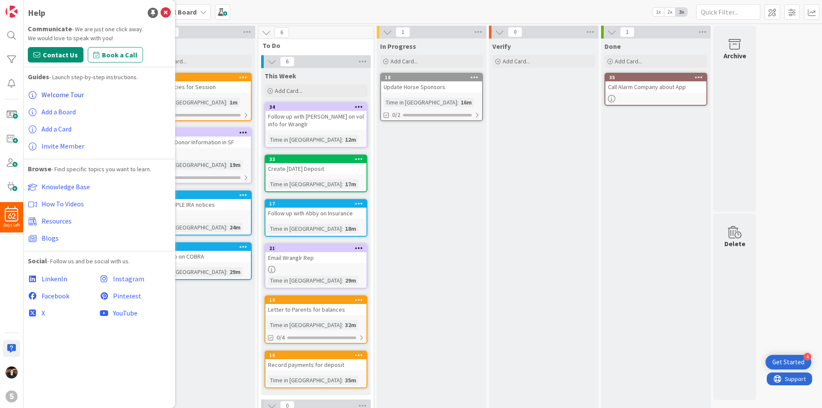
click at [66, 94] on span "Welcome Tour" at bounding box center [63, 94] width 42 height 9
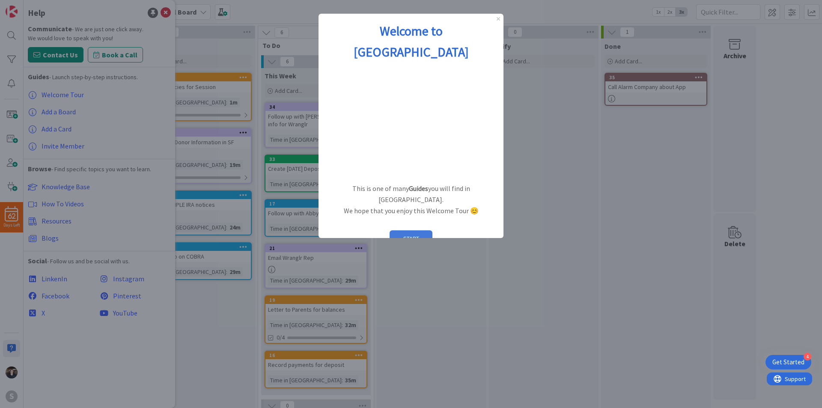
click at [419, 230] on button "START" at bounding box center [411, 238] width 43 height 16
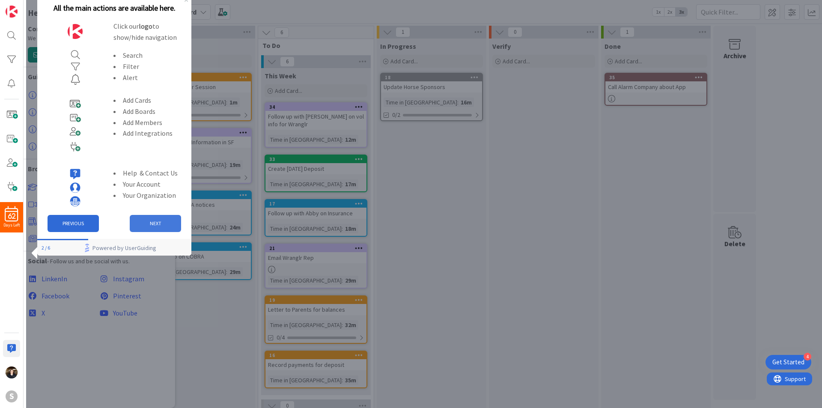
click at [165, 223] on button "NEXT" at bounding box center [155, 223] width 51 height 17
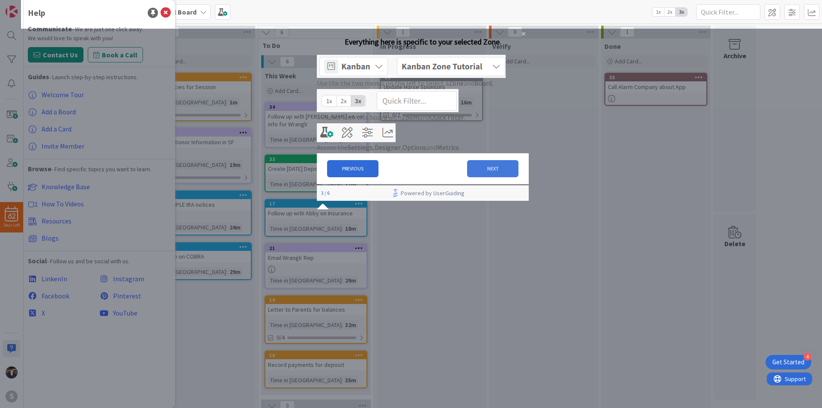
click at [485, 177] on button "NEXT" at bounding box center [492, 168] width 51 height 17
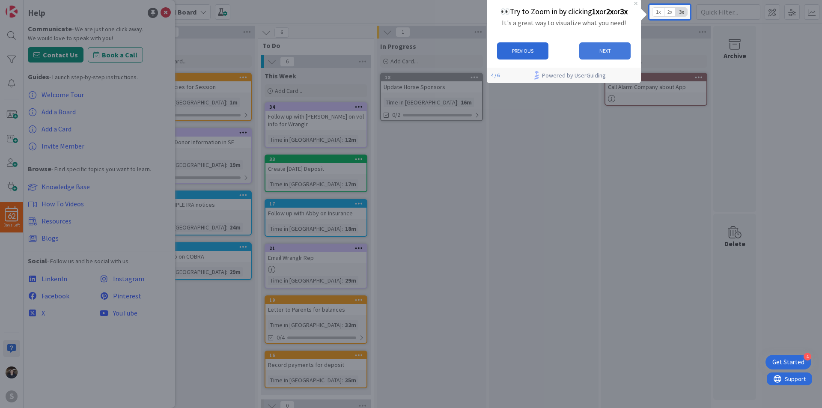
click at [619, 49] on button "NEXT" at bounding box center [604, 50] width 51 height 17
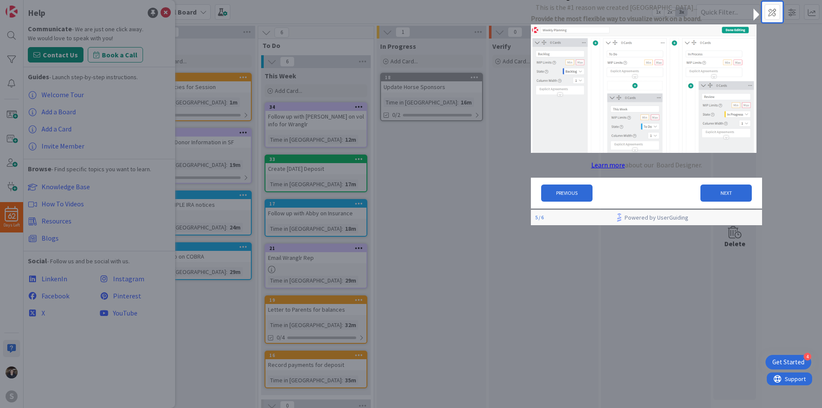
click at [603, 171] on link "Learn more" at bounding box center [608, 165] width 34 height 11
click at [735, 195] on button "NEXT" at bounding box center [725, 193] width 51 height 17
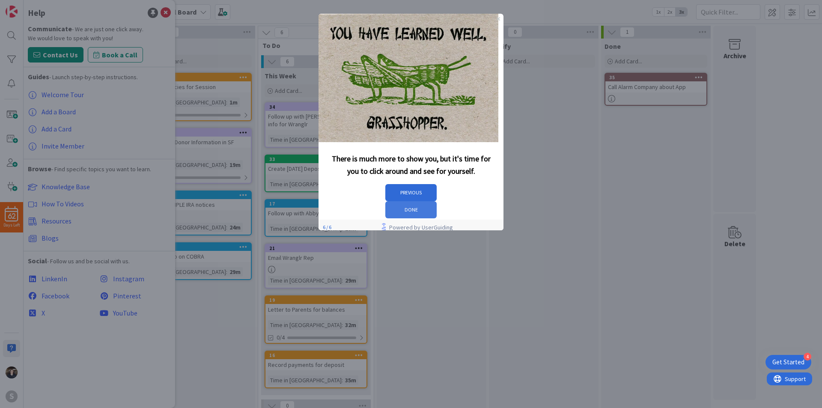
click at [437, 202] on button "DONE" at bounding box center [410, 209] width 51 height 17
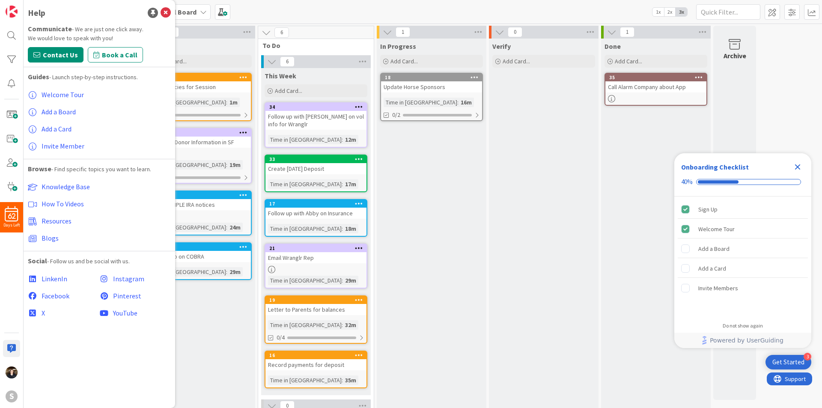
click at [799, 168] on icon "Close Checklist" at bounding box center [798, 167] width 6 height 6
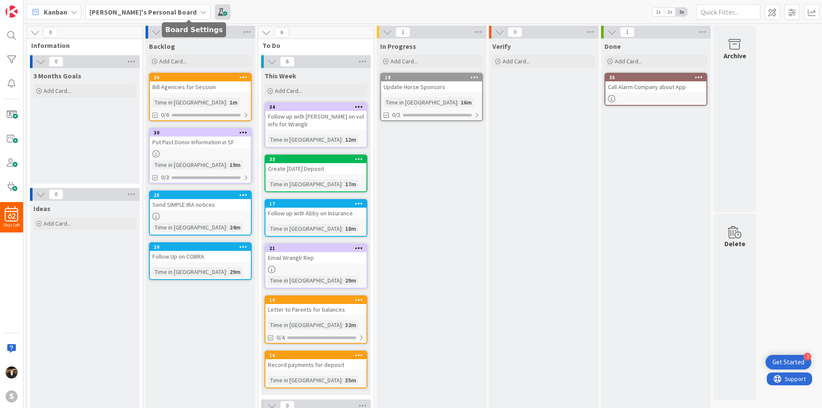
click at [215, 10] on span at bounding box center [222, 11] width 15 height 15
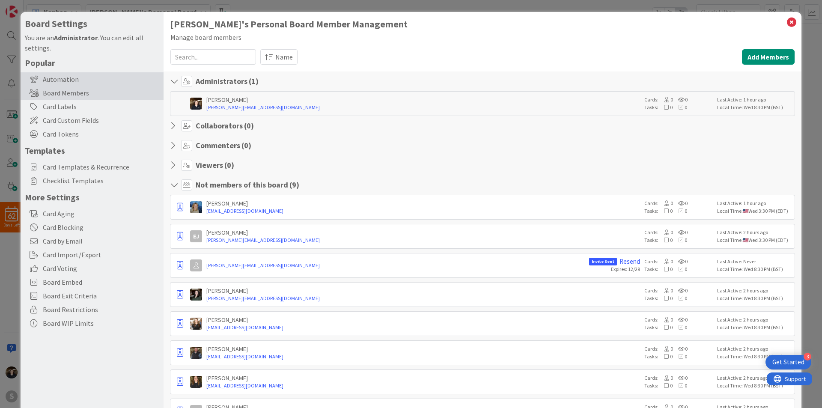
click at [74, 78] on div "Automation" at bounding box center [92, 79] width 143 height 14
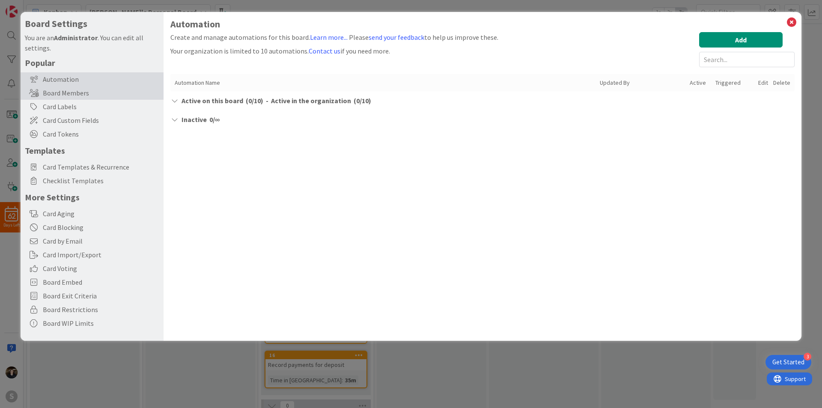
click at [78, 89] on div "Board Members" at bounding box center [92, 93] width 143 height 14
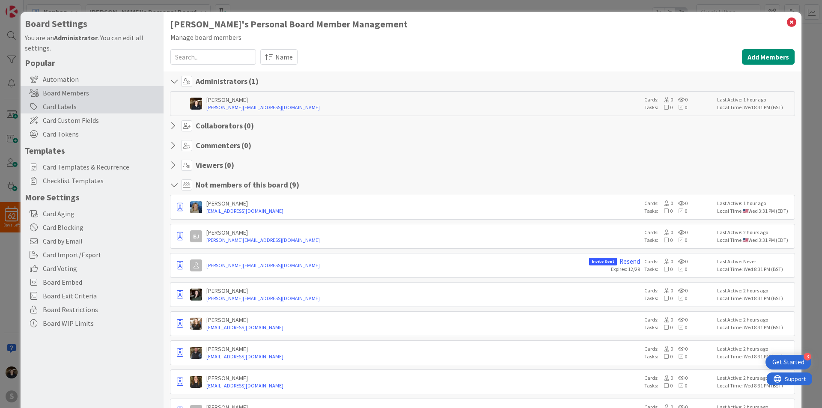
click at [74, 107] on div "Card Labels" at bounding box center [92, 107] width 143 height 14
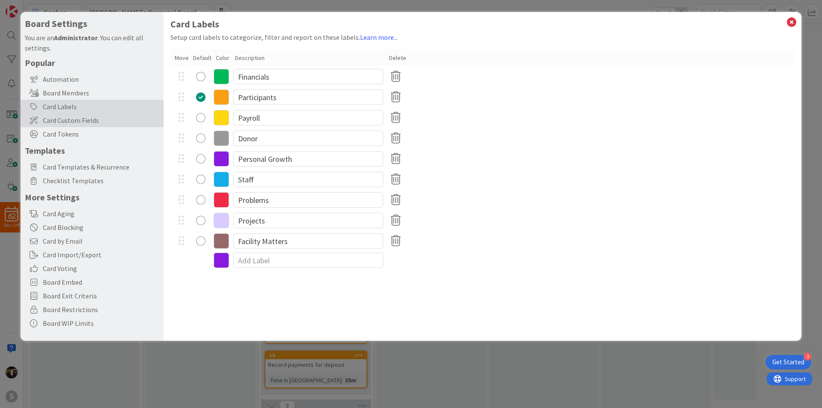
click at [78, 119] on span "Card Custom Fields" at bounding box center [101, 120] width 116 height 10
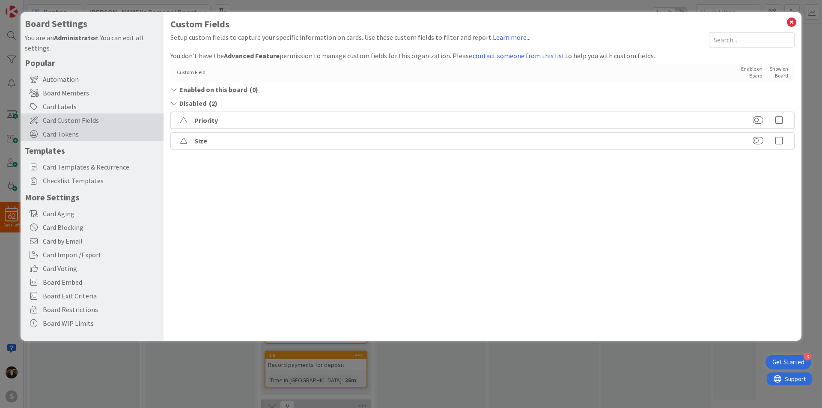
click at [77, 133] on span "Card Tokens" at bounding box center [101, 134] width 116 height 10
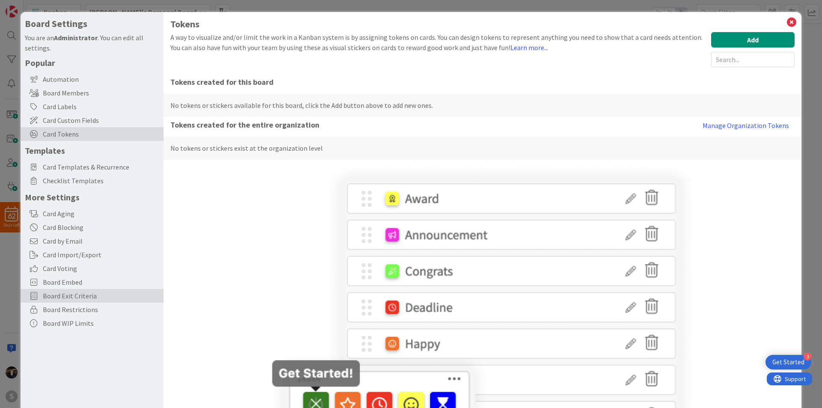
click at [81, 292] on span "Board Exit Criteria" at bounding box center [101, 296] width 116 height 10
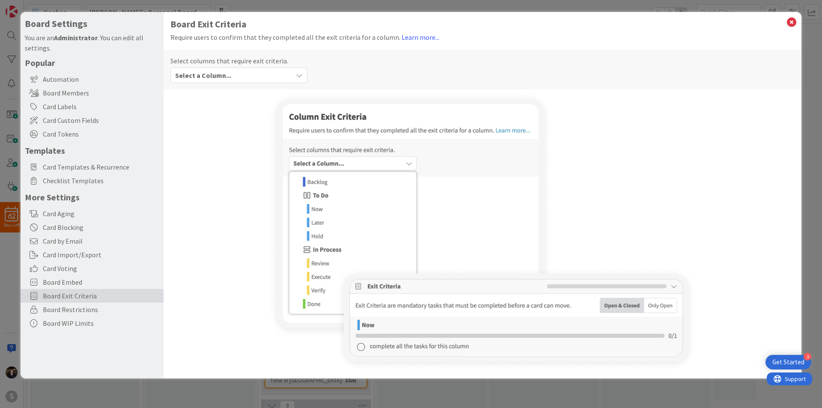
click at [199, 229] on div at bounding box center [482, 232] width 624 height 280
click at [192, 204] on div at bounding box center [482, 232] width 624 height 280
click at [790, 22] on icon at bounding box center [791, 22] width 11 height 12
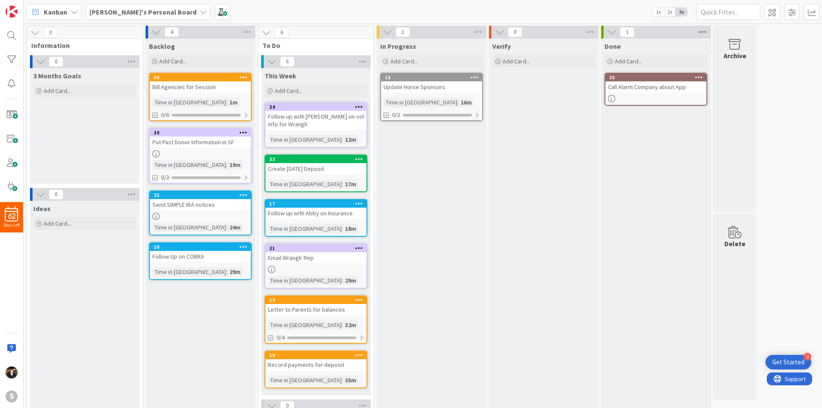
click at [704, 31] on icon at bounding box center [702, 32] width 11 height 13
click at [736, 80] on link "Edit" at bounding box center [734, 80] width 21 height 10
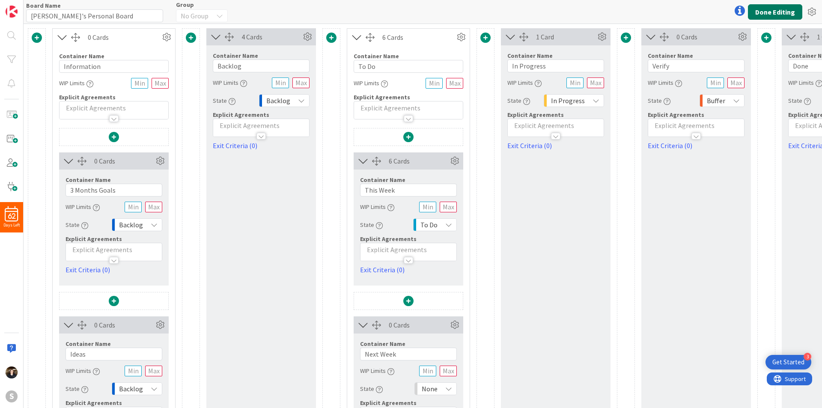
click at [770, 8] on button "Done Editing" at bounding box center [775, 11] width 54 height 15
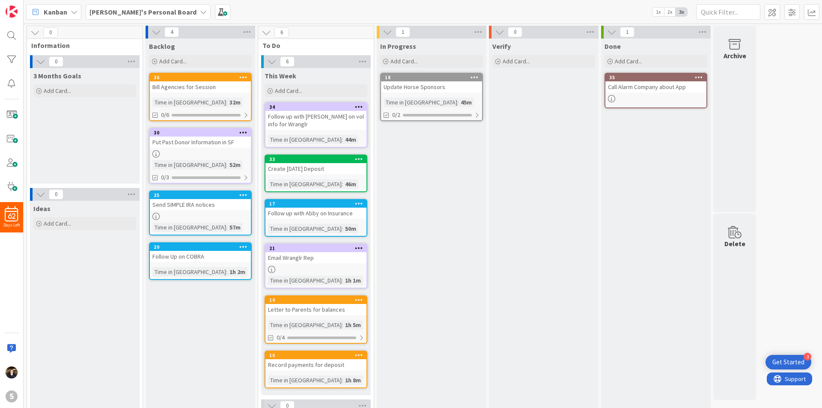
click at [200, 11] on icon at bounding box center [203, 12] width 7 height 7
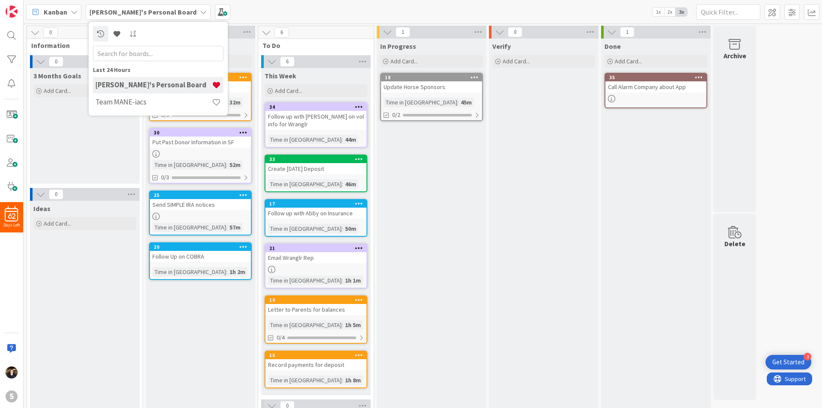
click at [200, 11] on icon at bounding box center [203, 12] width 7 height 7
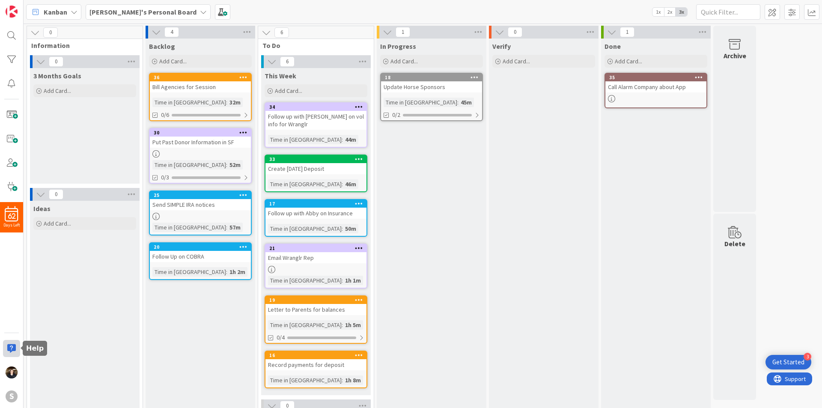
click at [11, 346] on div at bounding box center [11, 348] width 17 height 17
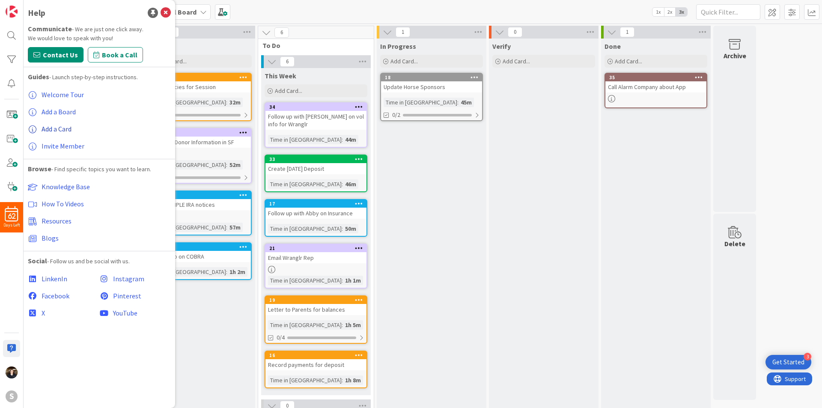
click at [60, 126] on span "Add a Card" at bounding box center [57, 129] width 30 height 9
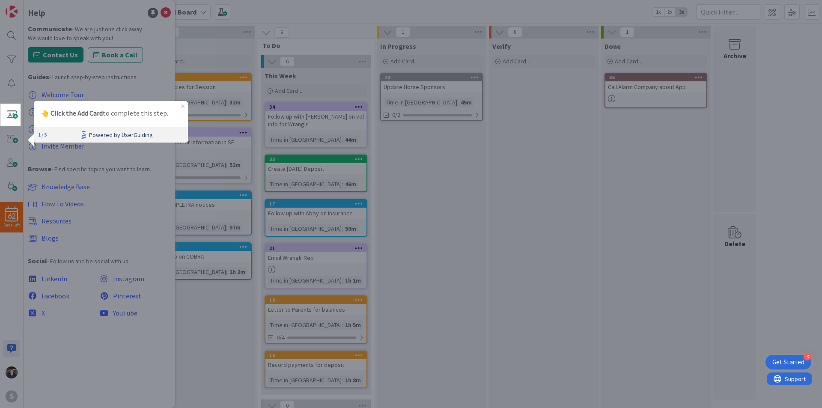
click at [121, 134] on span "Powered by UserGuiding" at bounding box center [121, 135] width 64 height 10
click at [48, 134] on div "1 / 5 Powered by UserGuiding" at bounding box center [111, 134] width 154 height 15
click at [4, 121] on span at bounding box center [11, 114] width 17 height 17
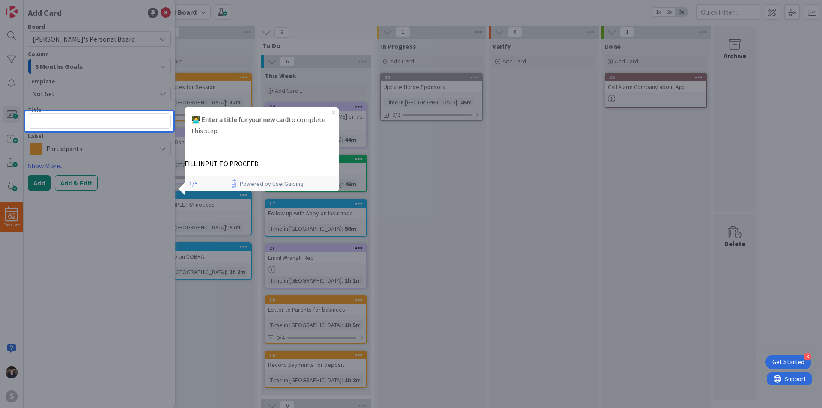
click at [74, 119] on textarea at bounding box center [99, 120] width 143 height 15
click at [299, 161] on button "NEXT" at bounding box center [302, 158] width 51 height 17
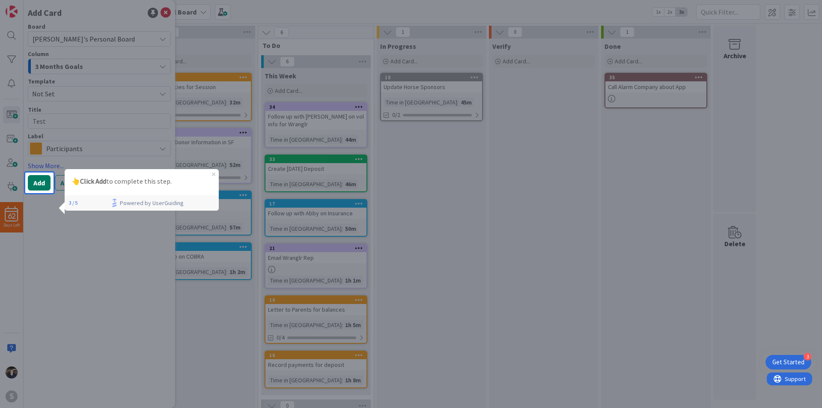
click at [42, 185] on button "Add" at bounding box center [39, 182] width 23 height 15
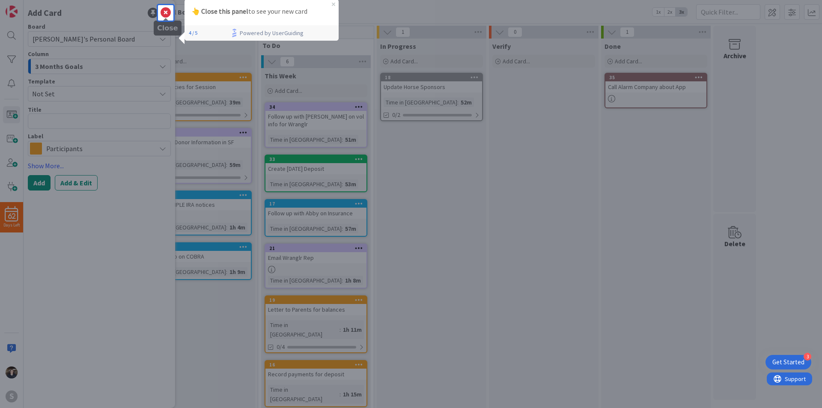
click at [164, 11] on icon at bounding box center [166, 13] width 10 height 10
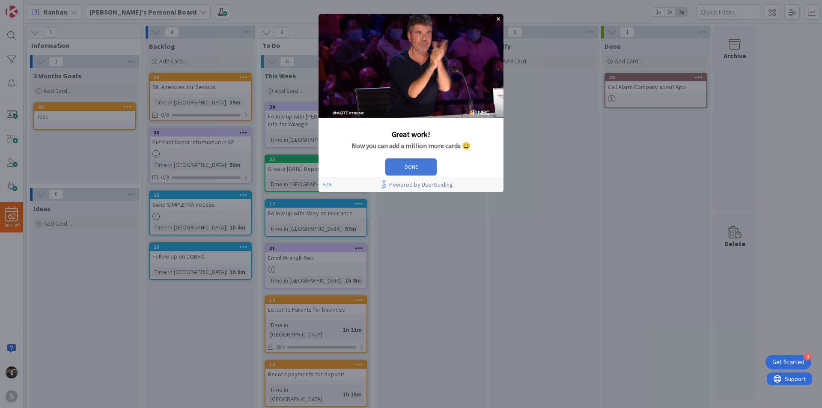
click at [437, 176] on button "DONE" at bounding box center [410, 166] width 51 height 17
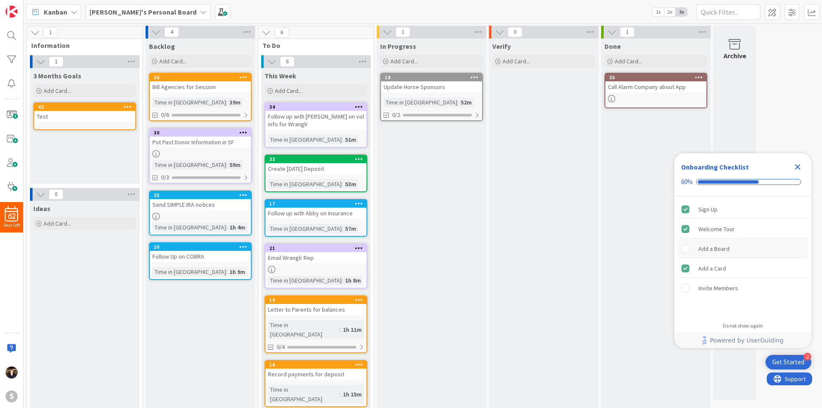
click at [713, 244] on div "Add a Board" at bounding box center [713, 249] width 31 height 10
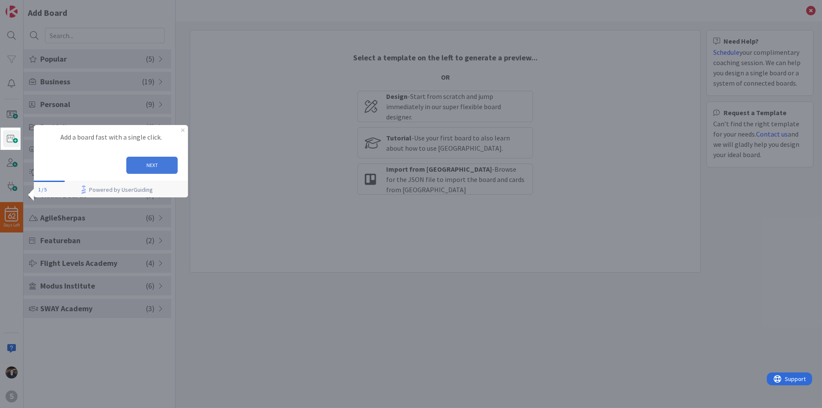
drag, startPoint x: 162, startPoint y: 164, endPoint x: 188, endPoint y: 280, distance: 118.8
click at [162, 164] on button "NEXT" at bounding box center [151, 165] width 51 height 17
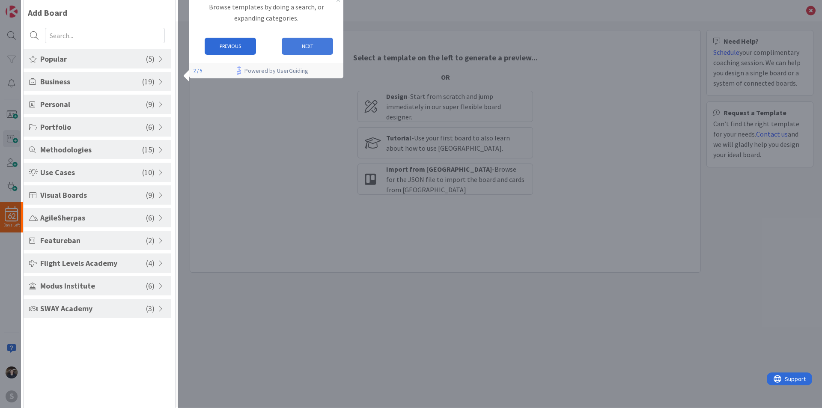
click at [318, 49] on button "NEXT" at bounding box center [307, 46] width 51 height 17
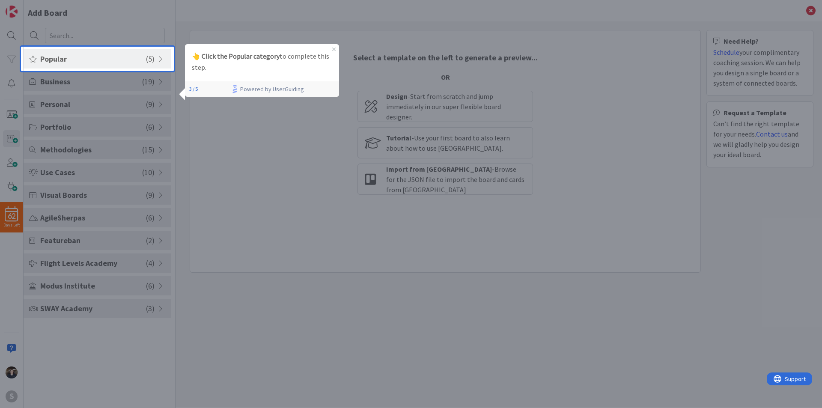
click at [127, 60] on span "Popular" at bounding box center [93, 59] width 106 height 12
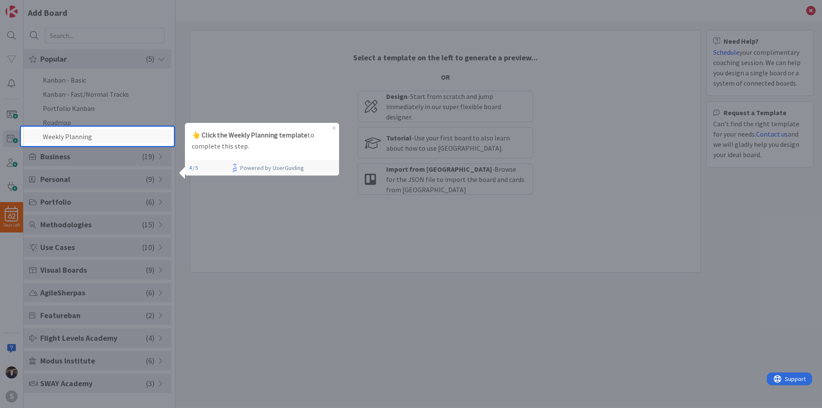
click at [92, 139] on li "Weekly Planning" at bounding box center [98, 136] width 148 height 14
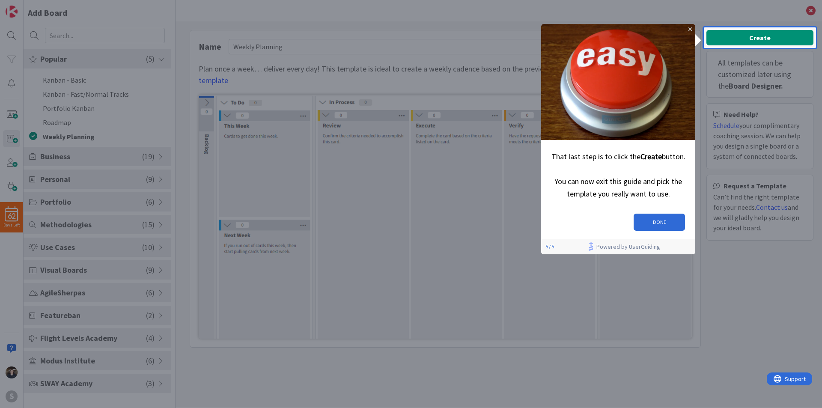
click at [734, 34] on div "Create All templates can be customized later using the Board Designer. Need Hel…" at bounding box center [759, 138] width 107 height 216
click at [792, 38] on div "Create All templates can be customized later using the Board Designer. Need Hel…" at bounding box center [759, 138] width 107 height 216
click at [674, 218] on button "DONE" at bounding box center [659, 222] width 51 height 17
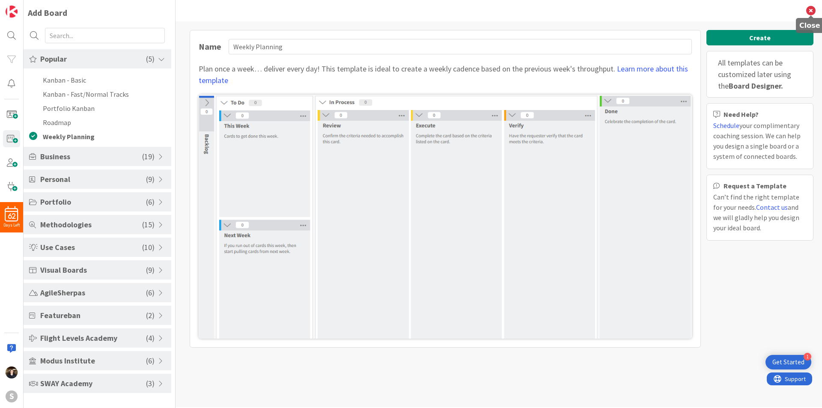
click at [809, 11] on icon at bounding box center [810, 10] width 9 height 9
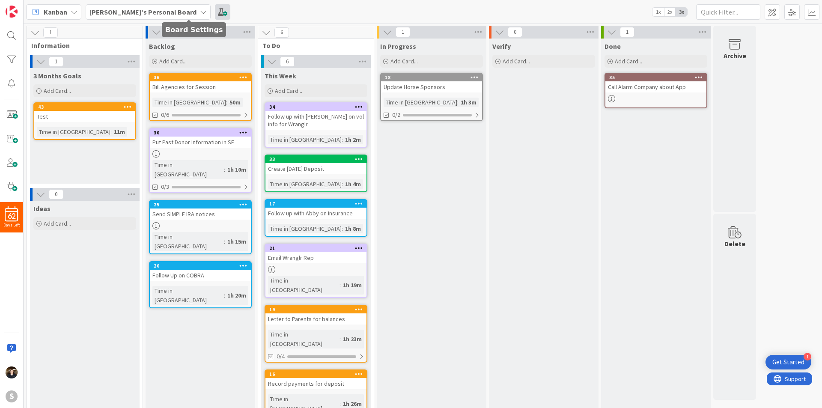
click at [215, 12] on span at bounding box center [222, 11] width 15 height 15
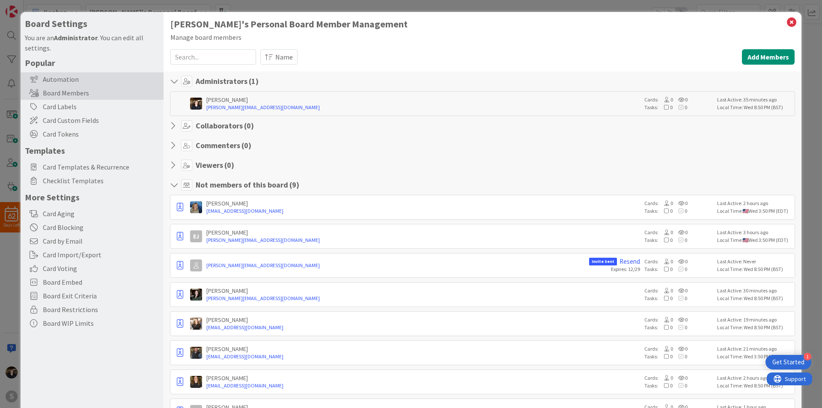
click at [60, 81] on div "Automation" at bounding box center [92, 79] width 143 height 14
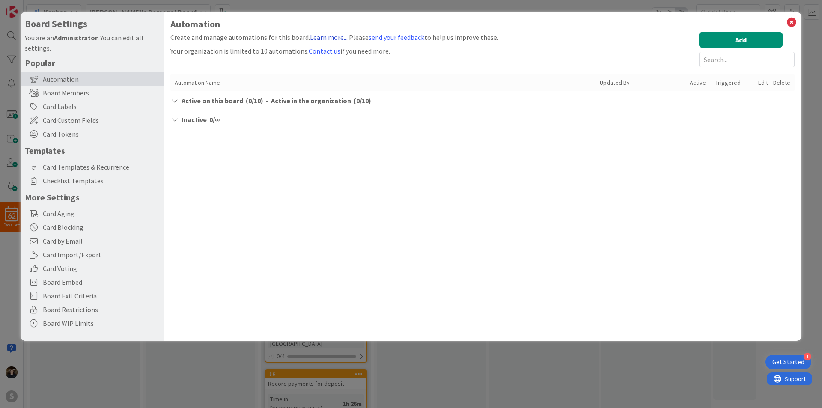
click at [330, 39] on link "Learn more..." at bounding box center [329, 37] width 38 height 9
click at [790, 21] on icon at bounding box center [791, 22] width 11 height 12
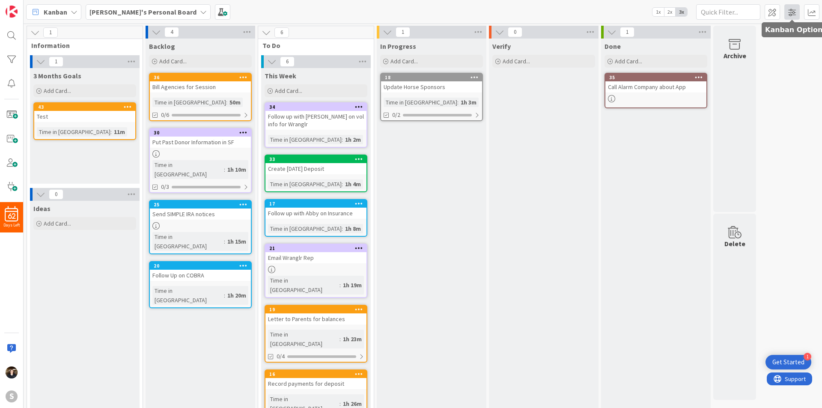
click at [794, 14] on span at bounding box center [791, 11] width 15 height 15
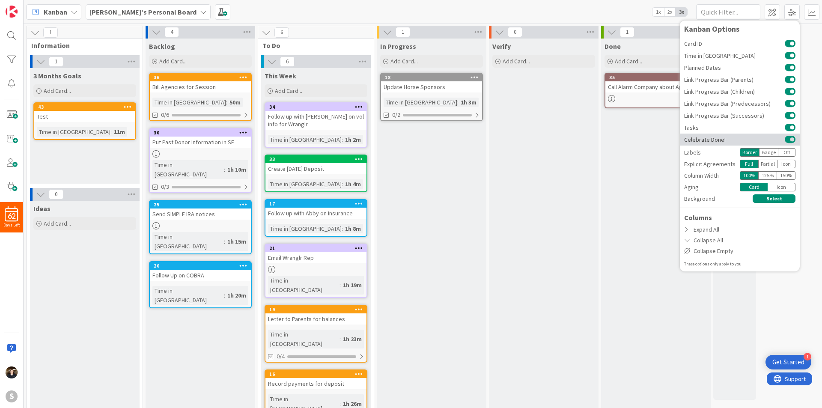
click at [786, 140] on button at bounding box center [790, 139] width 11 height 7
click at [794, 140] on button at bounding box center [790, 139] width 11 height 7
click at [784, 140] on span "Celebrate Done!" at bounding box center [734, 140] width 101 height 6
click at [791, 140] on button at bounding box center [790, 139] width 11 height 7
click at [787, 140] on button at bounding box center [790, 139] width 11 height 7
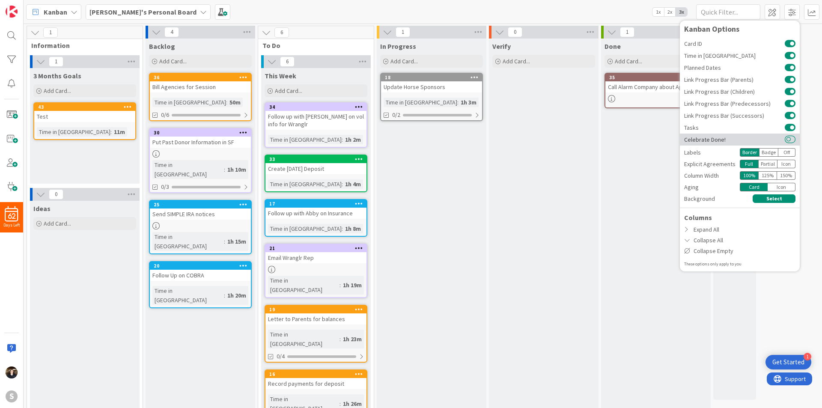
click at [793, 142] on button at bounding box center [790, 139] width 11 height 7
click at [786, 139] on button at bounding box center [790, 139] width 11 height 7
click at [761, 286] on div "1 Information 1 3 Months Goals Add Card... 43 Test Time in Column : 11m 0 Ideas…" at bounding box center [422, 295] width 795 height 539
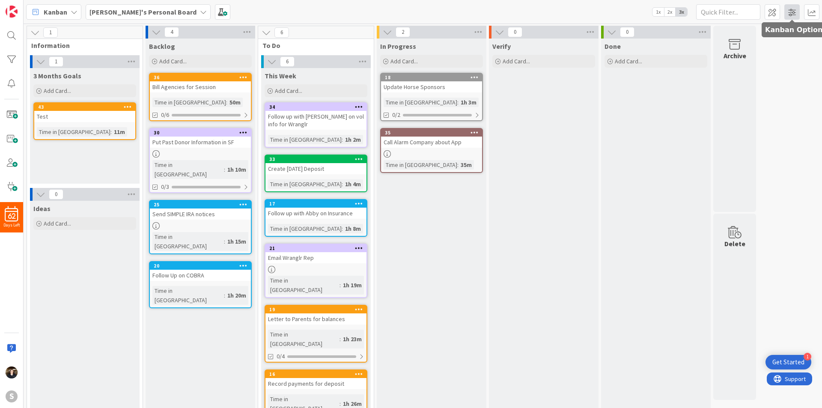
click at [792, 12] on span at bounding box center [791, 11] width 15 height 15
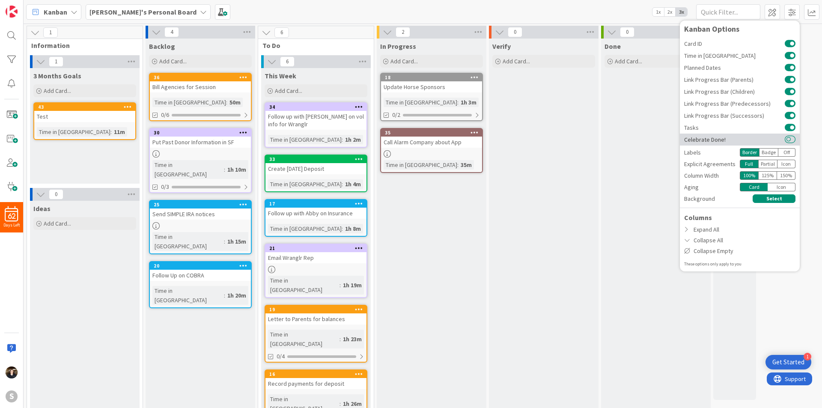
click at [792, 140] on button at bounding box center [790, 139] width 11 height 7
click at [770, 201] on button "Select" at bounding box center [774, 198] width 43 height 9
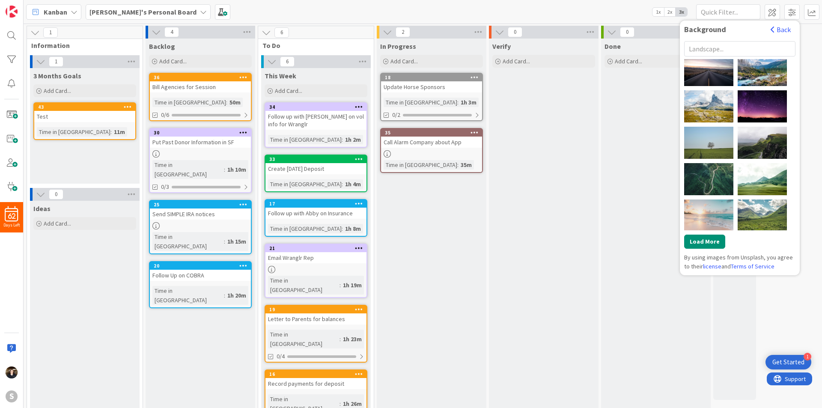
scroll to position [370, 0]
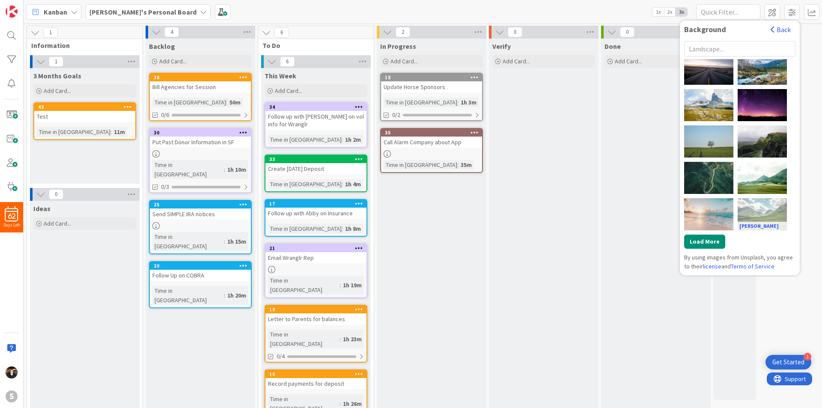
drag, startPoint x: 716, startPoint y: 209, endPoint x: 745, endPoint y: 224, distance: 32.4
click at [0, 0] on div "Sean Oulashin" at bounding box center [0, 0] width 0 height 0
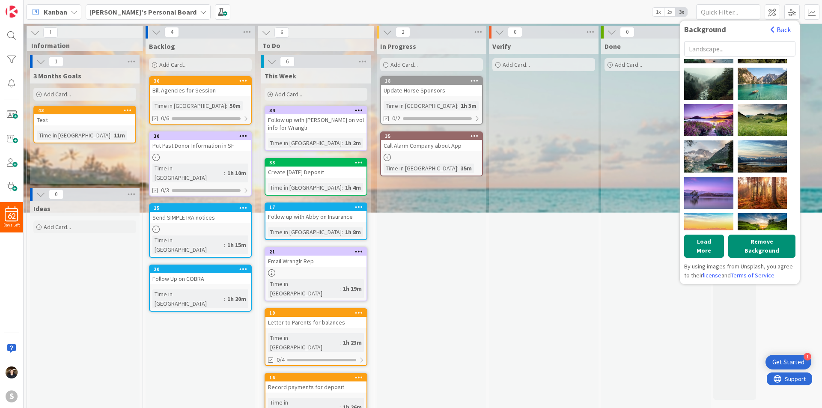
scroll to position [0, 0]
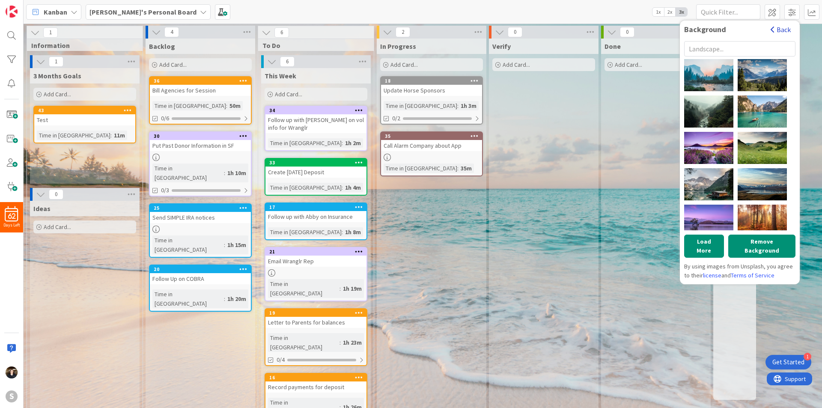
click at [787, 28] on button "Back" at bounding box center [780, 29] width 21 height 9
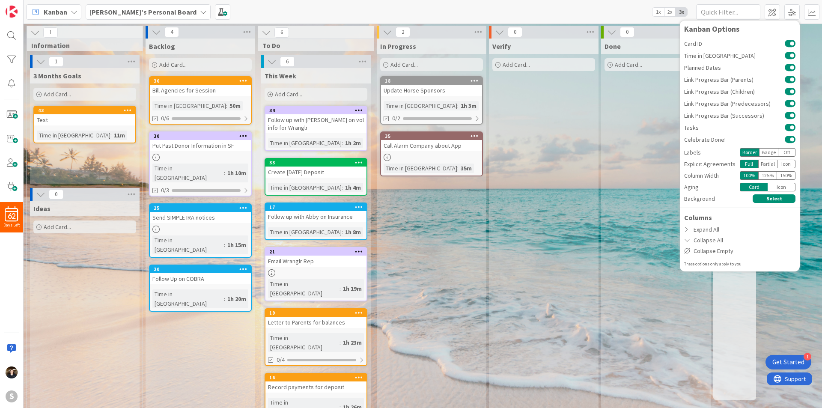
click at [780, 300] on div "1 Information 1 3 Months Goals Add Card... 43 Test Time in Column : 11m 0 Ideas…" at bounding box center [422, 297] width 795 height 543
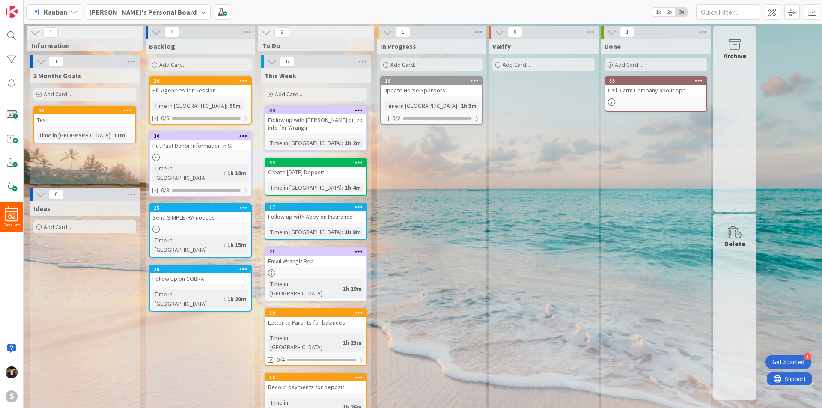
click at [802, 356] on div "1 Get Started" at bounding box center [789, 362] width 46 height 15
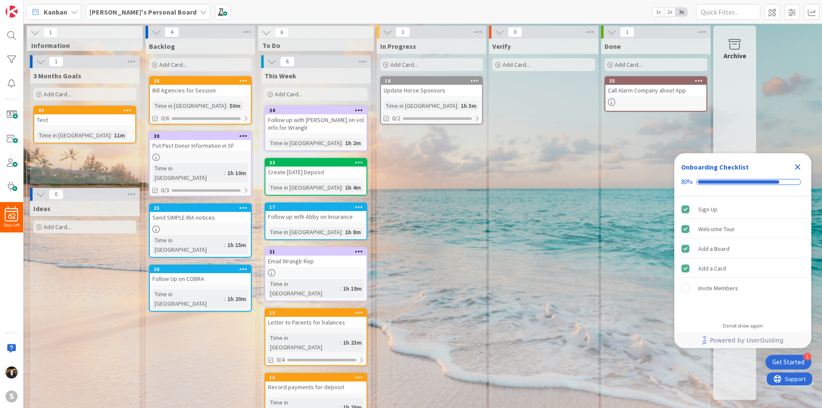
click at [800, 166] on icon "Close Checklist" at bounding box center [798, 167] width 6 height 6
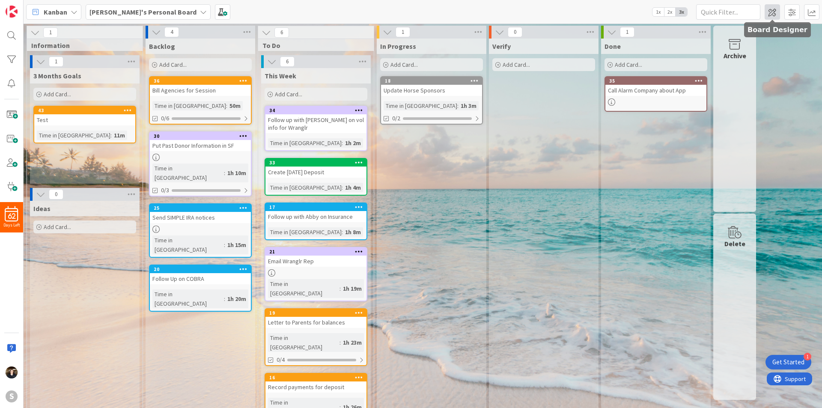
click at [773, 15] on span at bounding box center [772, 11] width 15 height 15
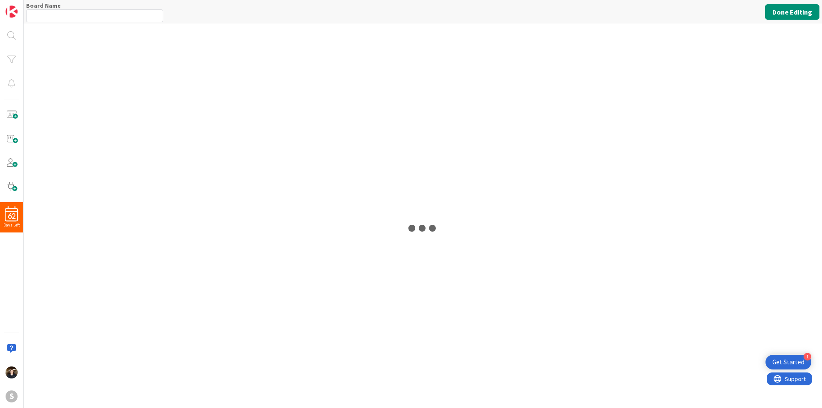
type input "[PERSON_NAME]'s Personal Board"
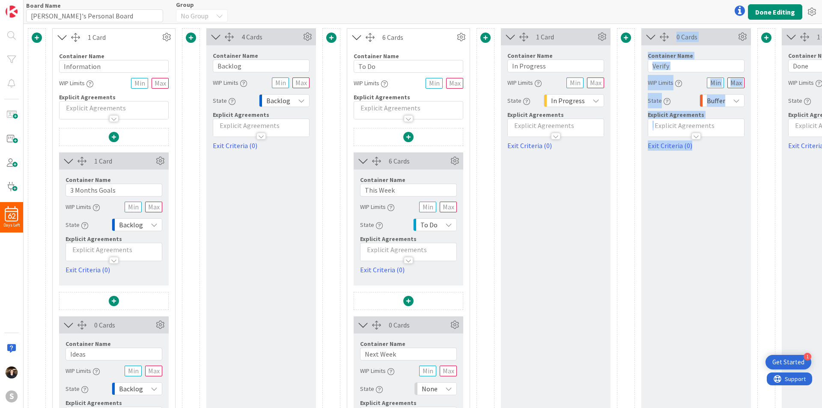
scroll to position [34, 0]
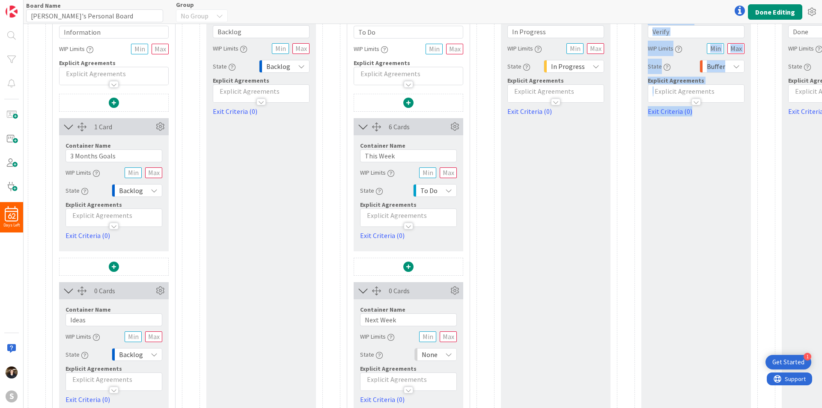
drag, startPoint x: 610, startPoint y: 401, endPoint x: 737, endPoint y: 389, distance: 127.3
click at [738, 389] on div "1 Card Container Name 11 / 64 Information WIP Limits Explicit Agreements 1 Card…" at bounding box center [472, 217] width 888 height 446
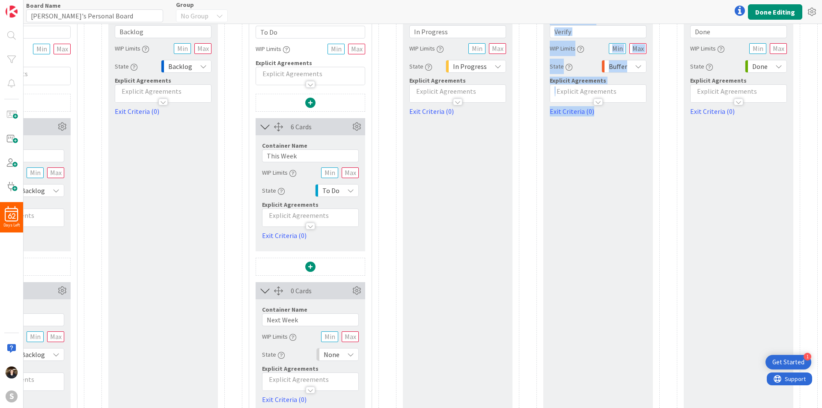
scroll to position [0, 104]
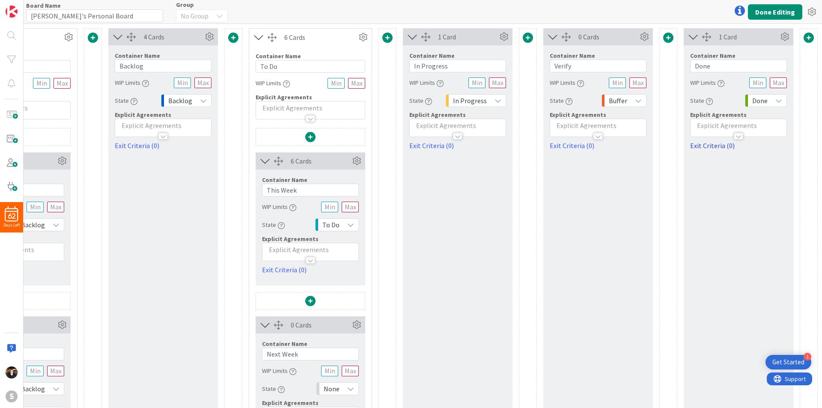
click at [700, 146] on link "Exit Criteria (0)" at bounding box center [738, 145] width 97 height 10
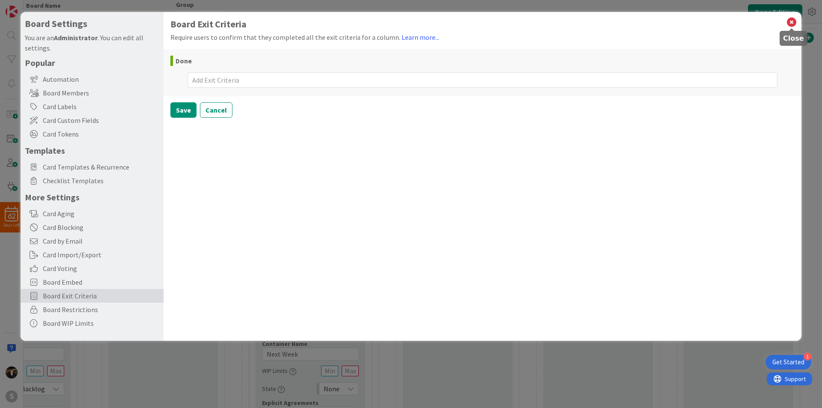
click at [792, 23] on icon at bounding box center [791, 22] width 11 height 12
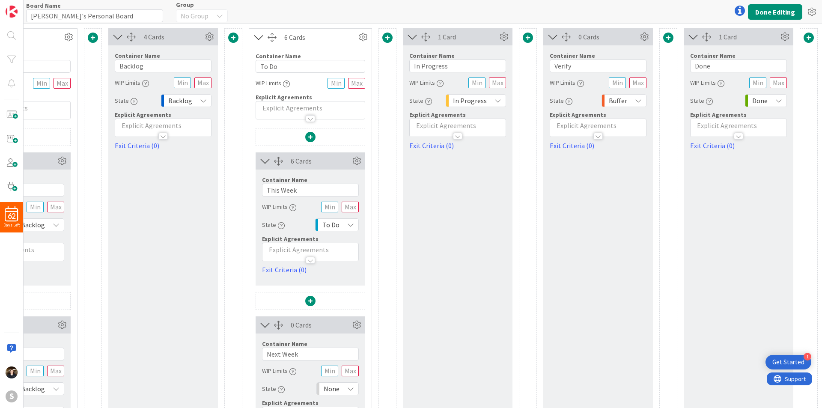
click at [775, 100] on icon at bounding box center [778, 100] width 7 height 7
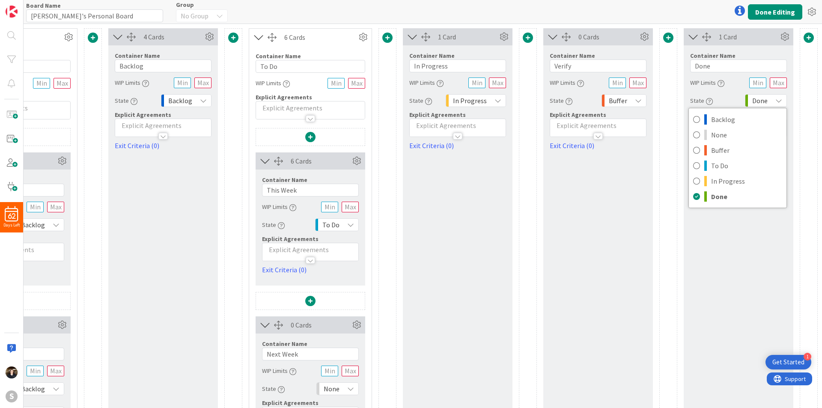
click at [775, 100] on icon at bounding box center [778, 100] width 7 height 7
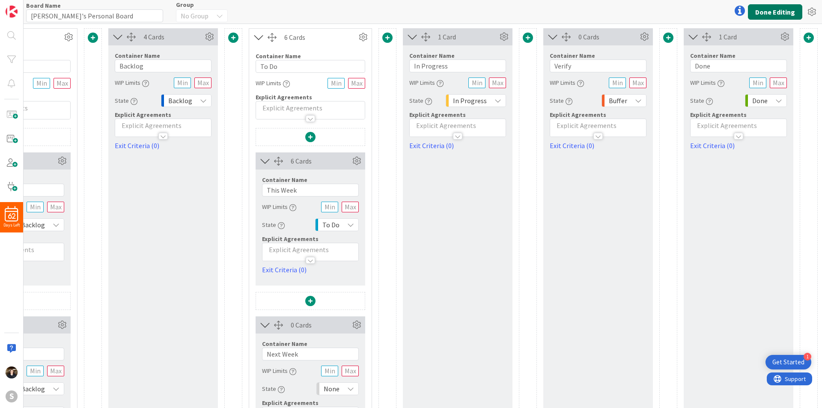
click at [765, 13] on button "Done Editing" at bounding box center [775, 11] width 54 height 15
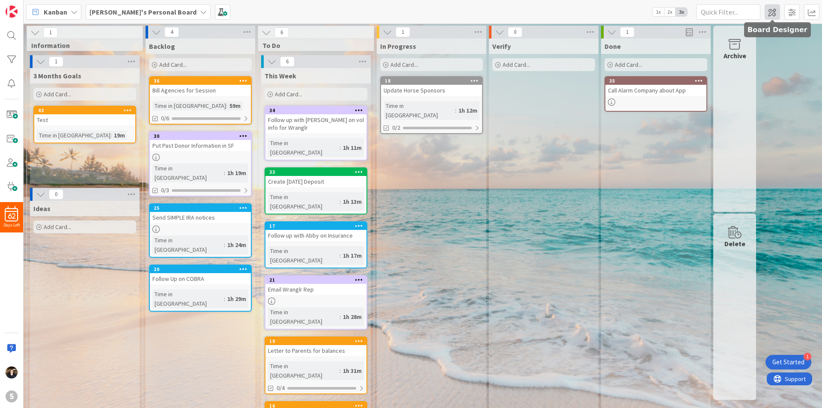
click at [771, 14] on span at bounding box center [772, 11] width 15 height 15
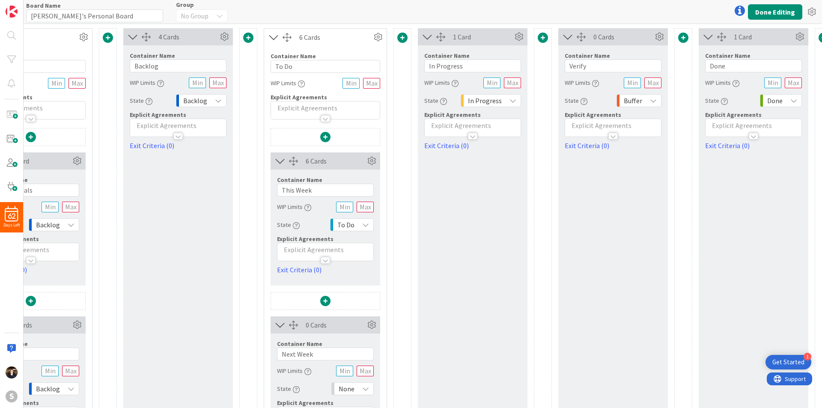
scroll to position [0, 104]
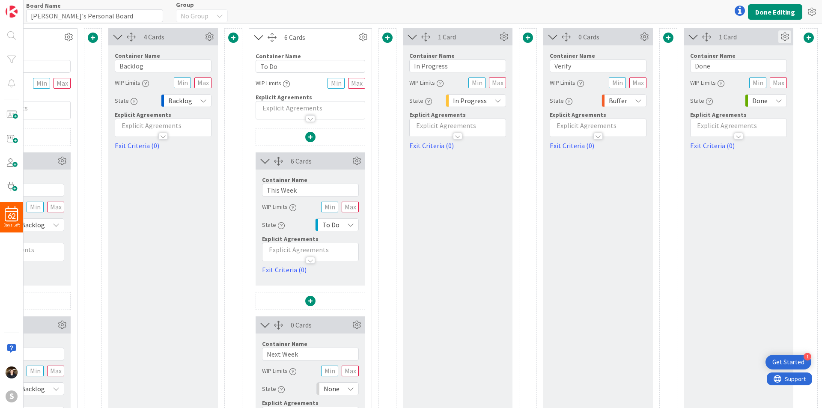
click at [781, 33] on icon at bounding box center [784, 36] width 13 height 13
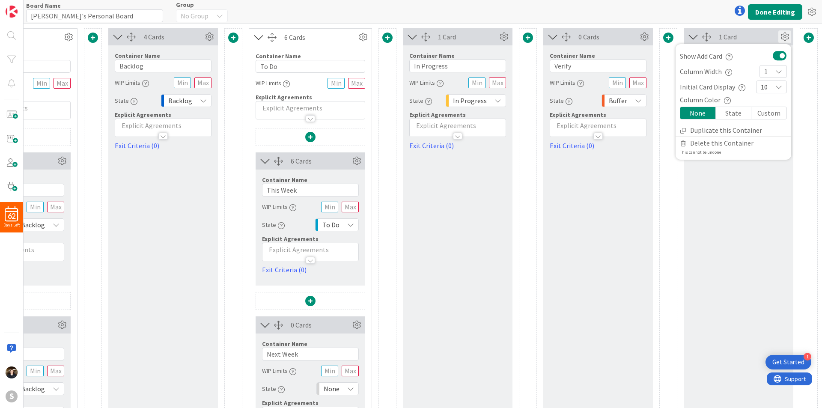
click at [718, 113] on div "State" at bounding box center [734, 113] width 36 height 12
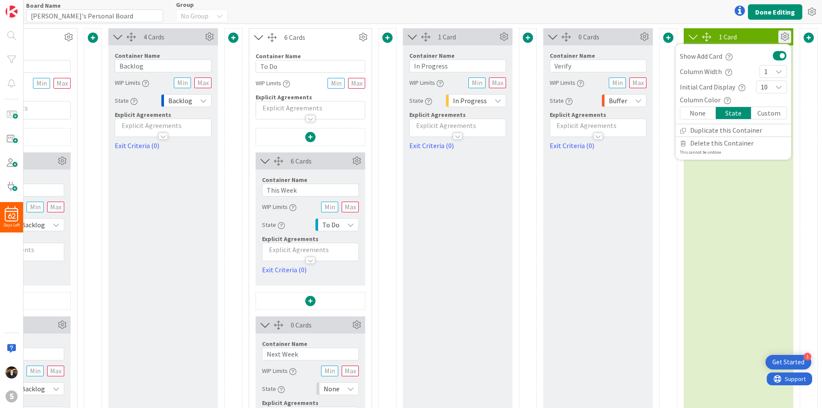
click at [751, 114] on div "Custom" at bounding box center [768, 113] width 35 height 12
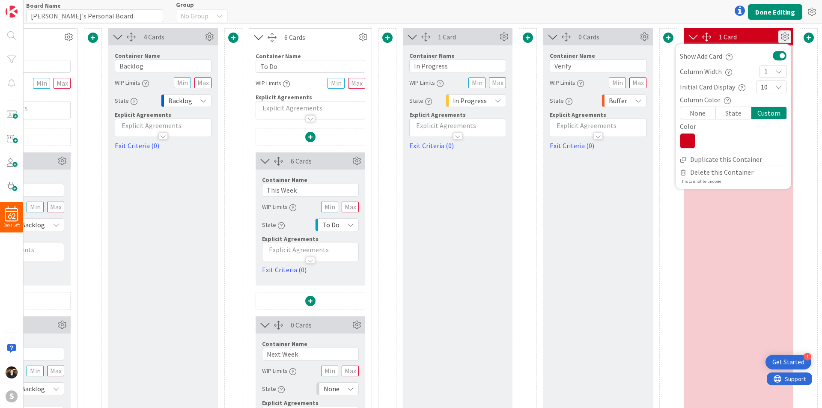
click at [688, 116] on div "None" at bounding box center [698, 113] width 36 height 12
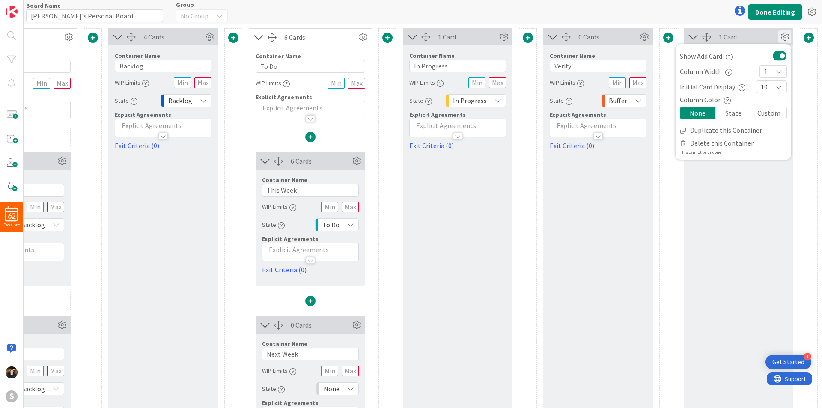
click at [748, 187] on div "1 Card Show Add Card Column Width 1 Initial Card Display 10 Column Color None S…" at bounding box center [739, 251] width 110 height 446
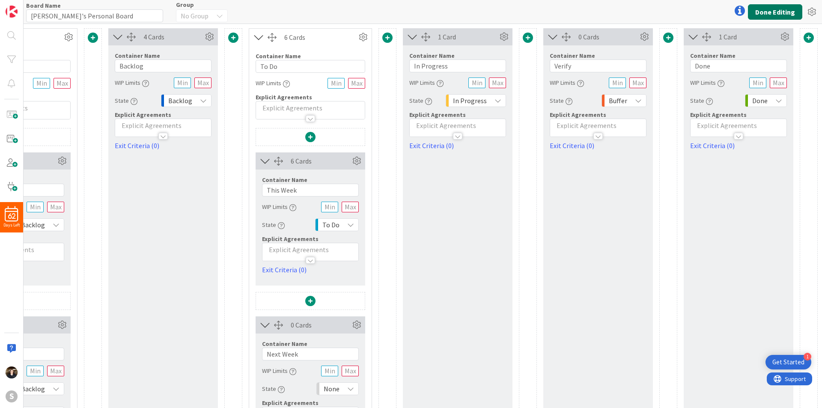
click at [784, 10] on button "Done Editing" at bounding box center [775, 11] width 54 height 15
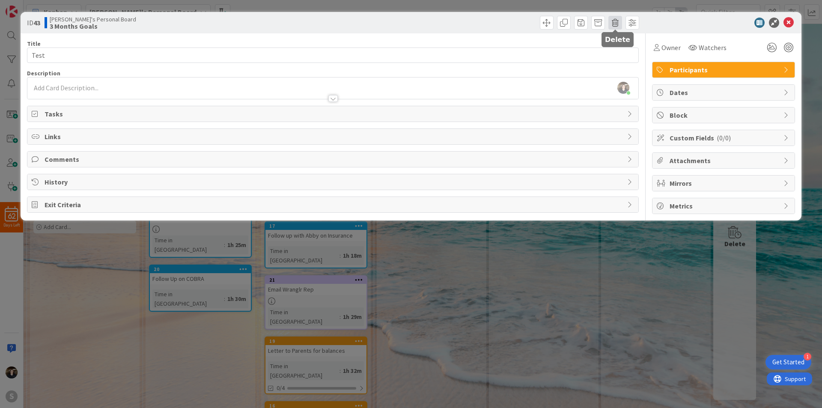
drag, startPoint x: 126, startPoint y: 111, endPoint x: 614, endPoint y: 26, distance: 495.9
click at [614, 26] on span at bounding box center [615, 23] width 14 height 14
click at [633, 65] on button "Delete" at bounding box center [629, 62] width 32 height 15
